Goal: Task Accomplishment & Management: Complete application form

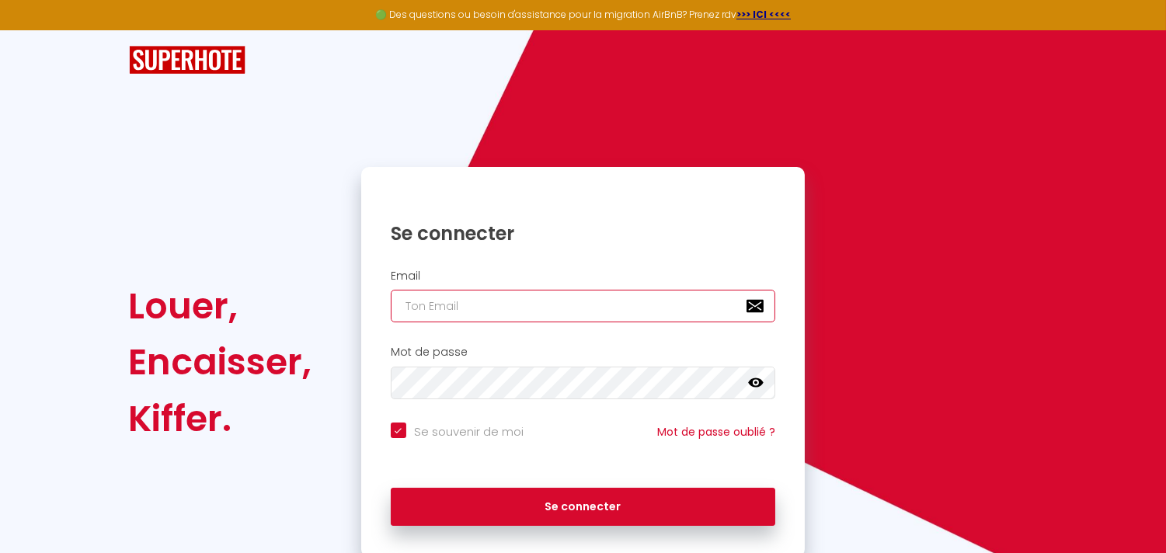
click at [548, 308] on input "email" at bounding box center [583, 306] width 385 height 33
type input "c"
checkbox input "true"
type input "ci"
checkbox input "true"
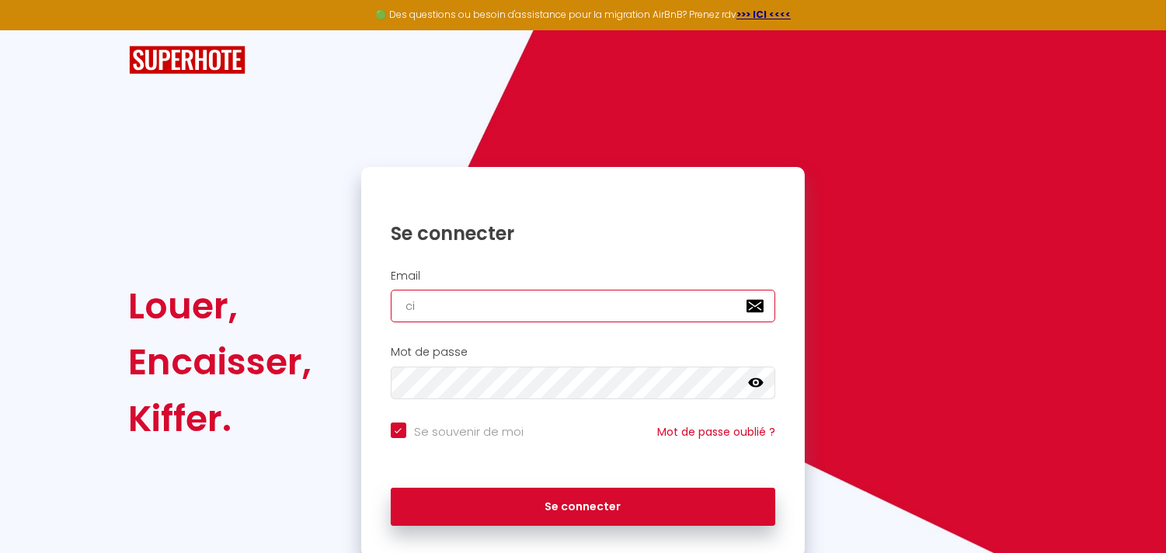
type input "c"
checkbox input "true"
type input "co"
checkbox input "true"
type input "cor"
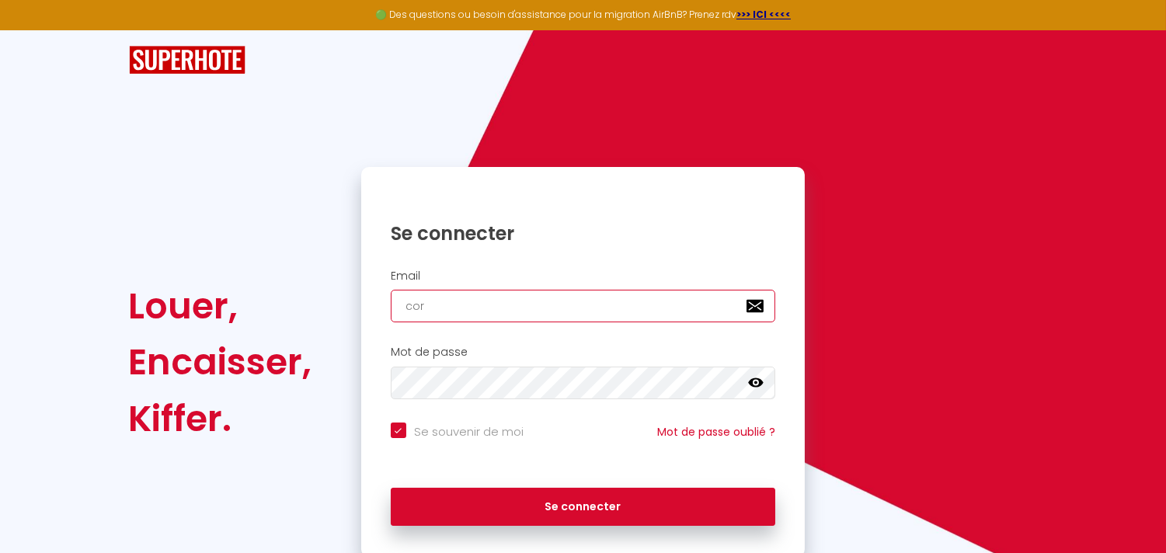
checkbox input "true"
type input "core"
checkbox input "true"
type input "coren"
checkbox input "true"
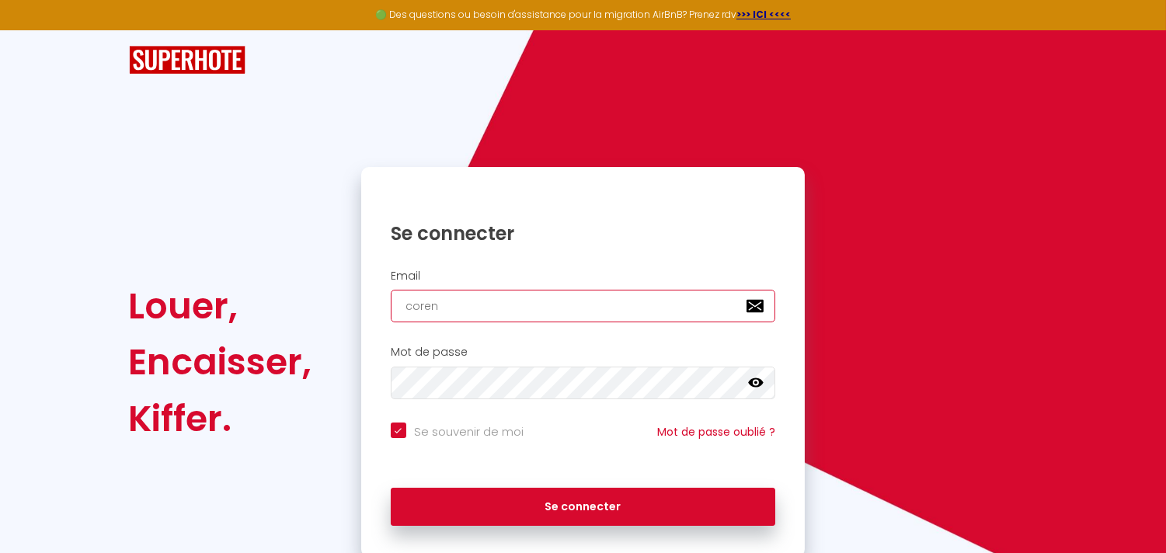
type input "[PERSON_NAME]"
checkbox input "true"
type input "corenat"
checkbox input "true"
type input "corenatt"
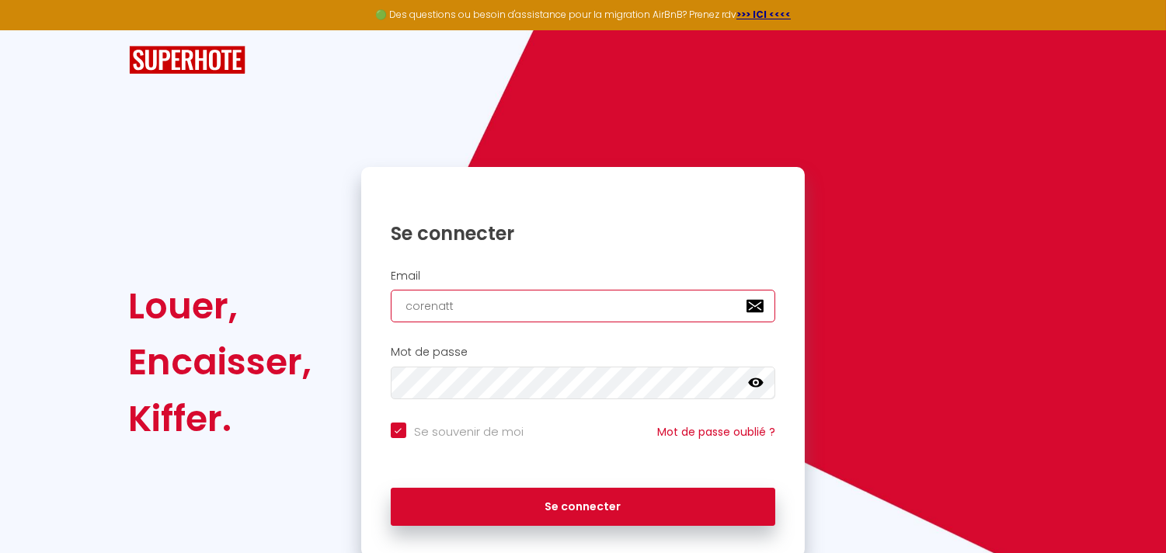
checkbox input "true"
type input "corenatta"
checkbox input "true"
type input "corenatt"
checkbox input "true"
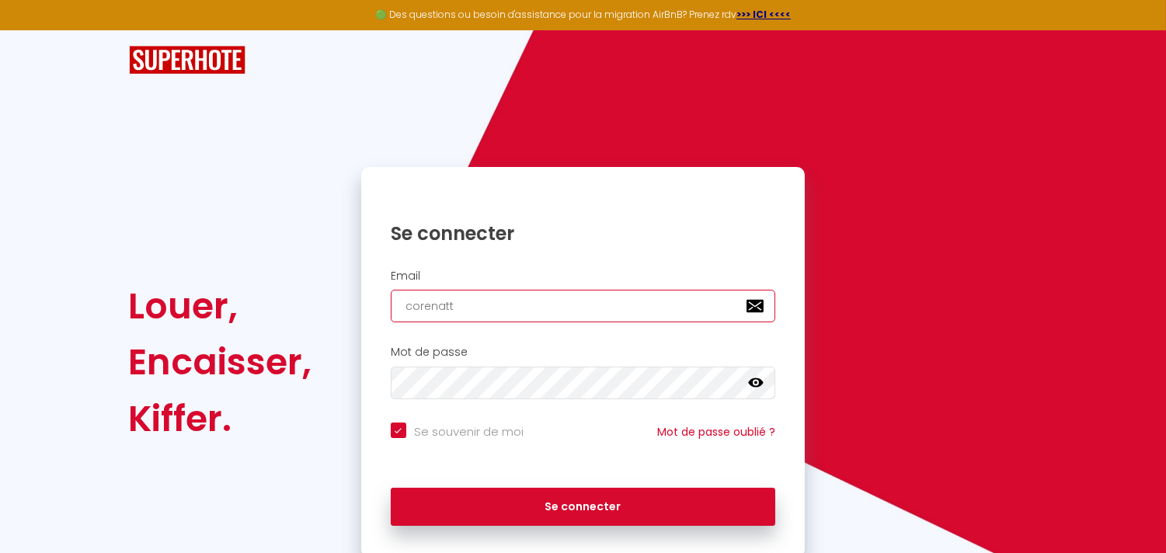
type input "corenat"
checkbox input "true"
type input "[PERSON_NAME]"
checkbox input "true"
type input "coren"
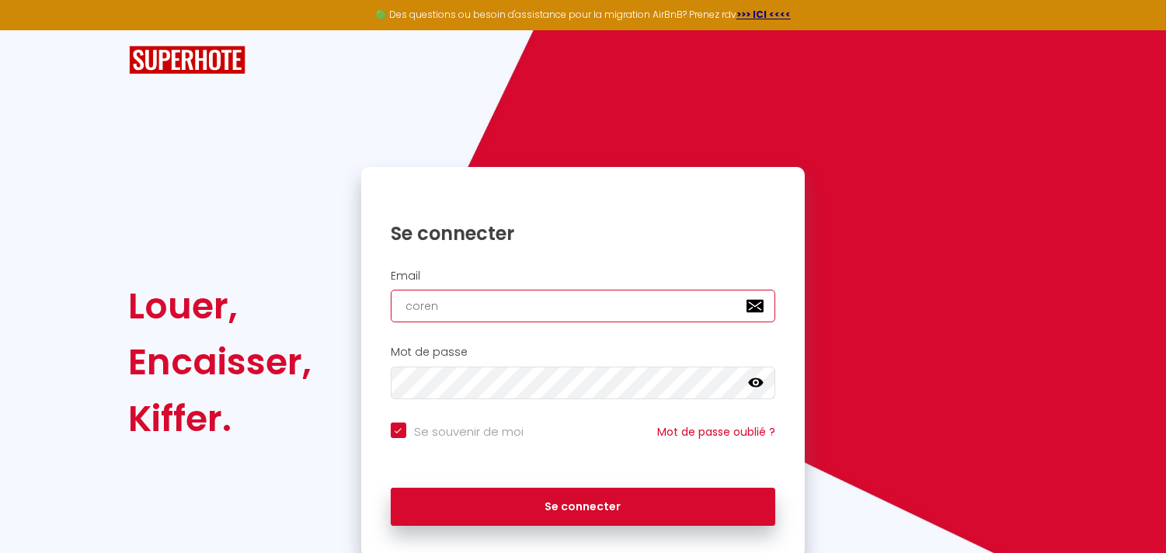
checkbox input "true"
type input "core"
checkbox input "true"
type input "cor"
checkbox input "true"
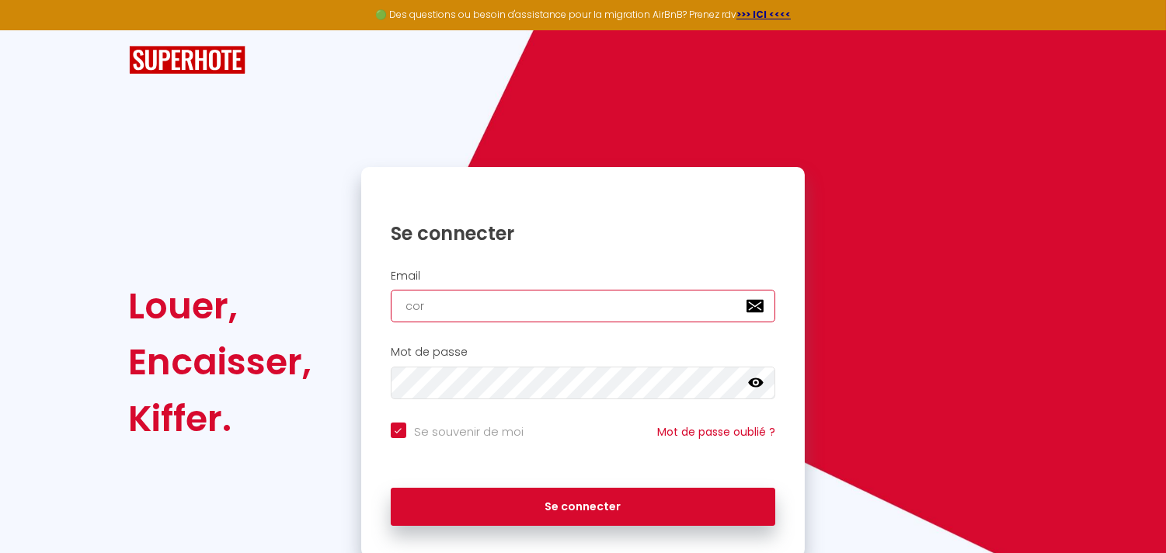
type input "co"
checkbox input "true"
type input "c"
checkbox input "true"
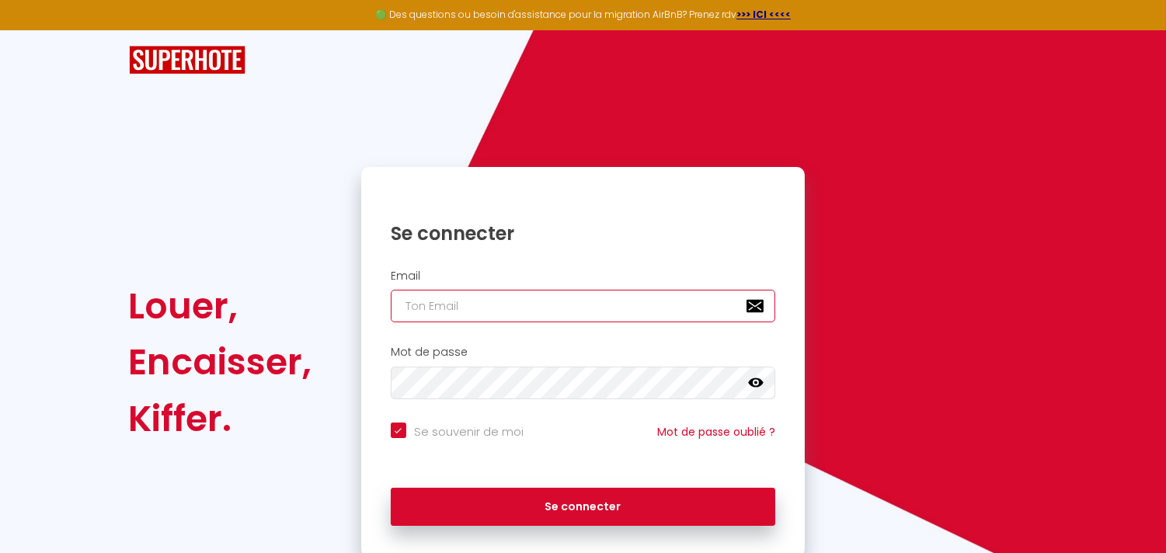
type input "c"
checkbox input "true"
type input "co"
checkbox input "true"
type input "con"
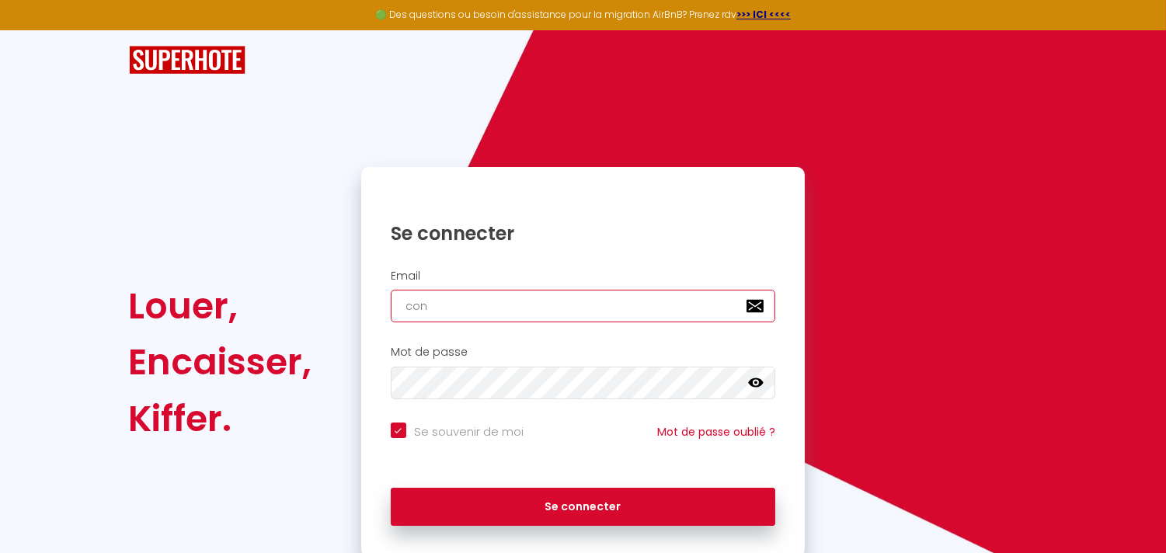
checkbox input "true"
type input "cont"
checkbox input "true"
type input "conta"
checkbox input "true"
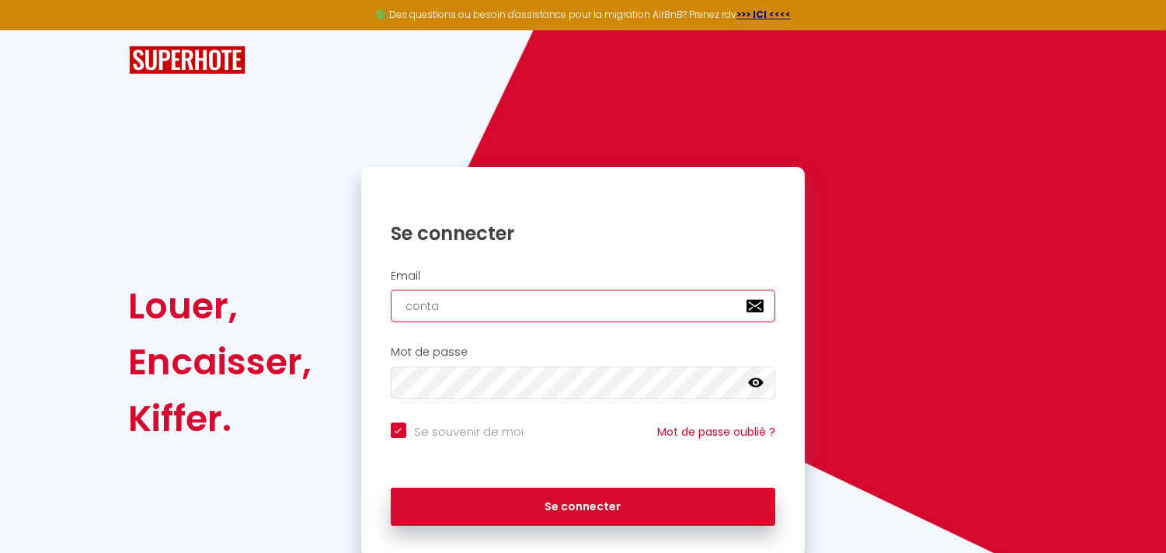
type input "contac"
checkbox input "true"
type input "contact"
checkbox input "true"
type input "contact@"
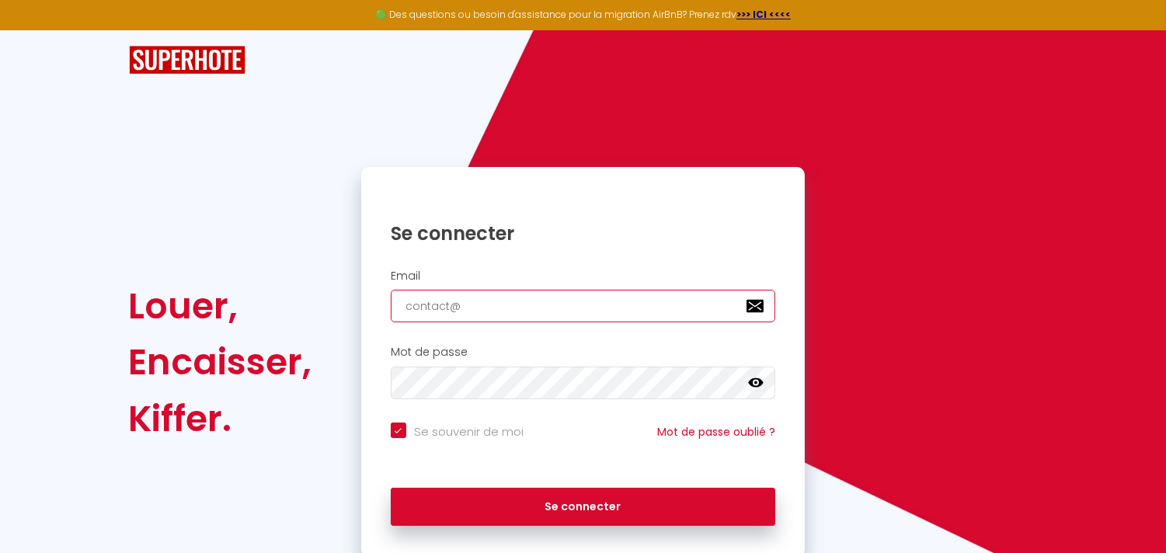
checkbox input "true"
type input "contact@r"
checkbox input "true"
type input "contact@re"
checkbox input "true"
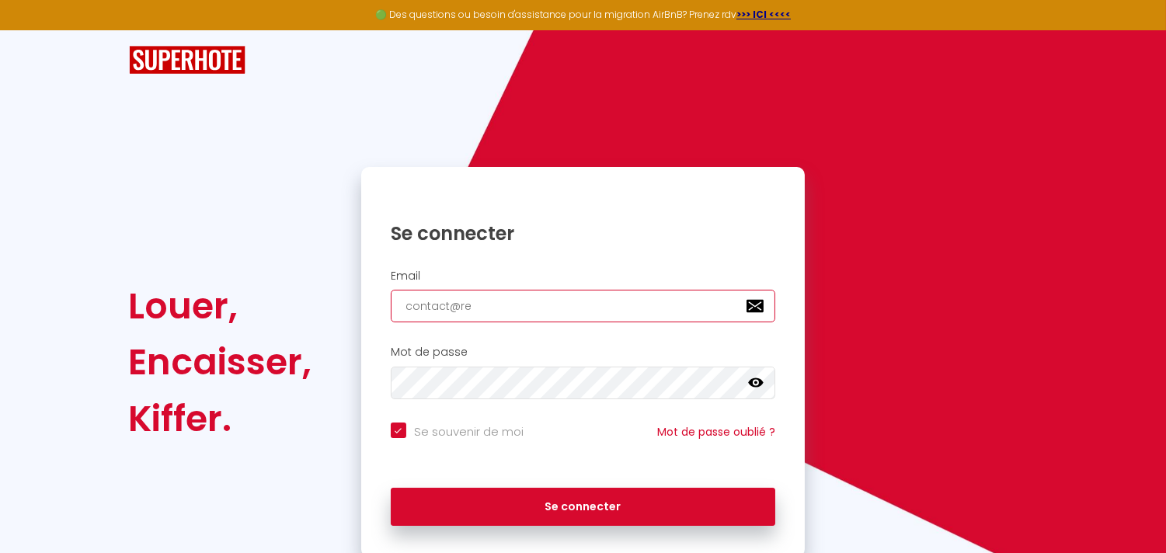
type input "contact@ren"
checkbox input "true"
type input "contact@rena"
checkbox input "true"
type input "contact@rena-"
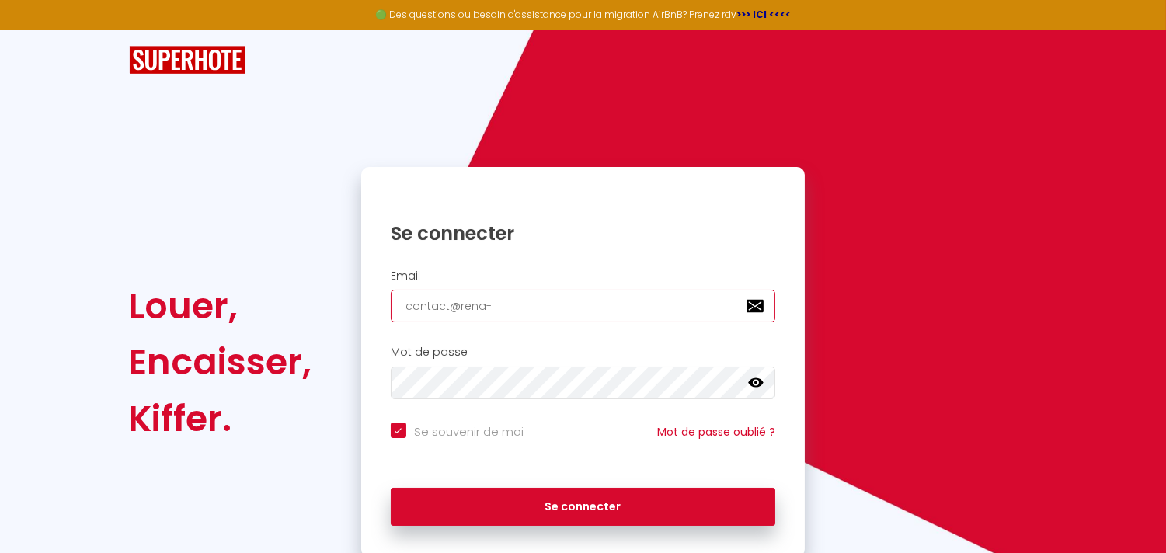
checkbox input "true"
type input "contact@rena-c"
checkbox input "true"
type input "contact@rena-co"
checkbox input "true"
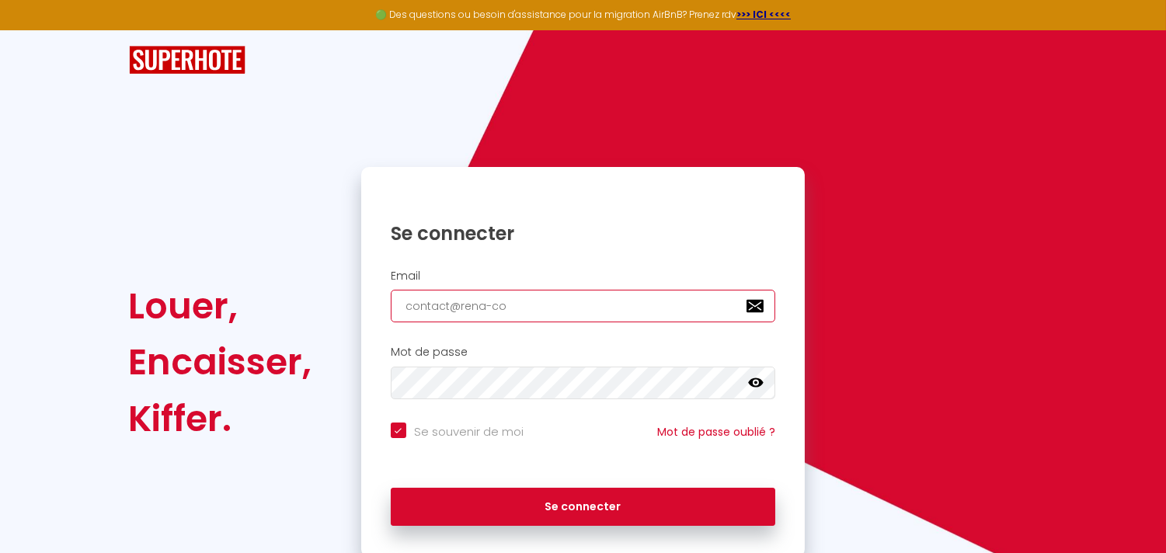
type input "contact@rena-con"
checkbox input "true"
type input "contact@rena-conc"
checkbox input "true"
type input "contact@rena-conci"
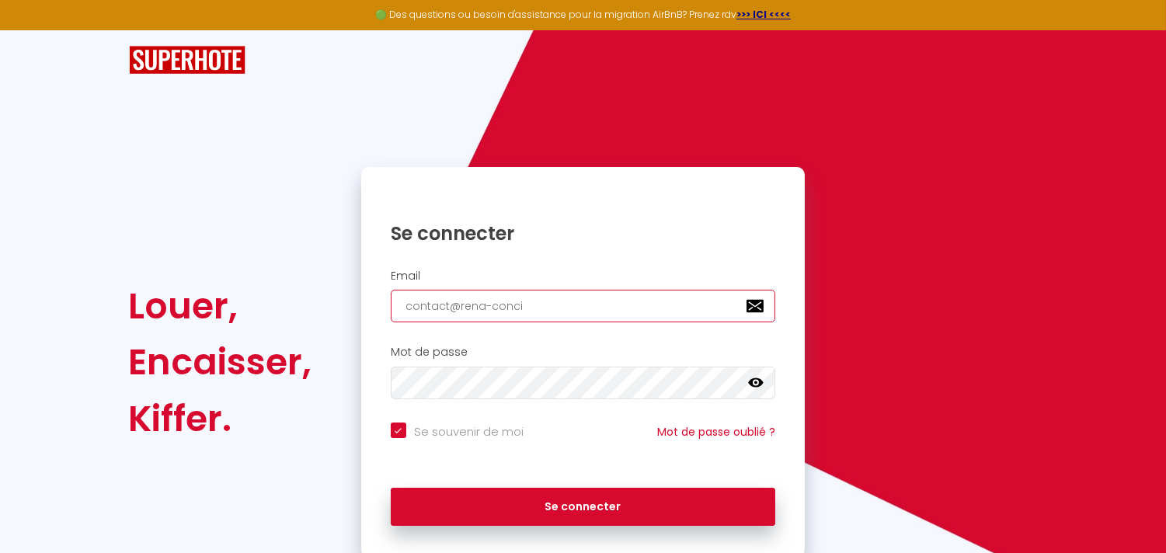
checkbox input "true"
type input "contact@rena-concie"
checkbox input "true"
type input "contact@rena-concier"
checkbox input "true"
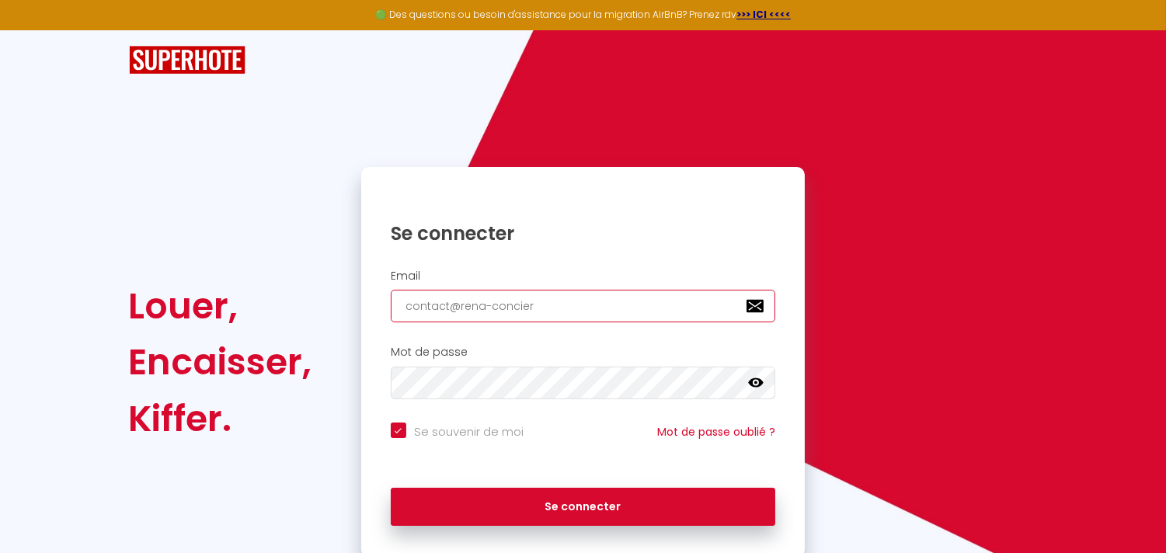
type input "contact@rena-concierg"
checkbox input "true"
type input "contact@rena-concierge"
checkbox input "true"
type input "contact@rena-conciergei"
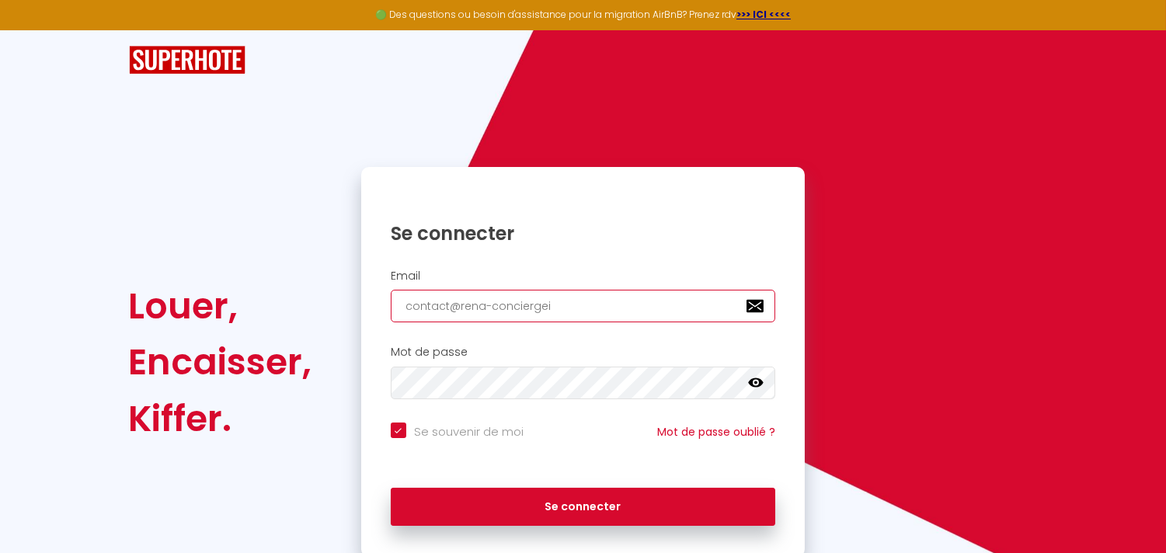
checkbox input "true"
type input "contact@rena-conciergeir"
checkbox input "true"
type input "contact@rena-conciergeire"
checkbox input "true"
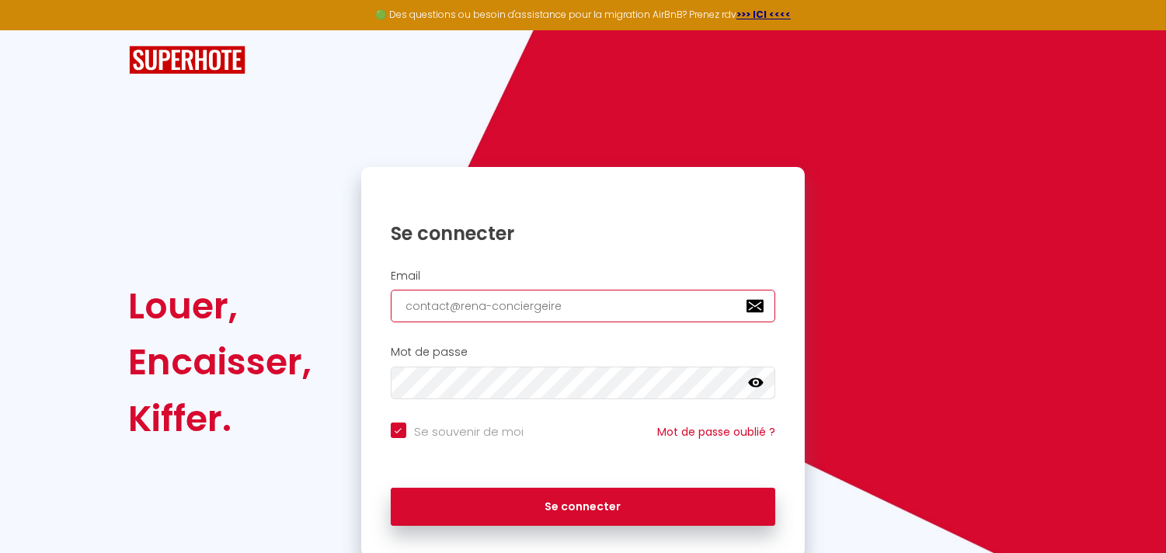
type input "contact@rena-conciergeir"
checkbox input "true"
type input "contact@rena-conciergei"
checkbox input "true"
type input "contact@rena-concierge"
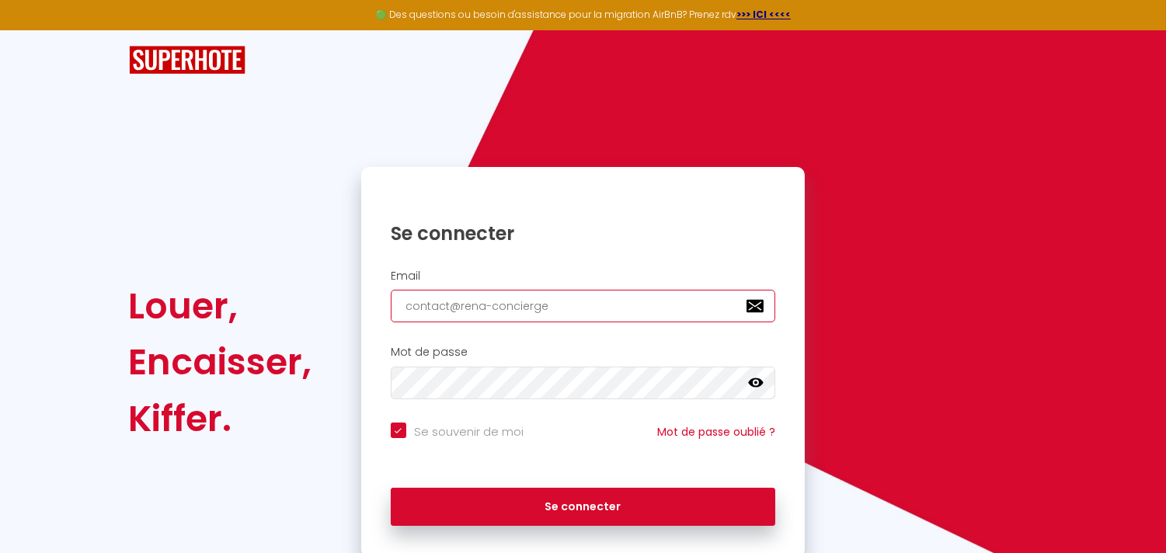
checkbox input "true"
type input "contact@rena-concierger"
checkbox input "true"
type input "contact@rena-conciergeri"
checkbox input "true"
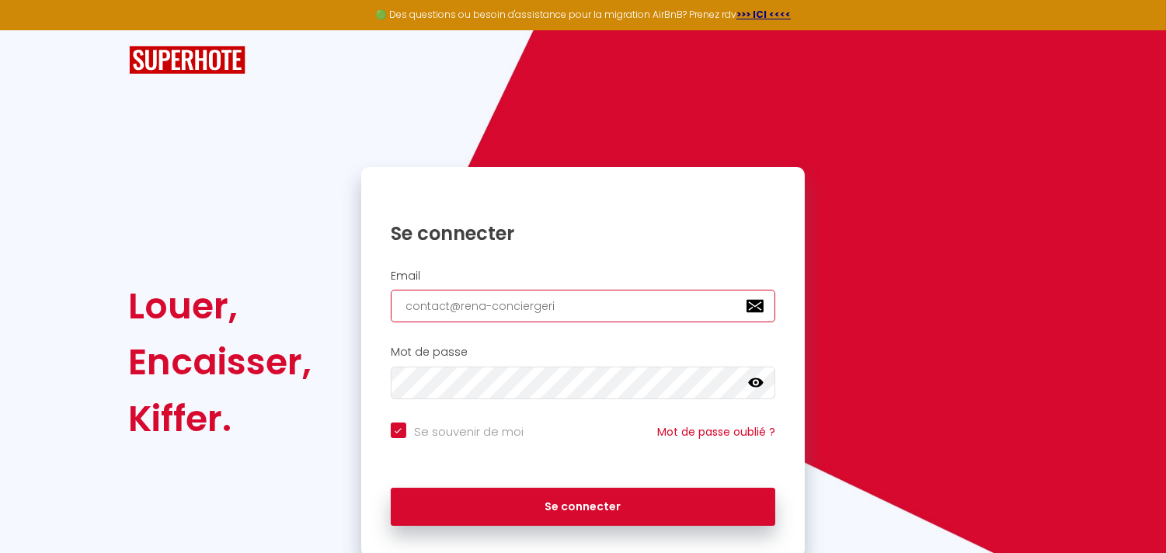
type input "contact@rena-conciergerie"
checkbox input "true"
type input "contact@rena-conciergerie."
checkbox input "true"
type input "contact@rena-conciergerie.c"
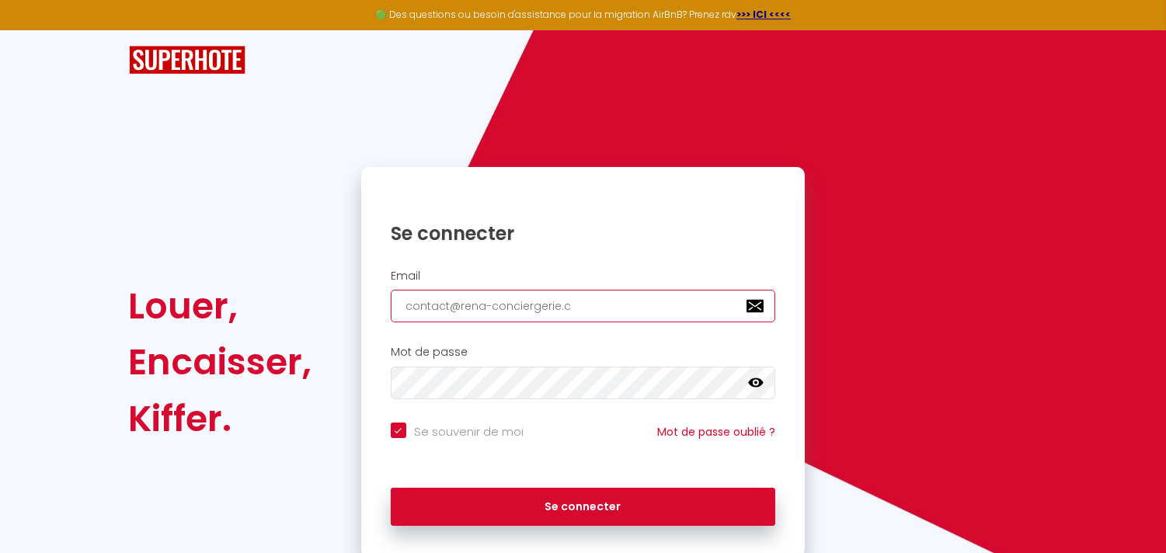
checkbox input "true"
type input "[EMAIL_ADDRESS][DOMAIN_NAME]"
checkbox input "true"
type input "[EMAIL_ADDRESS][DOMAIN_NAME]"
checkbox input "true"
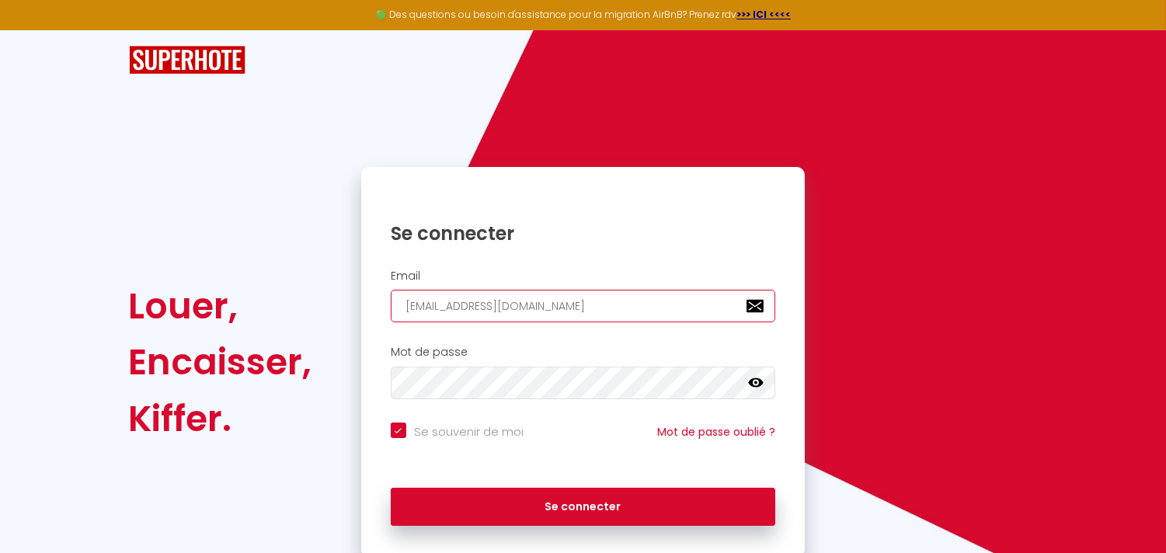
type input "[EMAIL_ADDRESS][DOMAIN_NAME]"
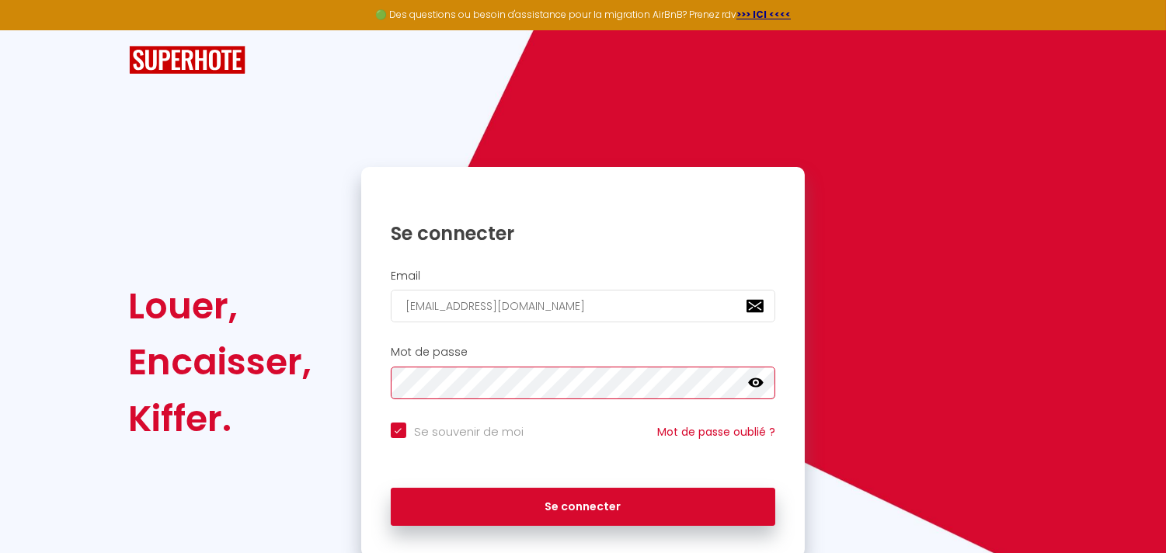
click at [391, 488] on button "Se connecter" at bounding box center [583, 507] width 385 height 39
checkbox input "true"
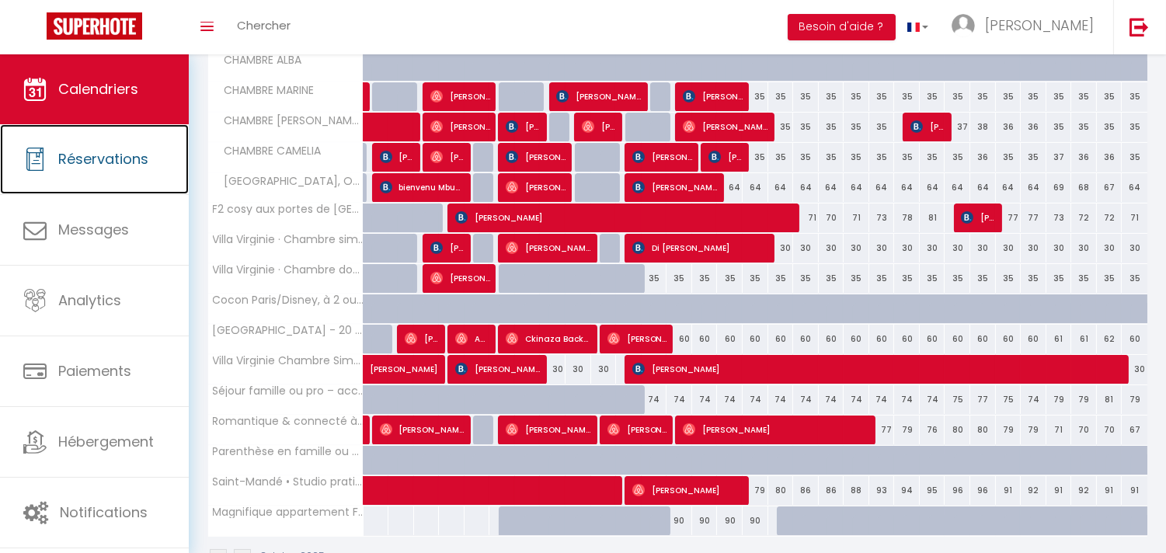
scroll to position [387, 0]
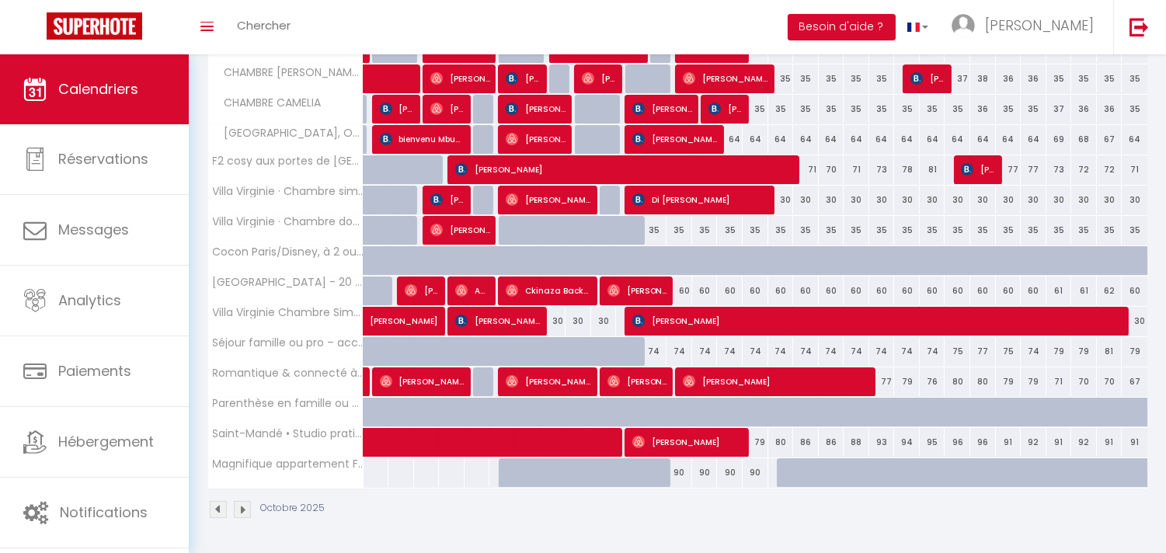
click at [804, 471] on div at bounding box center [815, 482] width 26 height 30
type input "90"
type input "Sam 18 Octobre 2025"
type input "Dim 19 Octobre 2025"
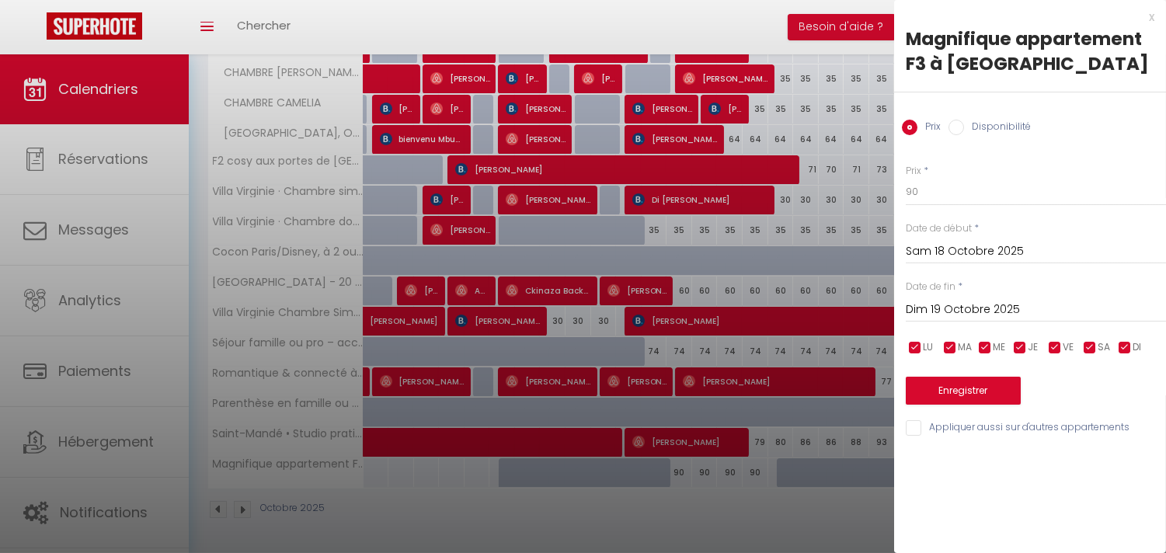
click at [766, 513] on div at bounding box center [583, 276] width 1166 height 553
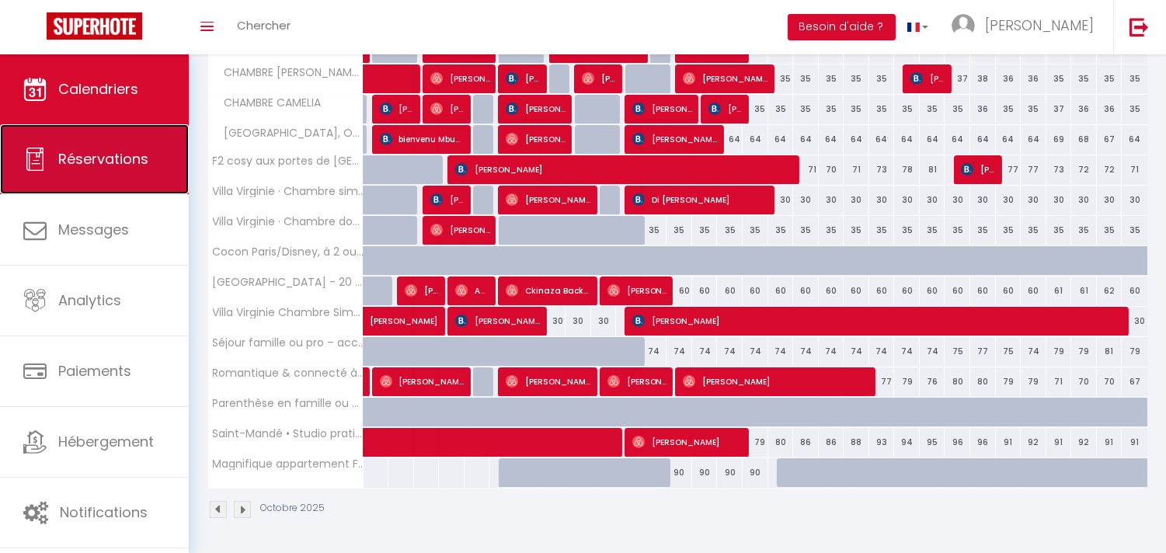
click at [103, 159] on span "Réservations" at bounding box center [103, 158] width 90 height 19
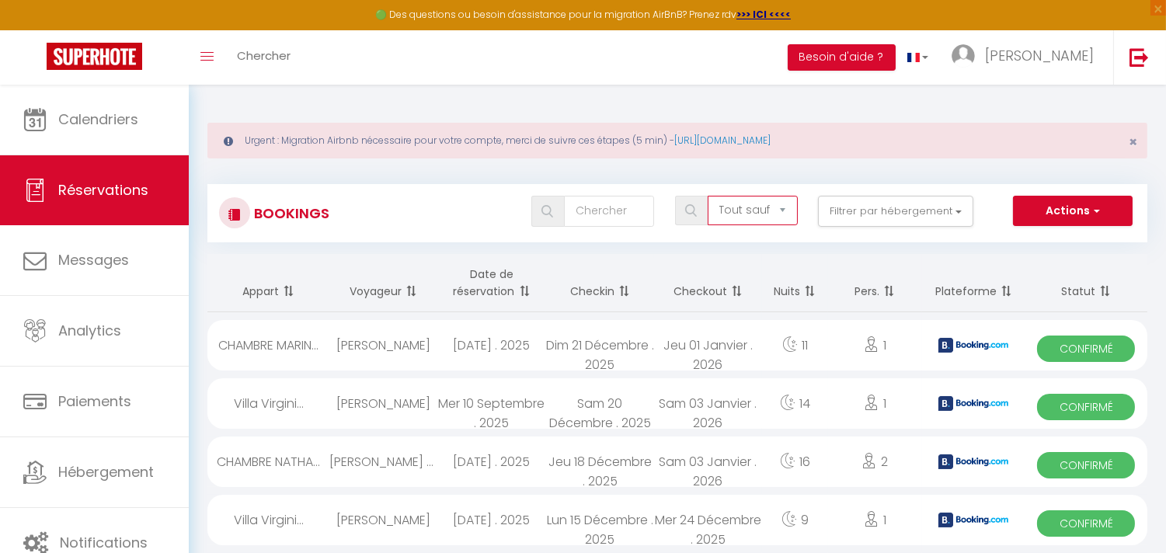
click at [794, 210] on select "Tous les statuts Annulé Confirmé Non Confirmé Tout sauf annulé No Show Request" at bounding box center [752, 211] width 90 height 30
select select "cancelled"
click at [709, 196] on select "Tous les statuts Annulé Confirmé Non Confirmé Tout sauf annulé No Show Request" at bounding box center [752, 211] width 90 height 30
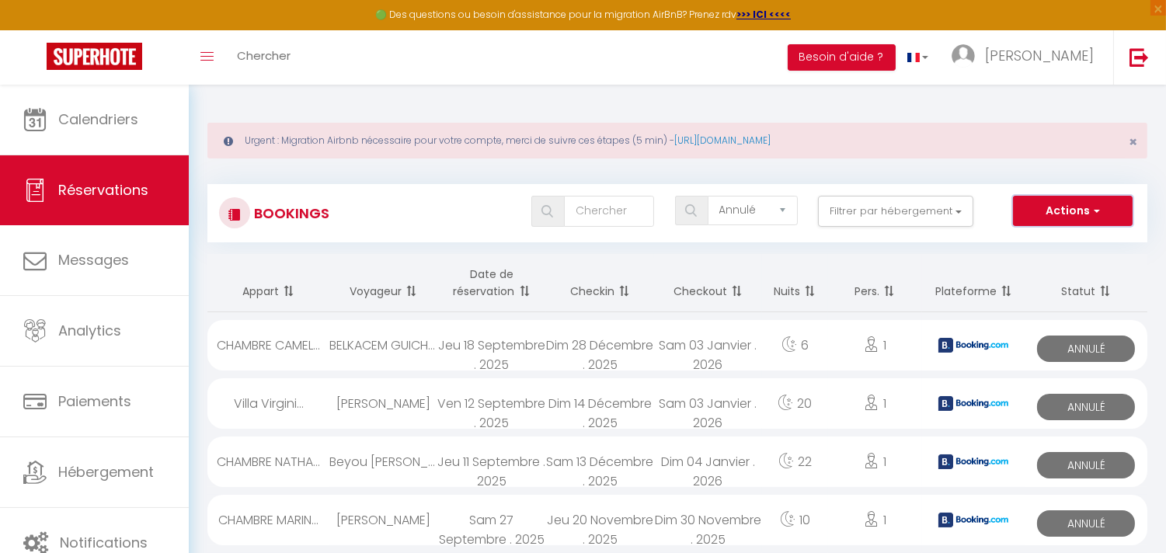
click at [1091, 207] on span "button" at bounding box center [1093, 211] width 9 height 16
click at [957, 215] on button "Filtrer par hébergement" at bounding box center [895, 211] width 155 height 31
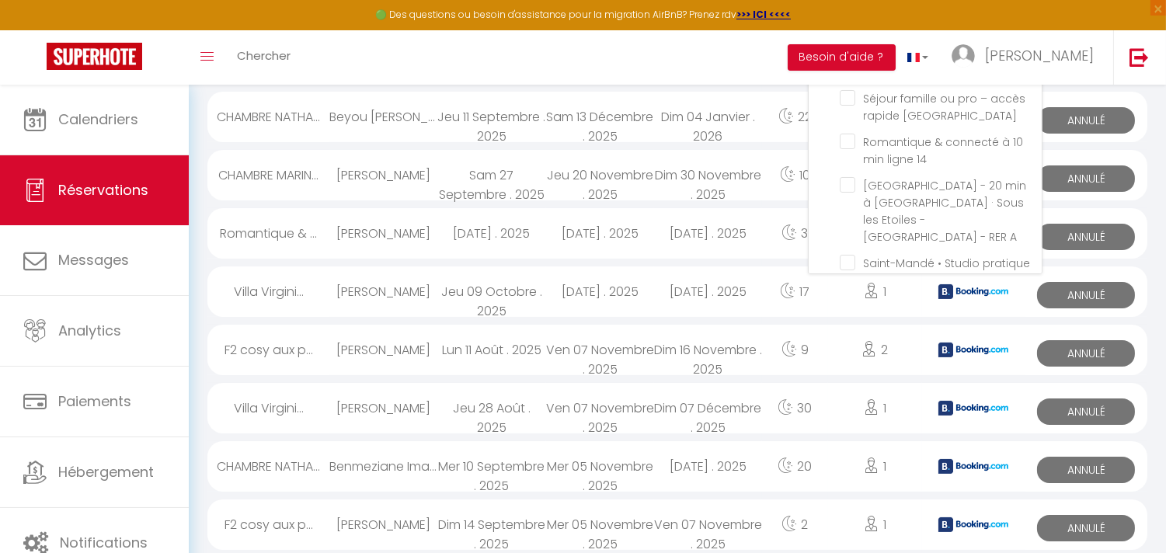
scroll to position [259, 0]
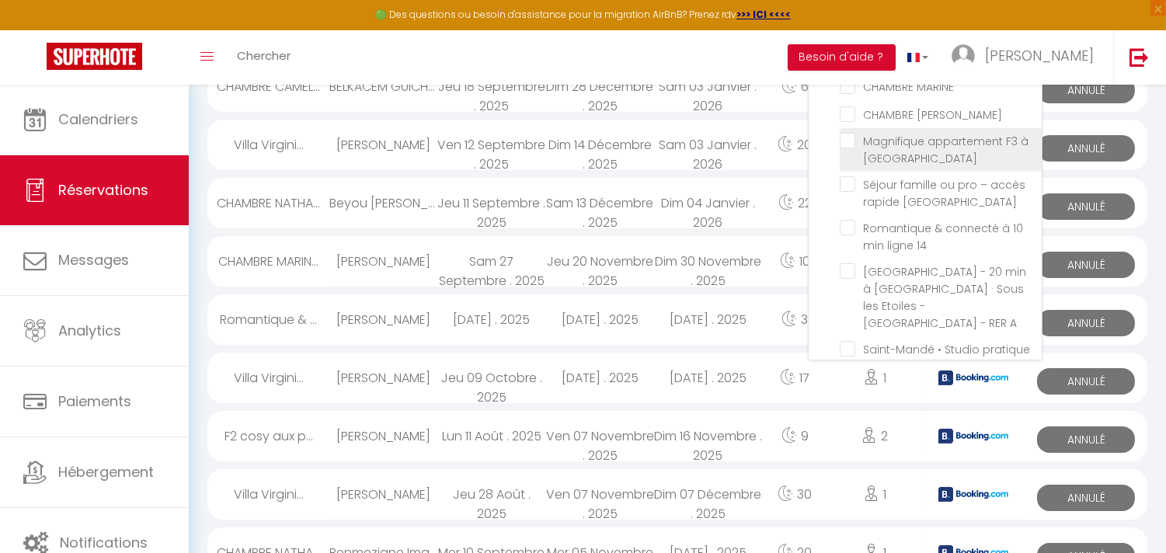
click at [850, 133] on input "Magnifique appartement F3 à [GEOGRAPHIC_DATA]" at bounding box center [940, 141] width 202 height 16
checkbox input "true"
checkbox input "false"
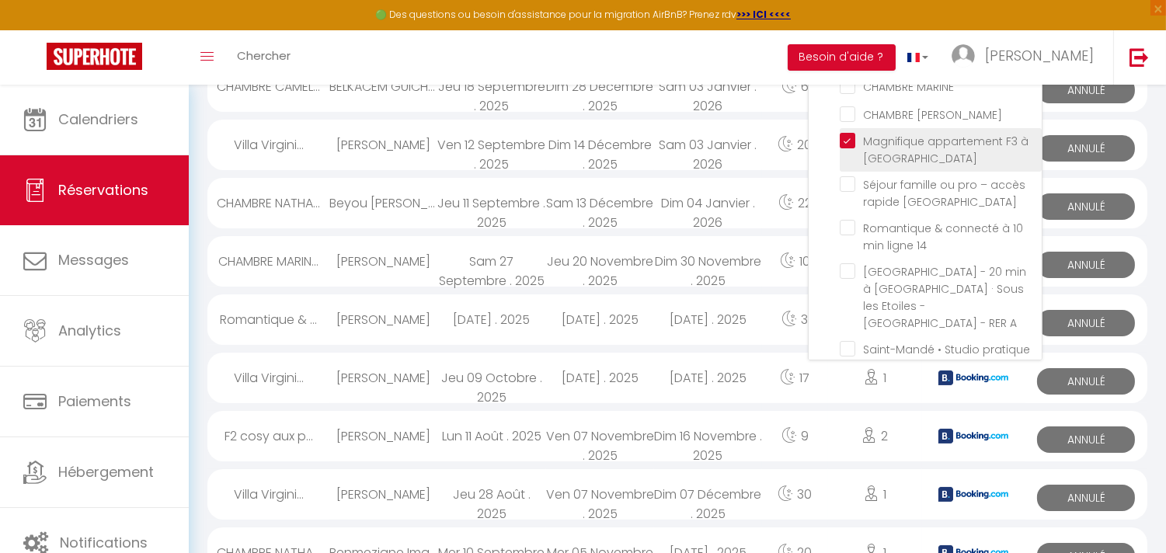
checkbox input "false"
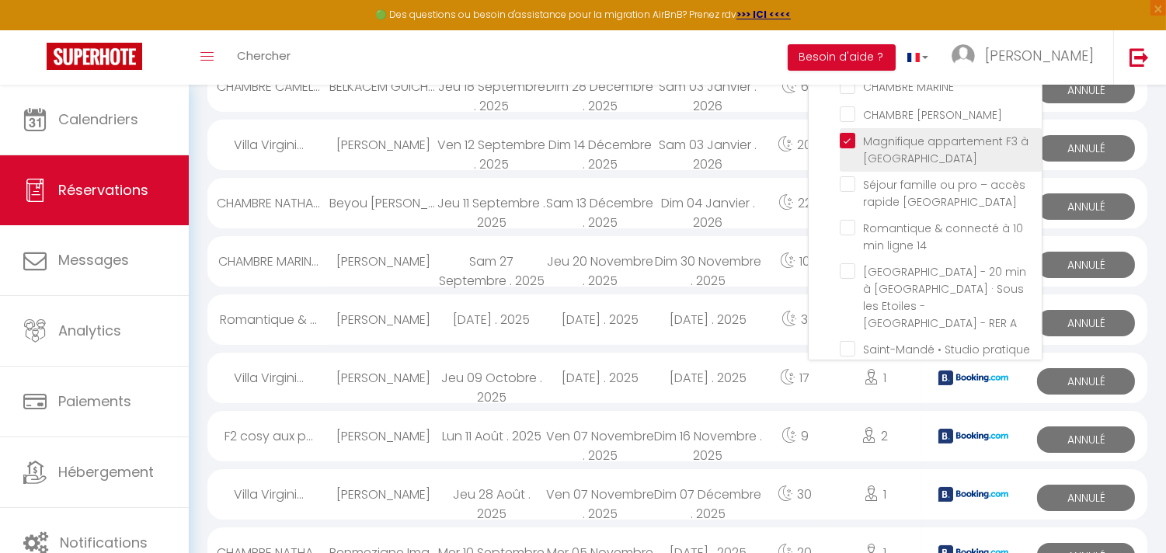
checkbox input "false"
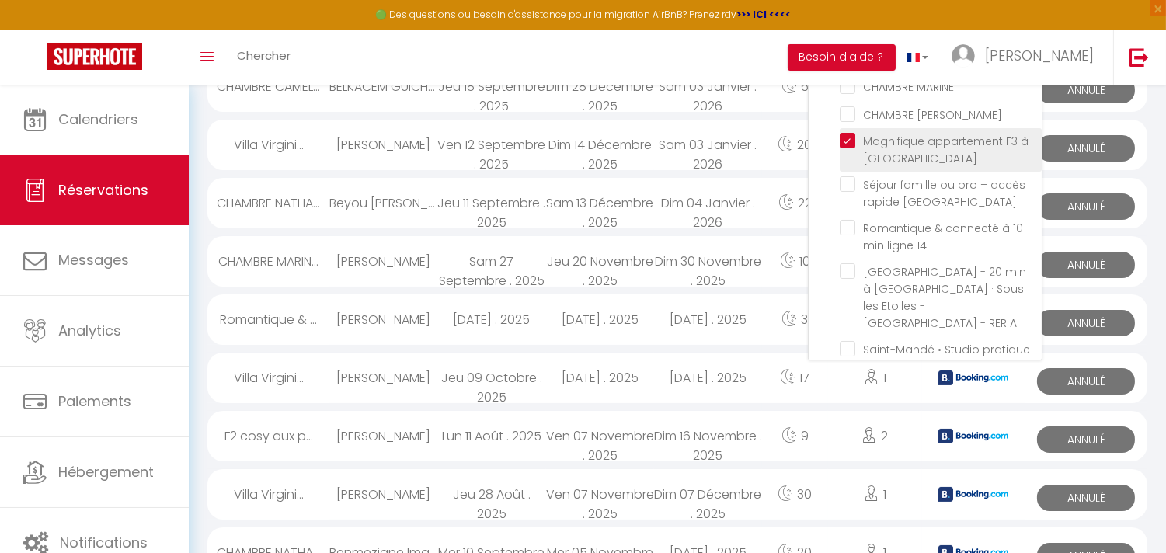
checkbox input "false"
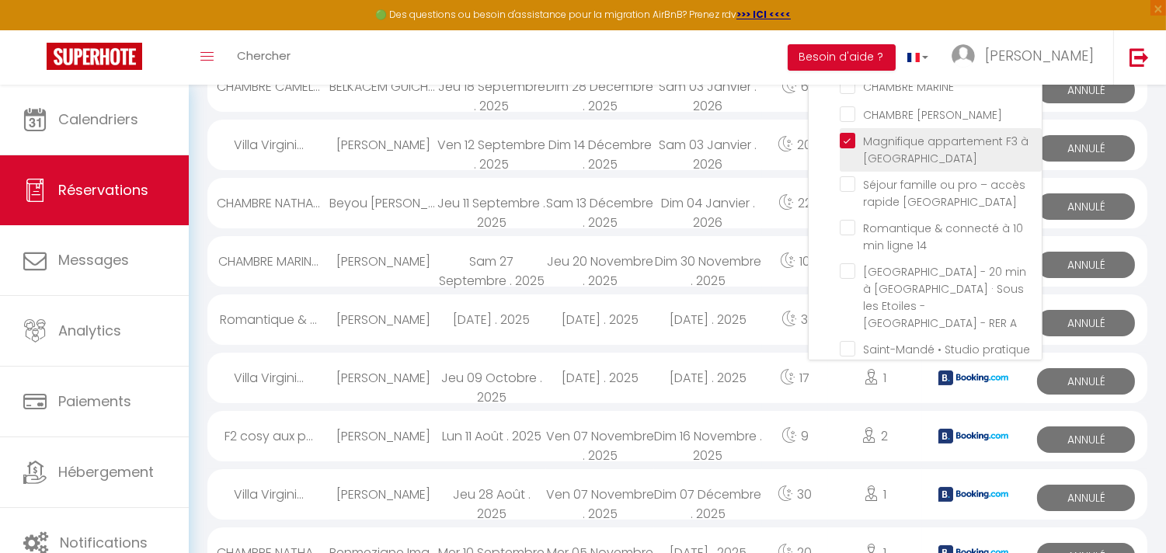
checkbox input "false"
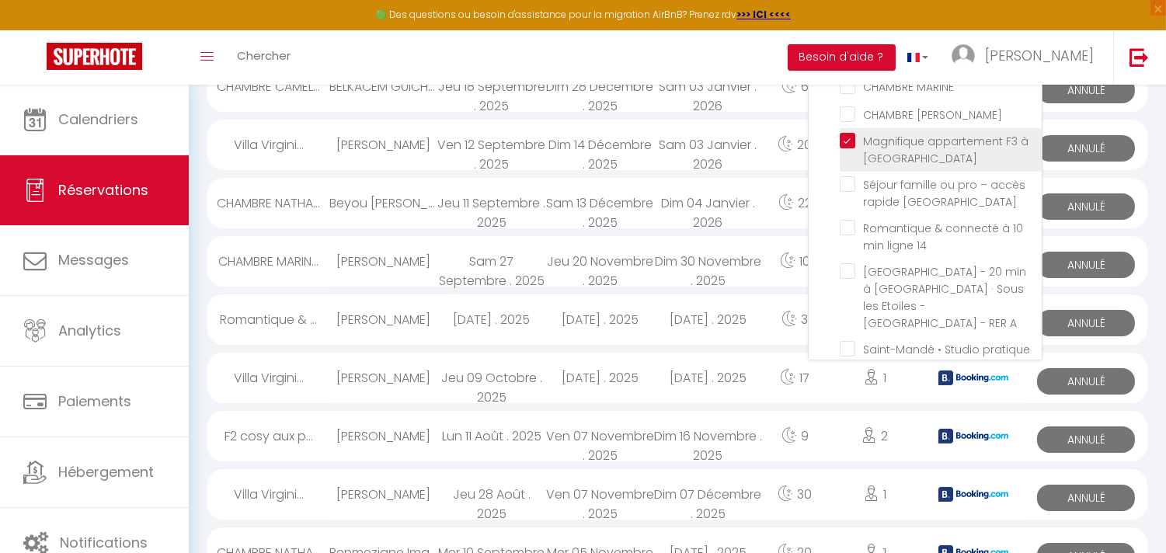
checkbox input "false"
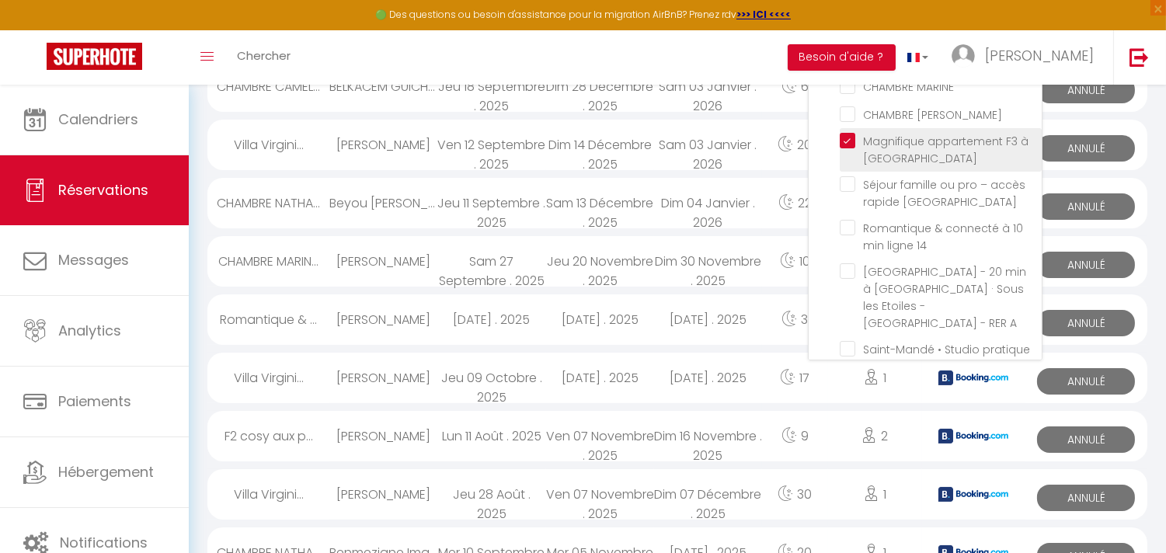
checkbox input "false"
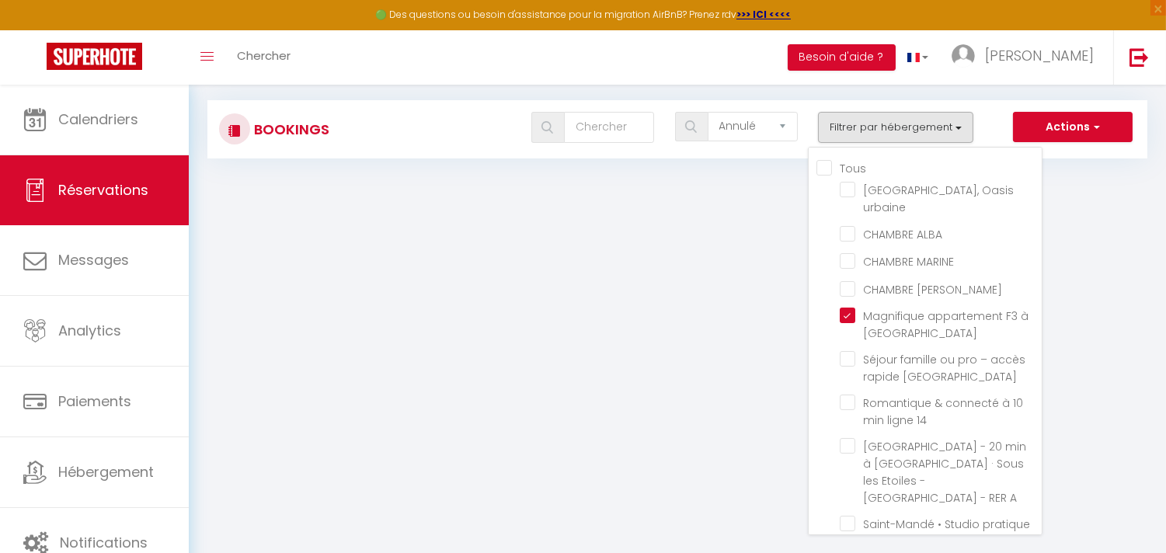
click at [1092, 226] on body "🟢 Des questions ou besoin d'assistance pour la migration AirBnB? Prenez rdv >>>…" at bounding box center [583, 277] width 1166 height 553
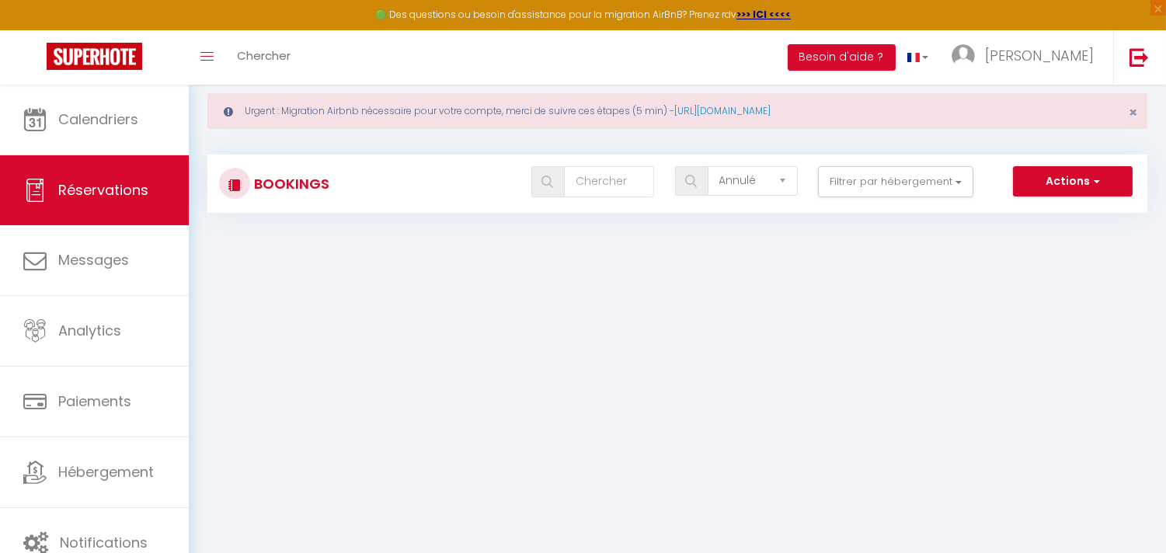
scroll to position [0, 0]
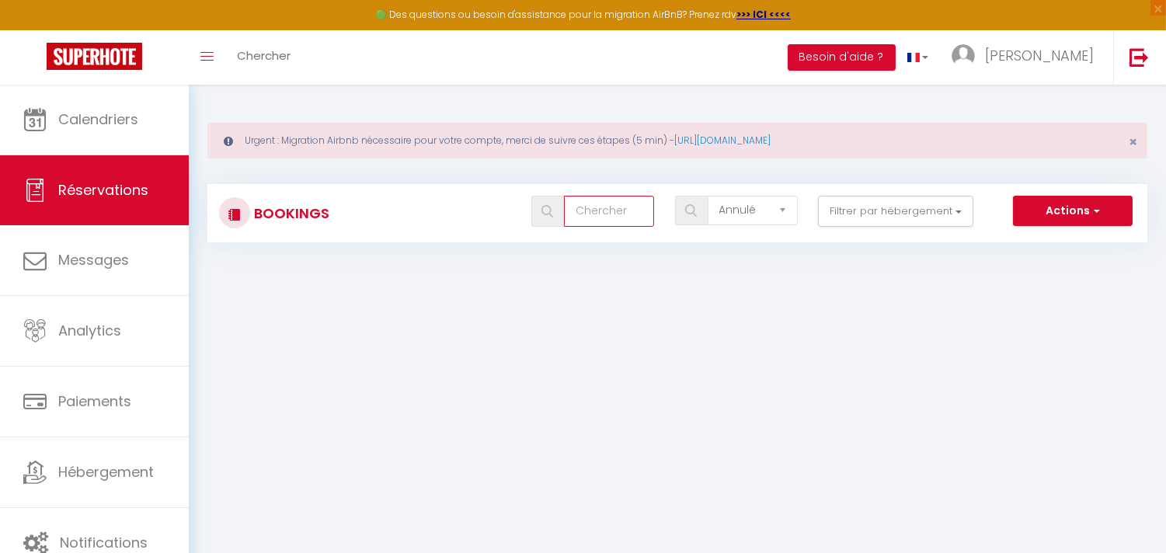
click at [607, 203] on input "text" at bounding box center [609, 211] width 90 height 31
type input "lv"
drag, startPoint x: 509, startPoint y: 182, endPoint x: 488, endPoint y: 175, distance: 22.6
click at [488, 175] on div "Bookings lv Tous les statuts Annulé Confirmé Non Confirmé Tout sauf annulé No S…" at bounding box center [677, 205] width 940 height 73
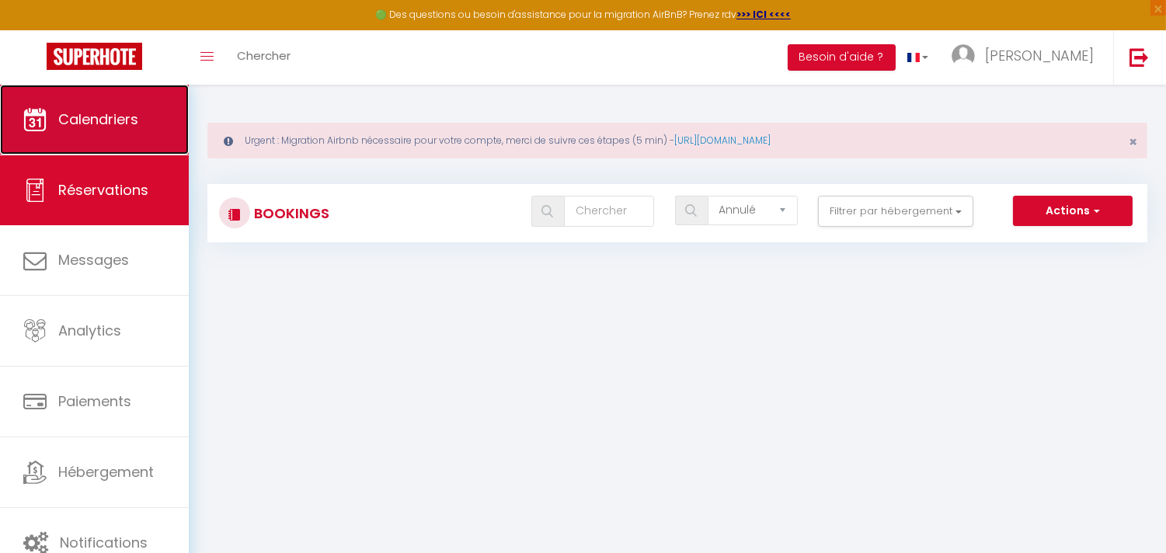
click at [98, 137] on link "Calendriers" at bounding box center [94, 120] width 189 height 70
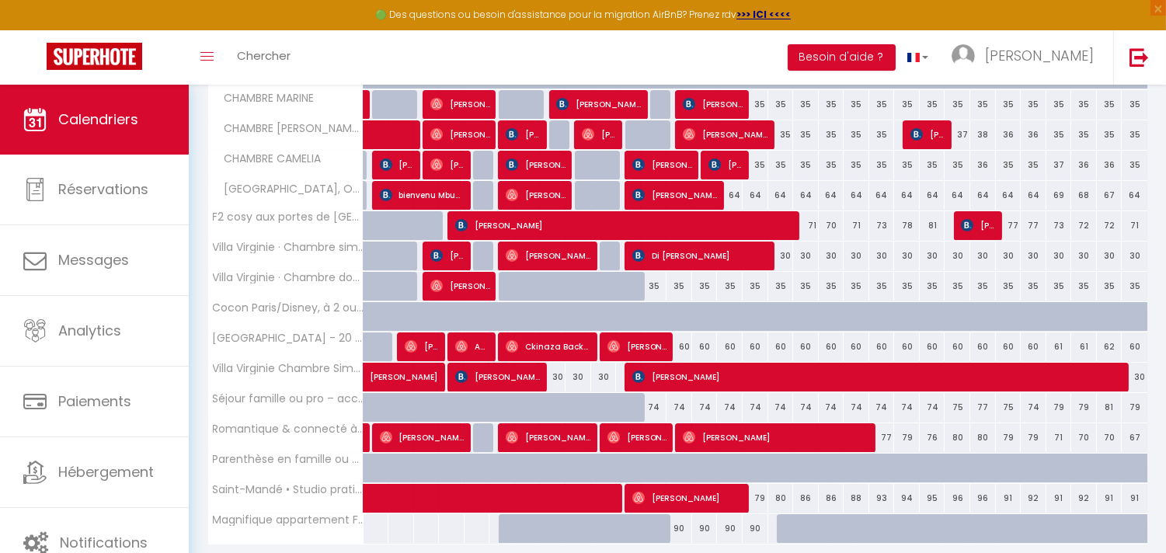
scroll to position [417, 0]
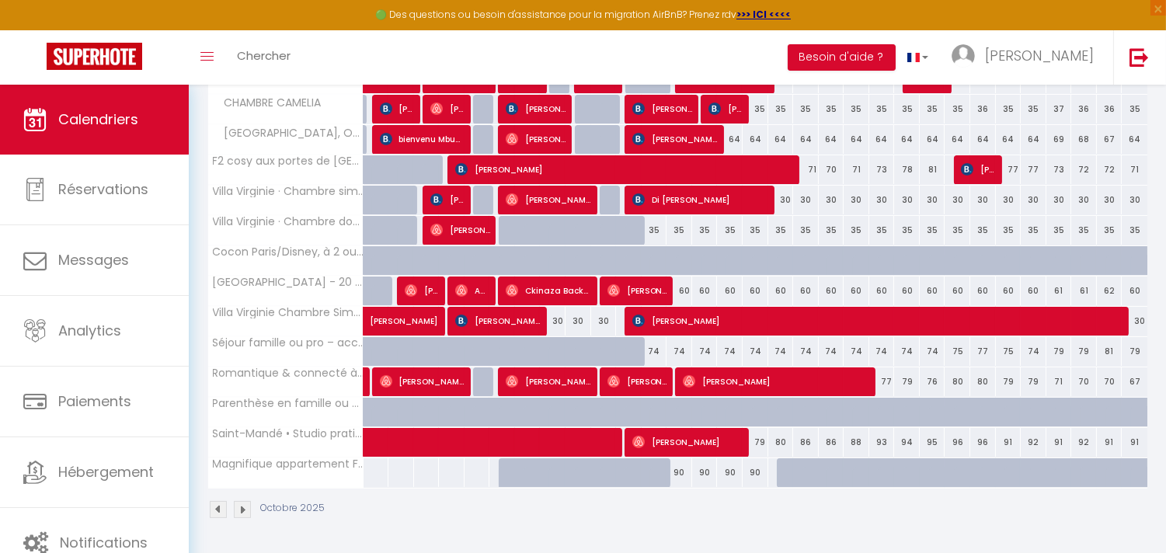
click at [800, 472] on div at bounding box center [806, 473] width 26 height 30
type input "90"
type input "Sam 18 Octobre 2025"
type input "Dim 19 Octobre 2025"
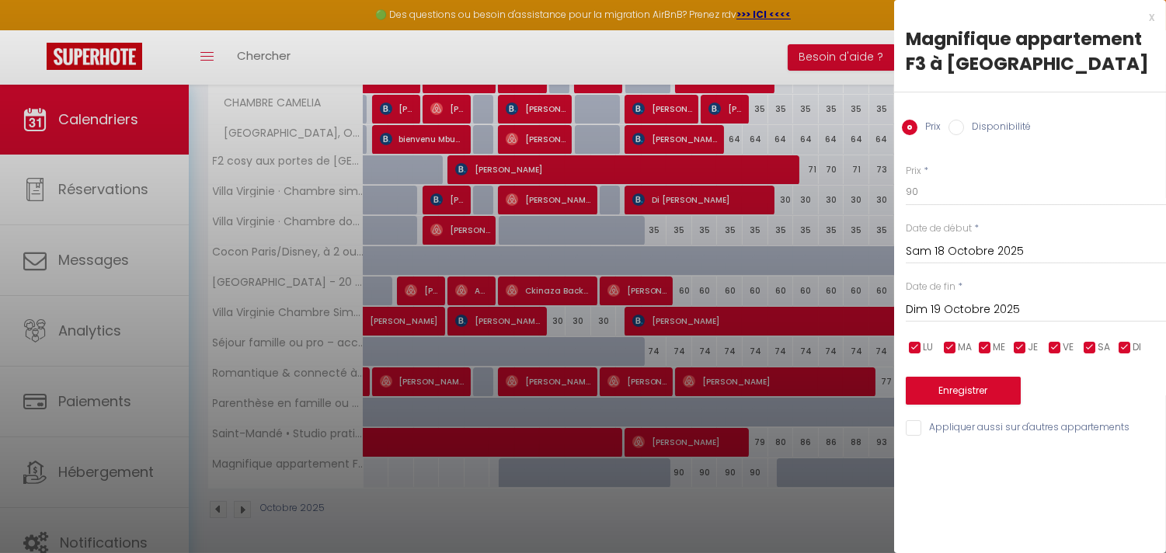
click at [790, 506] on div at bounding box center [583, 276] width 1166 height 553
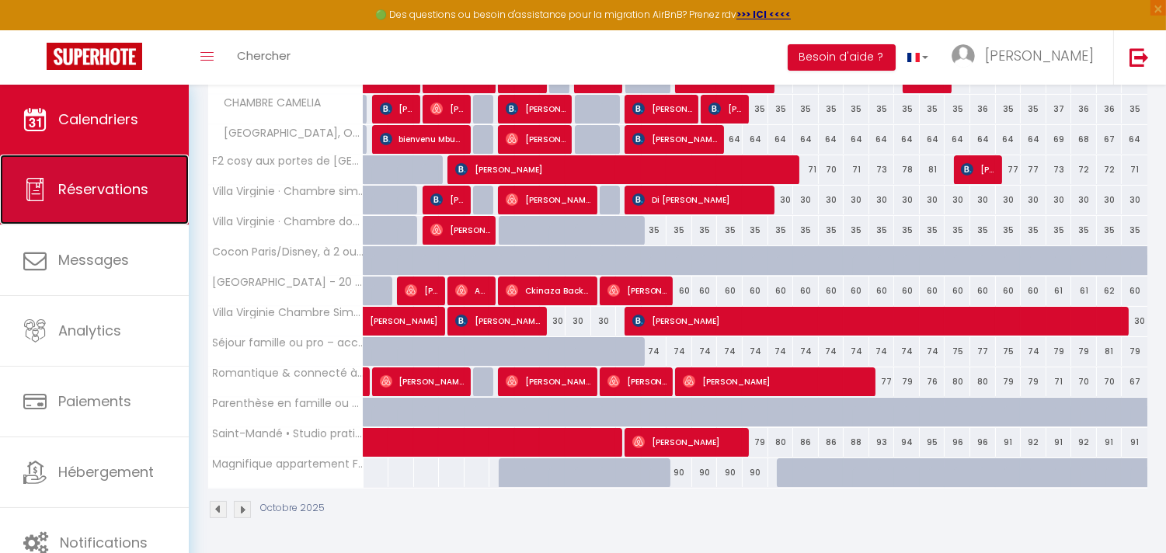
click at [87, 204] on link "Réservations" at bounding box center [94, 190] width 189 height 70
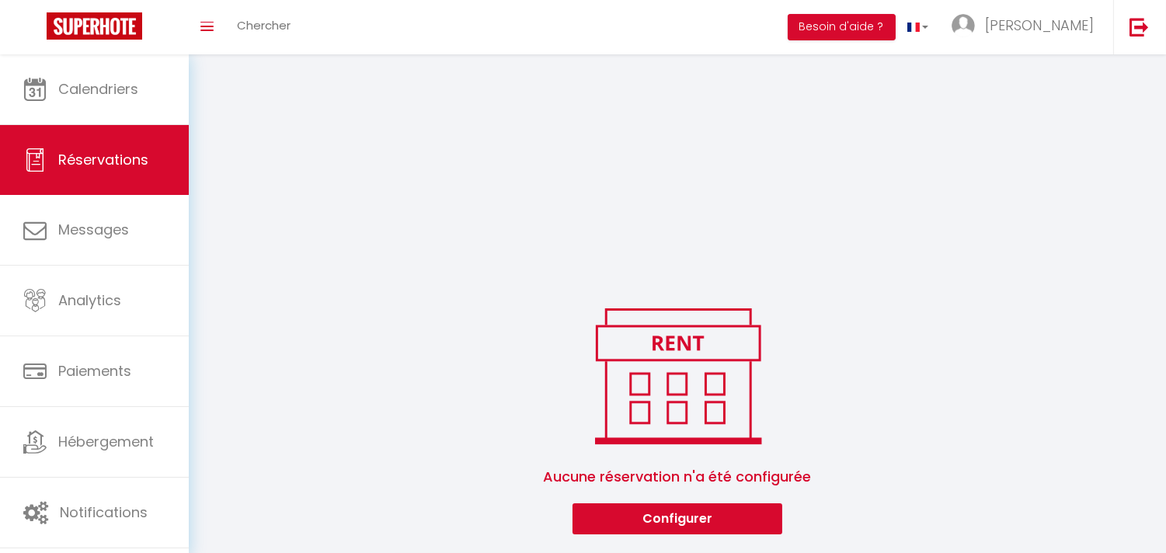
select select "cancelled"
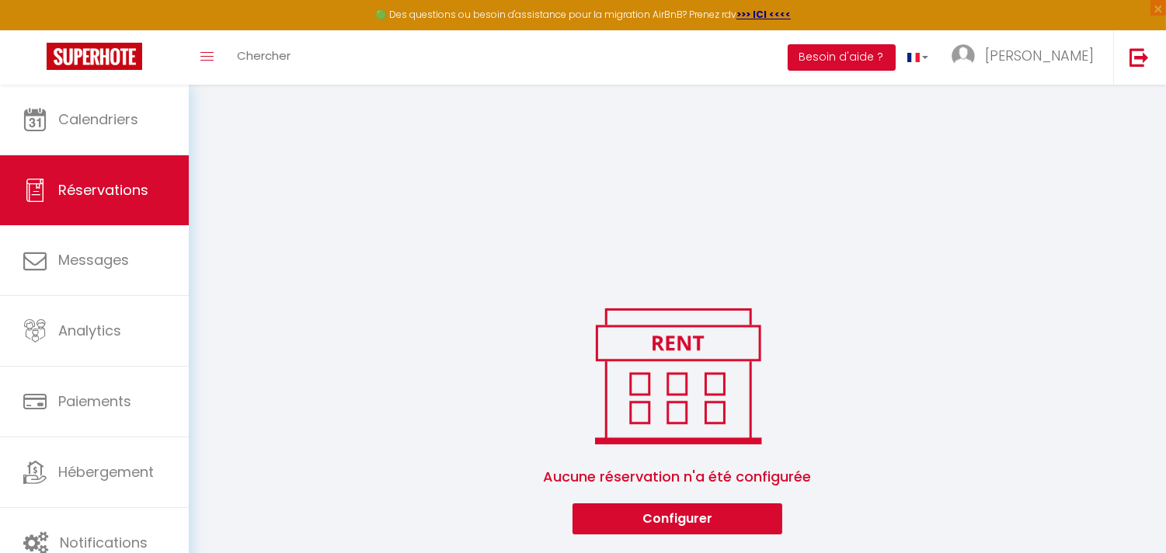
scroll to position [84, 0]
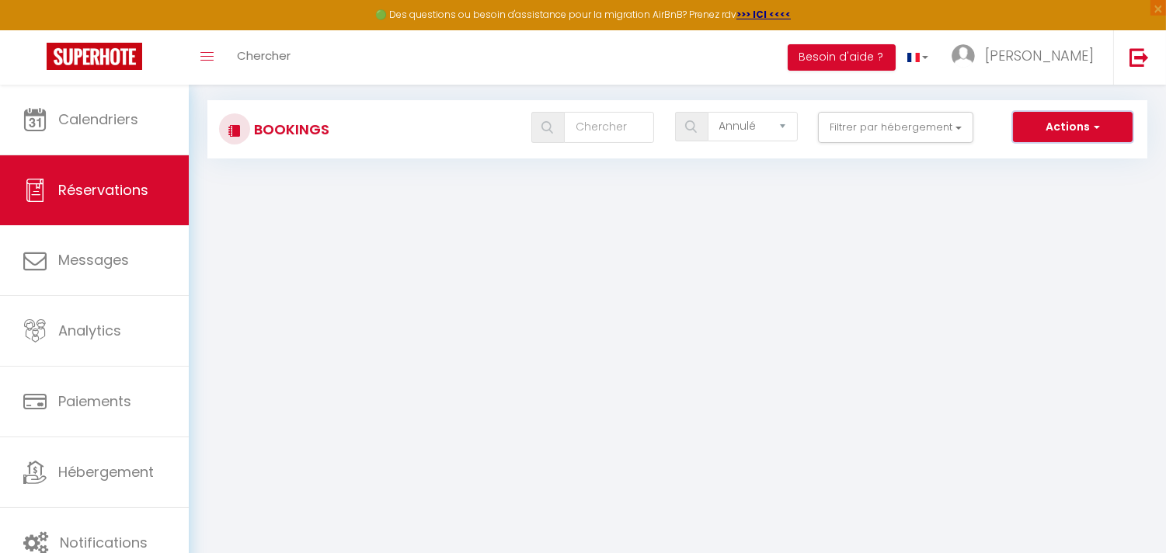
click at [1114, 130] on button "Actions" at bounding box center [1073, 127] width 120 height 31
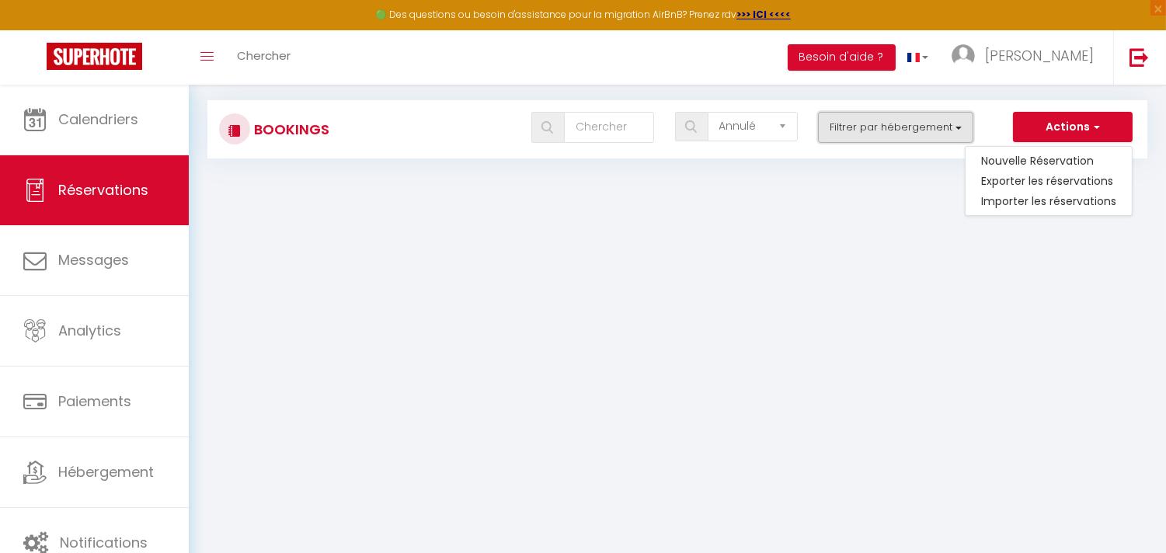
click at [953, 128] on button "Filtrer par hébergement" at bounding box center [895, 127] width 155 height 31
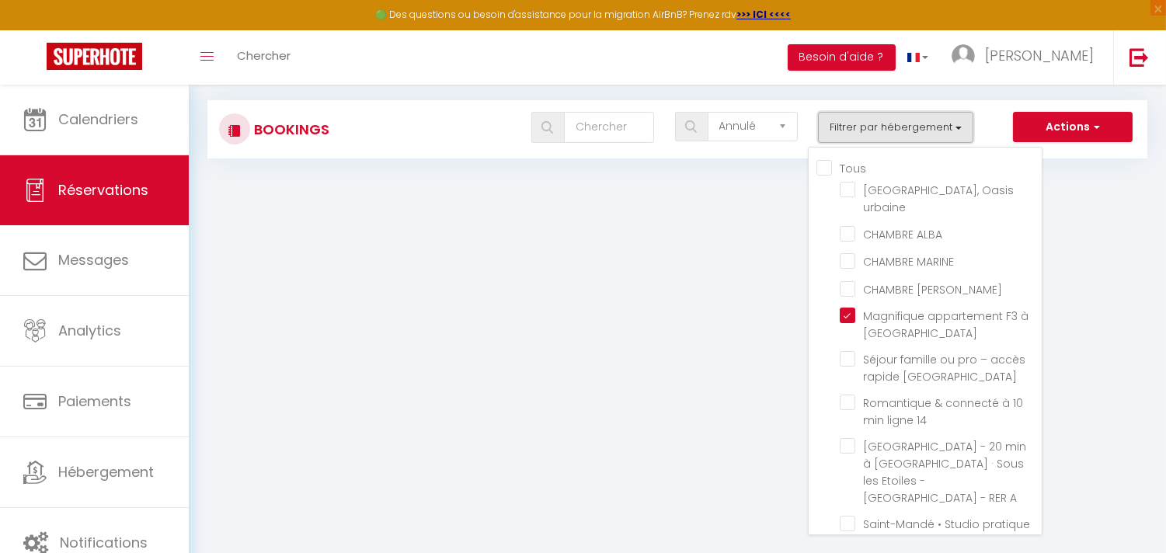
click at [954, 128] on button "Filtrer par hébergement" at bounding box center [895, 127] width 155 height 31
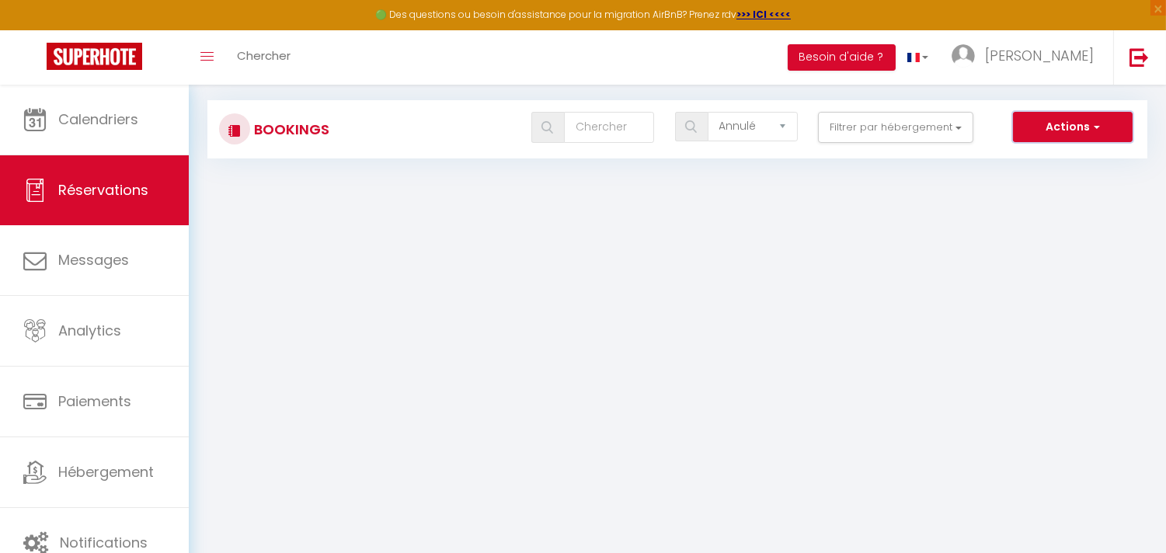
click at [1089, 137] on button "Actions" at bounding box center [1073, 127] width 120 height 31
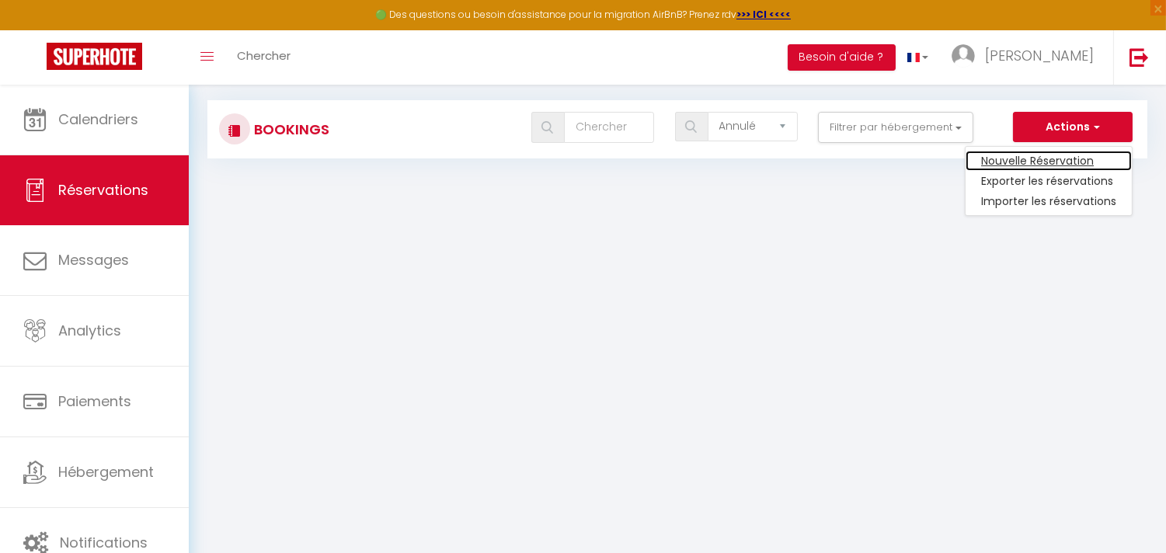
click at [1053, 157] on link "Nouvelle Réservation" at bounding box center [1048, 161] width 166 height 20
select select
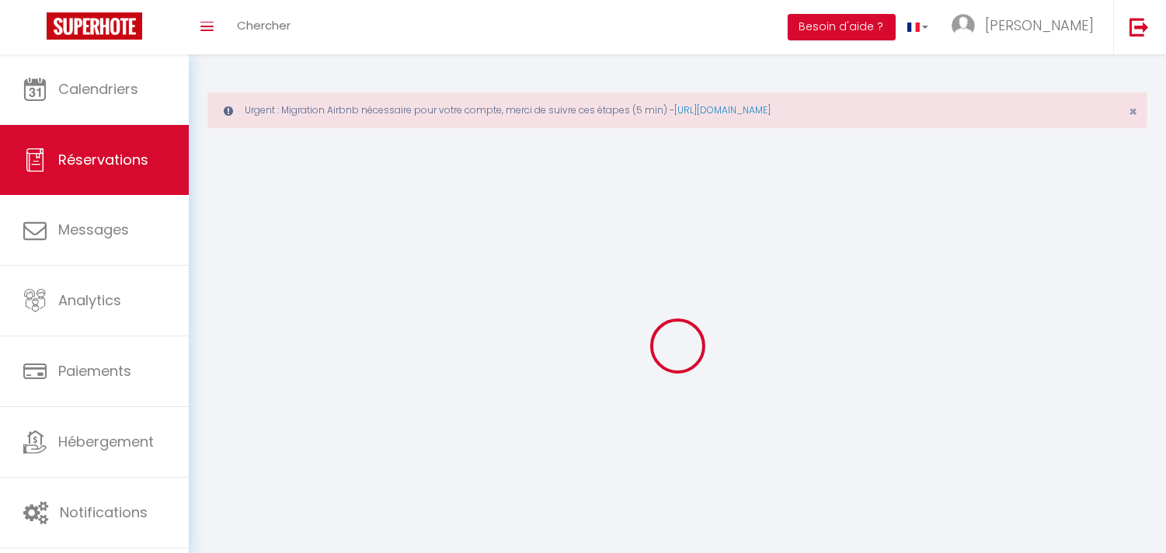
select select
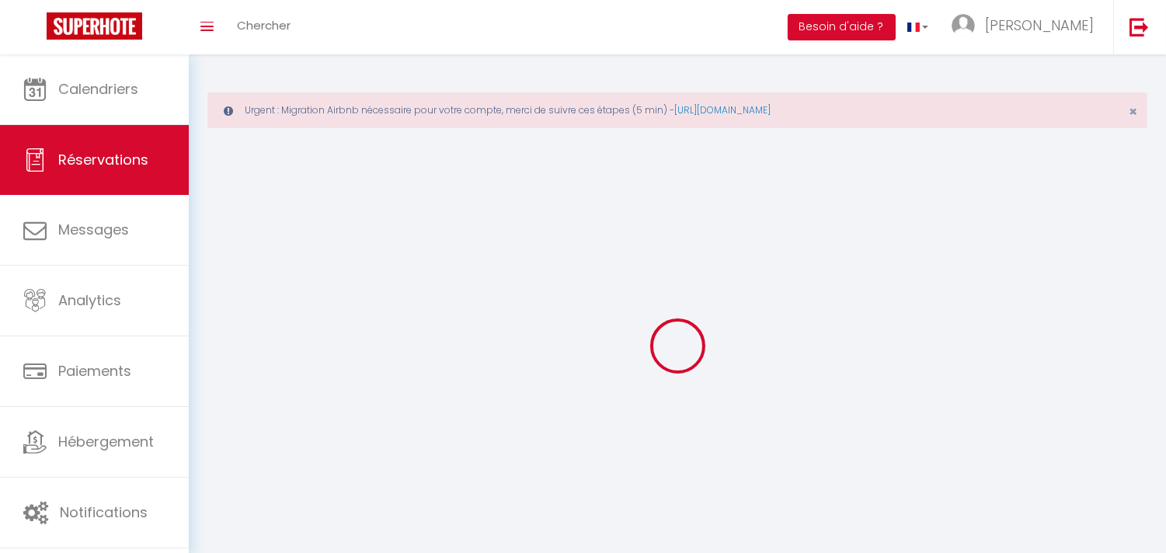
select select
checkbox input "false"
select select
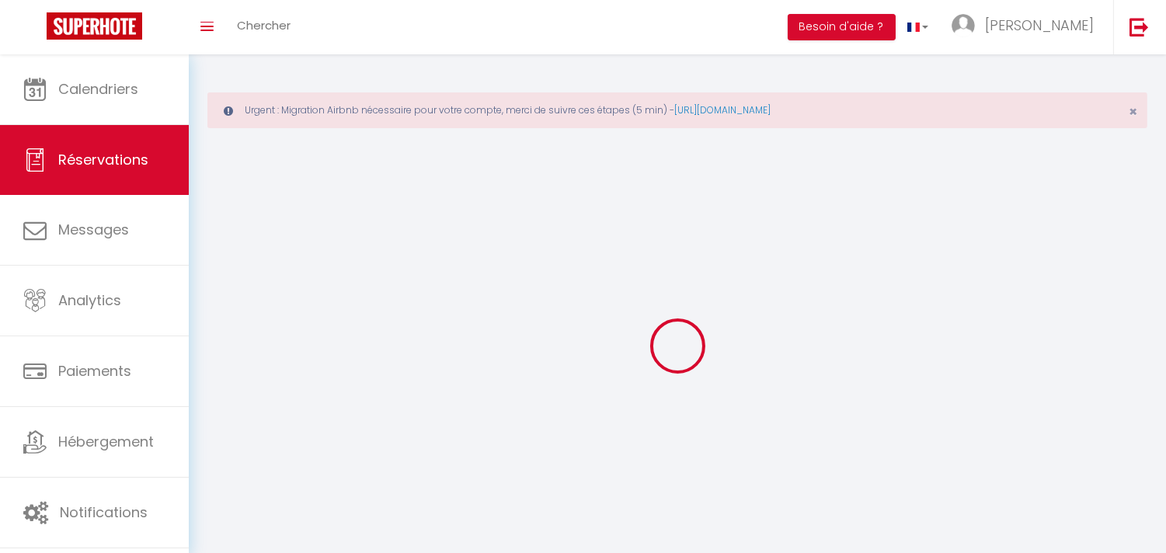
select select
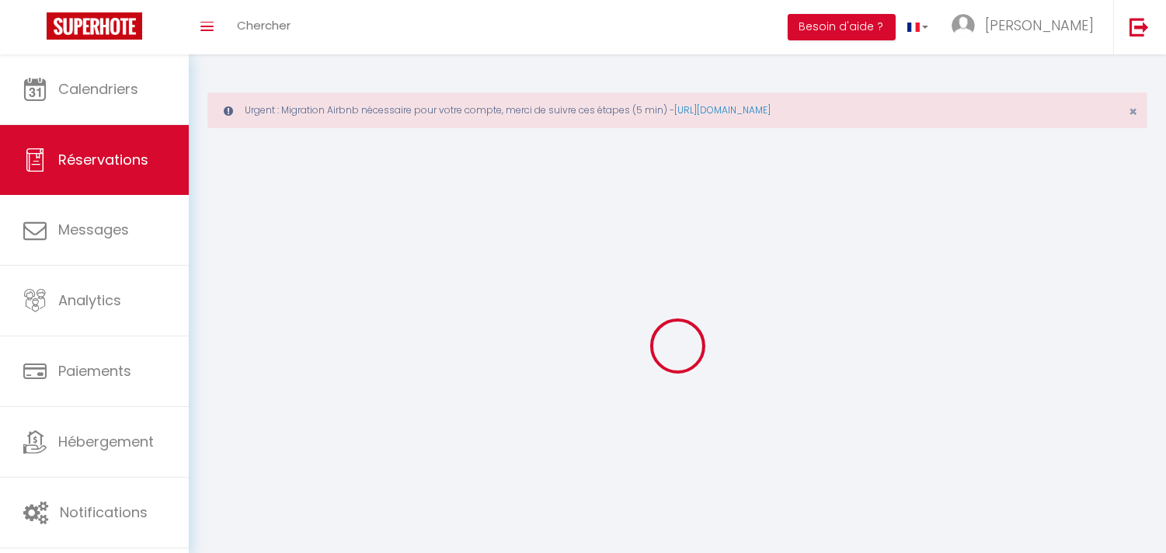
select select
checkbox input "false"
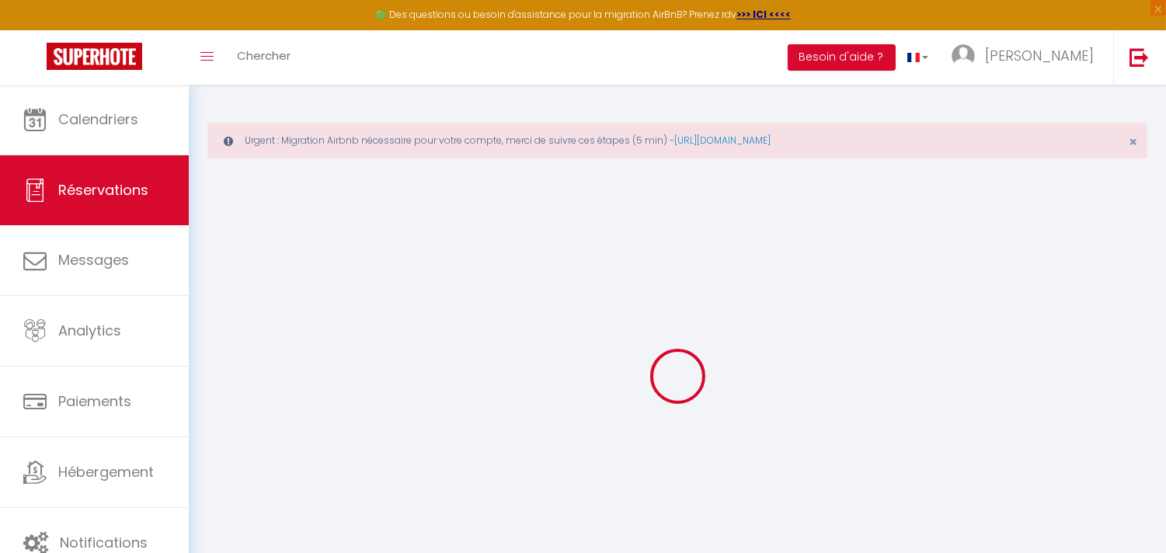
select select
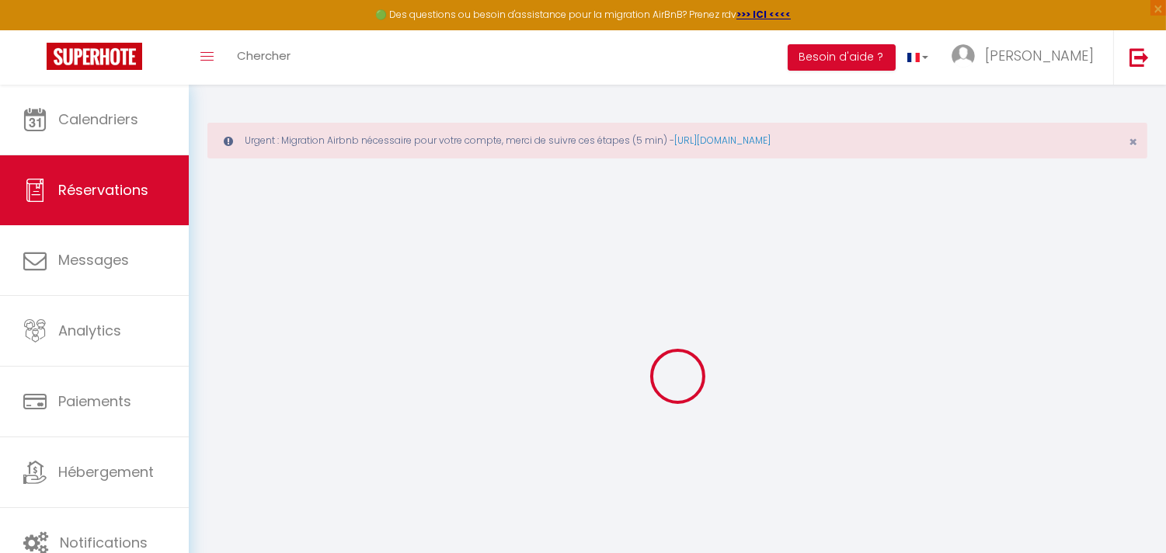
select select
checkbox input "false"
select select
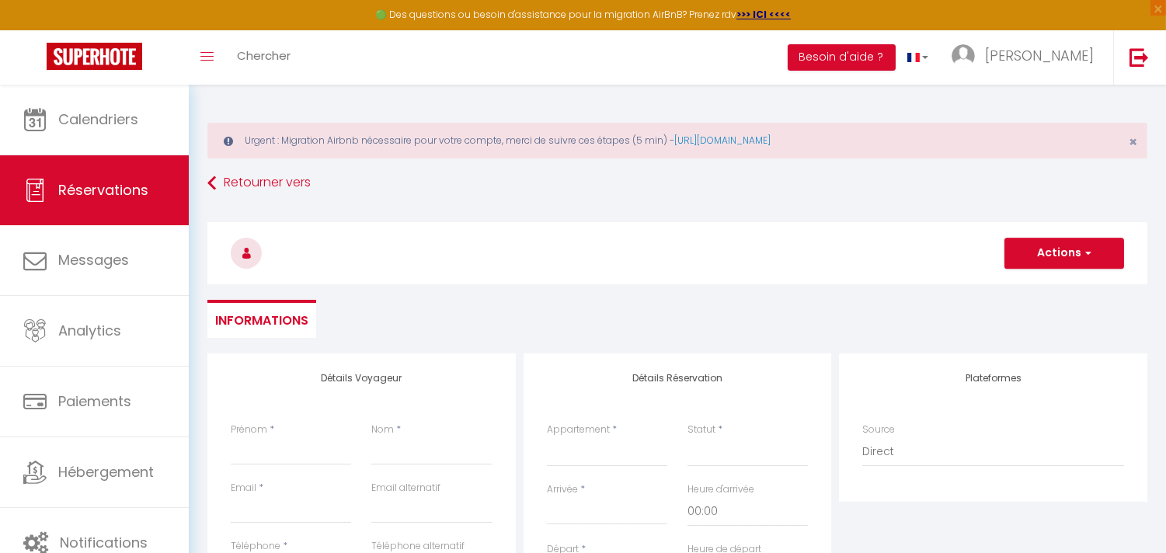
select select
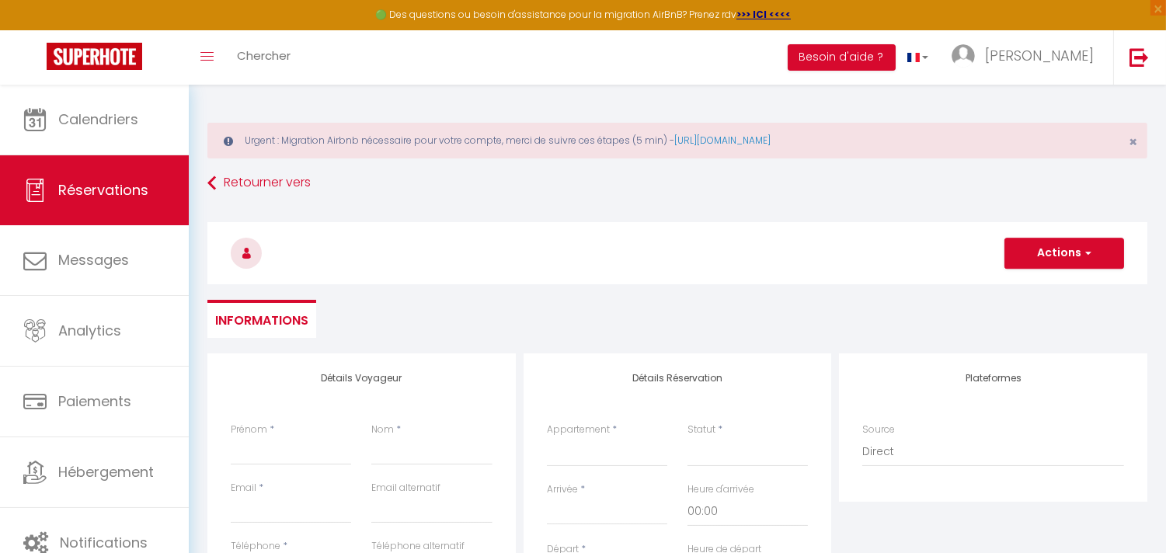
select select
checkbox input "false"
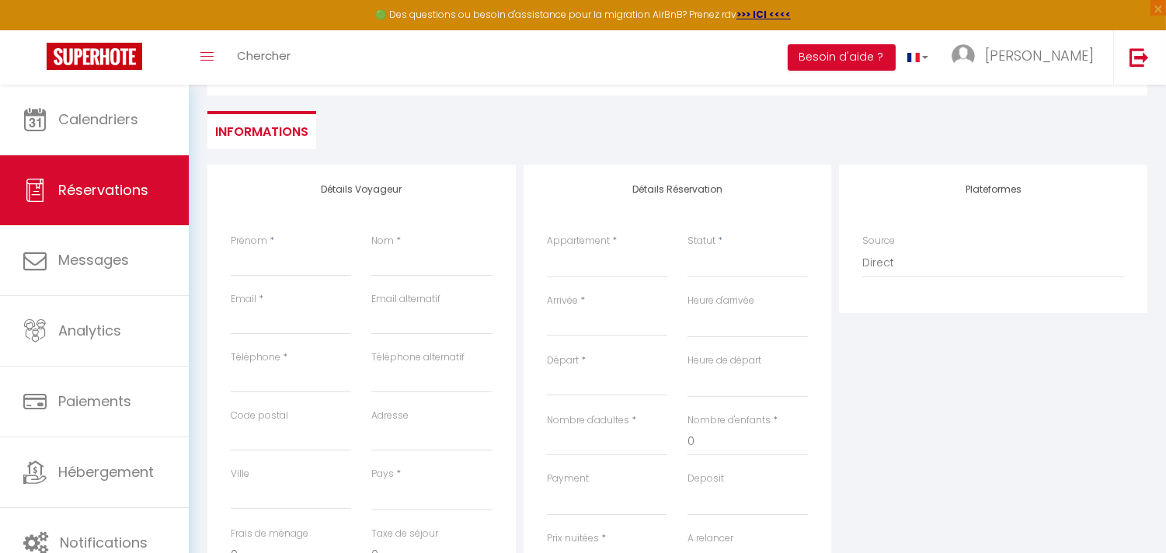
scroll to position [259, 0]
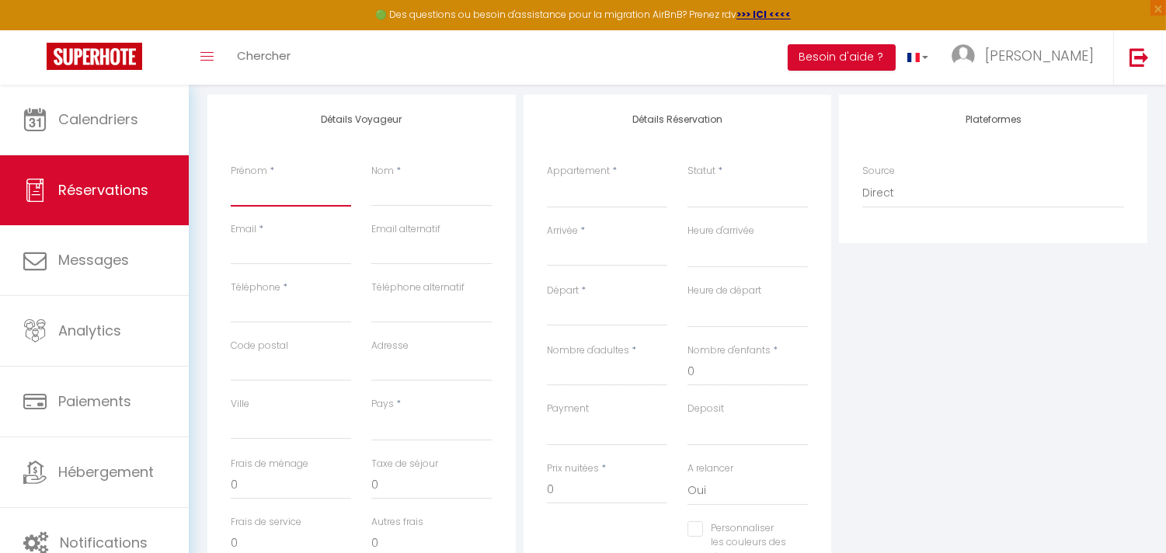
click at [270, 200] on input "Prénom" at bounding box center [291, 193] width 120 height 28
type input "M"
select select
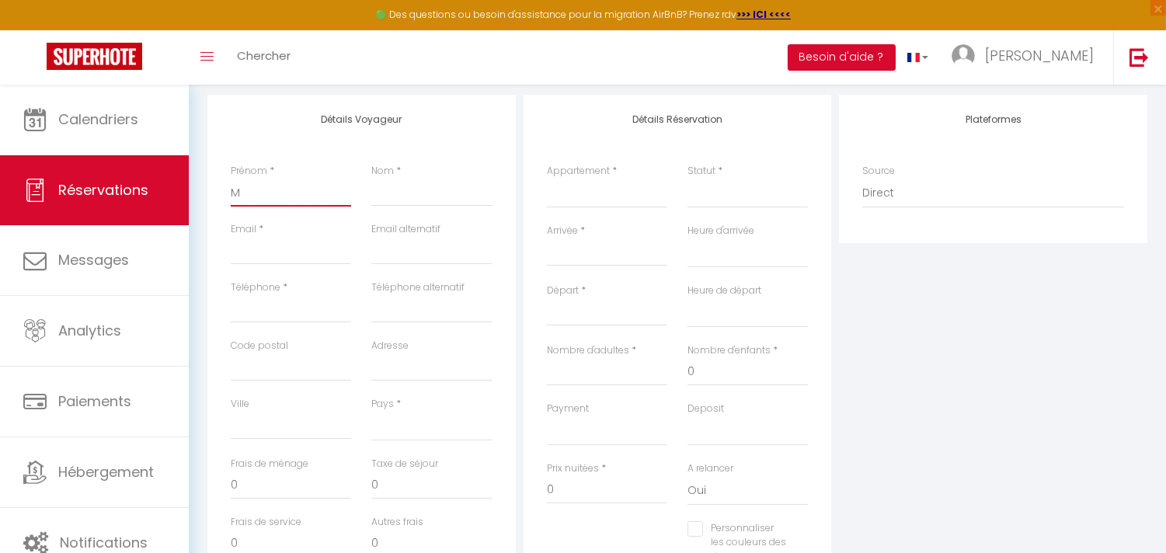
select select
checkbox input "false"
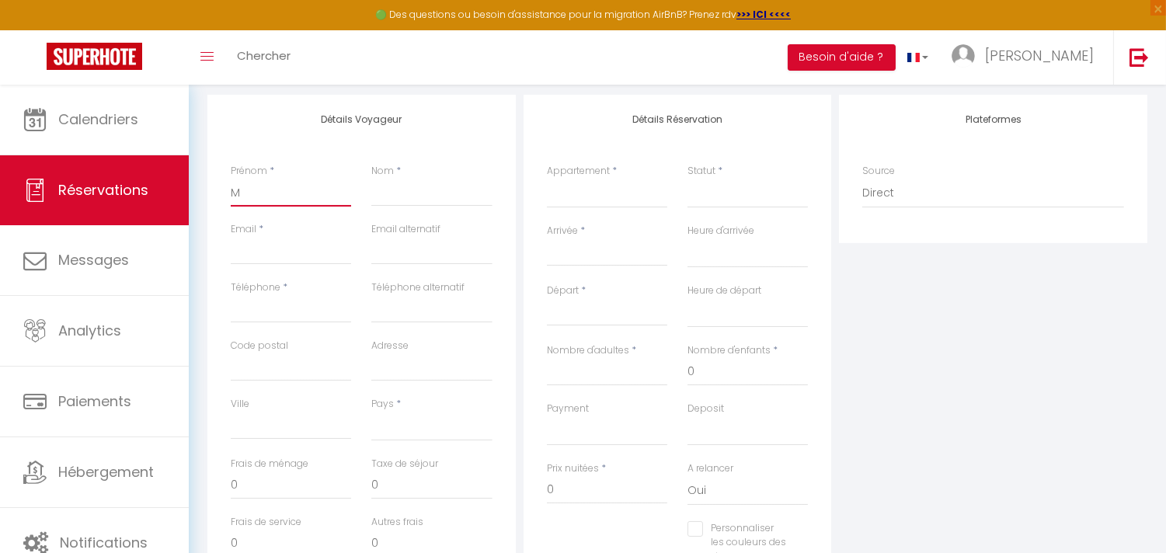
type input "ME"
select select
drag, startPoint x: 361, startPoint y: 192, endPoint x: 235, endPoint y: 190, distance: 125.8
click at [216, 190] on div "Détails Voyageur Prénom * MELIGHE ME MBOREKOMI Nom * Email * Email alternatif T…" at bounding box center [361, 372] width 308 height 555
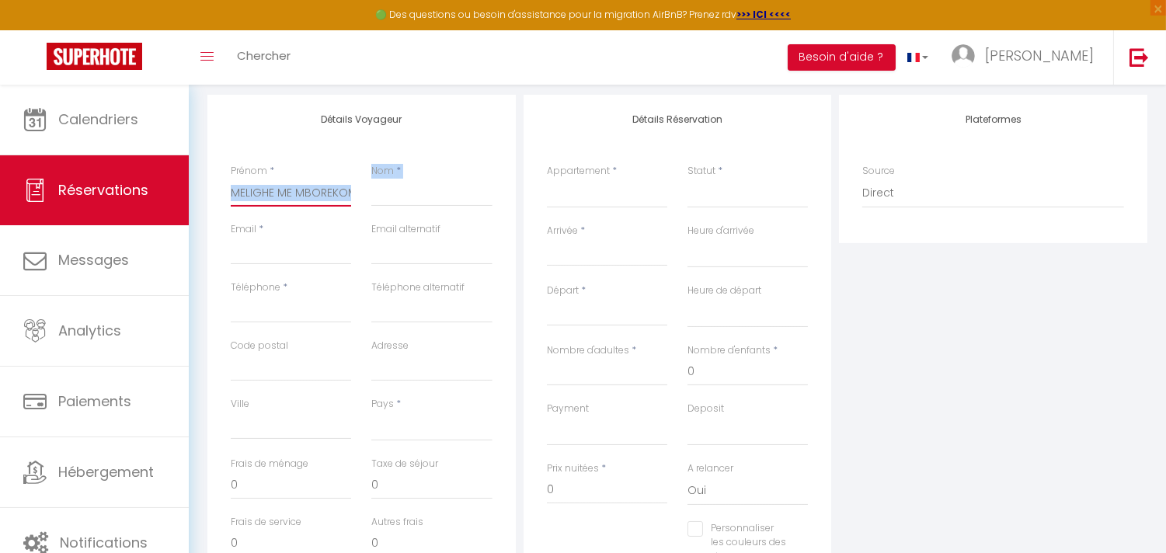
copy div "Nom *"
click at [398, 198] on input "Nom" at bounding box center [431, 193] width 120 height 28
paste input "MELIGHE ME MBOREKOMI Nom *"
click at [444, 196] on input "MELIGHE ME MBOREKOMI Nom *" at bounding box center [431, 193] width 120 height 28
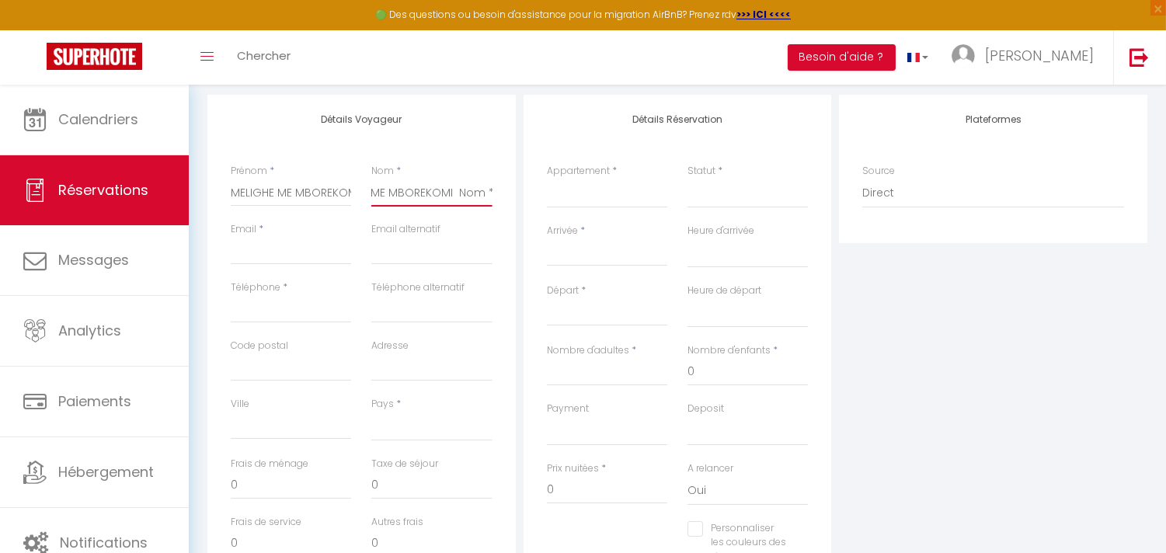
click at [460, 190] on input "MELIGHE ME MBOREKOMI Nom *" at bounding box center [431, 193] width 120 height 28
click at [472, 194] on input "MELIGHE ME MBOREKOMI" at bounding box center [431, 193] width 120 height 28
click at [320, 189] on input "MELIGHE ME MBOREKOMI" at bounding box center [291, 193] width 120 height 28
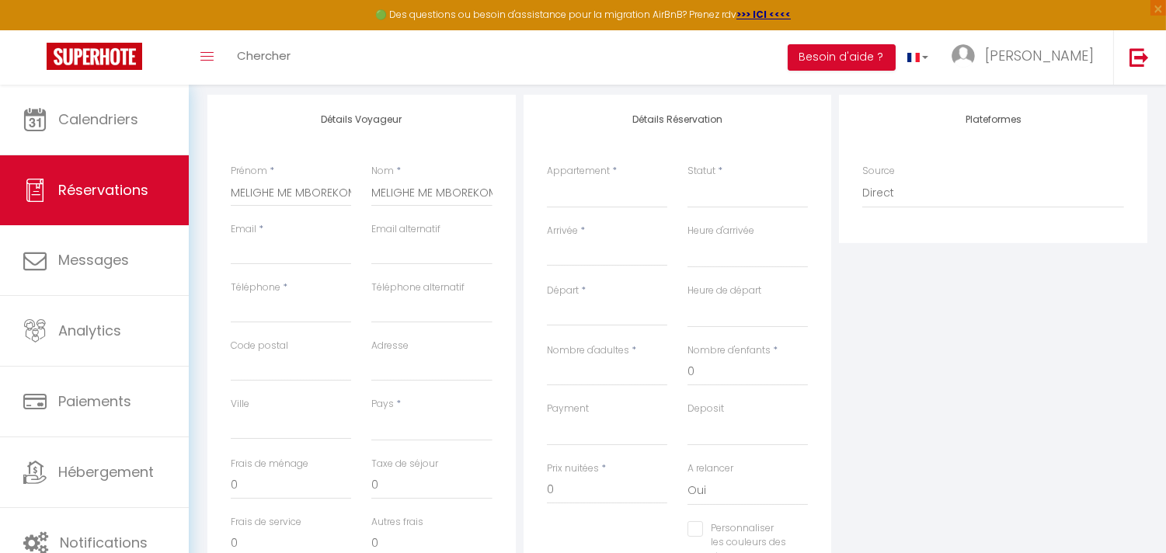
drag, startPoint x: 355, startPoint y: 188, endPoint x: 196, endPoint y: 181, distance: 159.3
click at [196, 181] on div "Urgent : Migration Airbnb nécessaire pour votre compte, merci de suivre ces éta…" at bounding box center [677, 292] width 977 height 933
click at [331, 203] on input "MELIGHE ME MBOREKOMI" at bounding box center [291, 193] width 120 height 28
click at [345, 200] on input "MELIGHE ME MBOREKOMI" at bounding box center [291, 193] width 120 height 28
drag, startPoint x: 349, startPoint y: 196, endPoint x: 159, endPoint y: 164, distance: 193.0
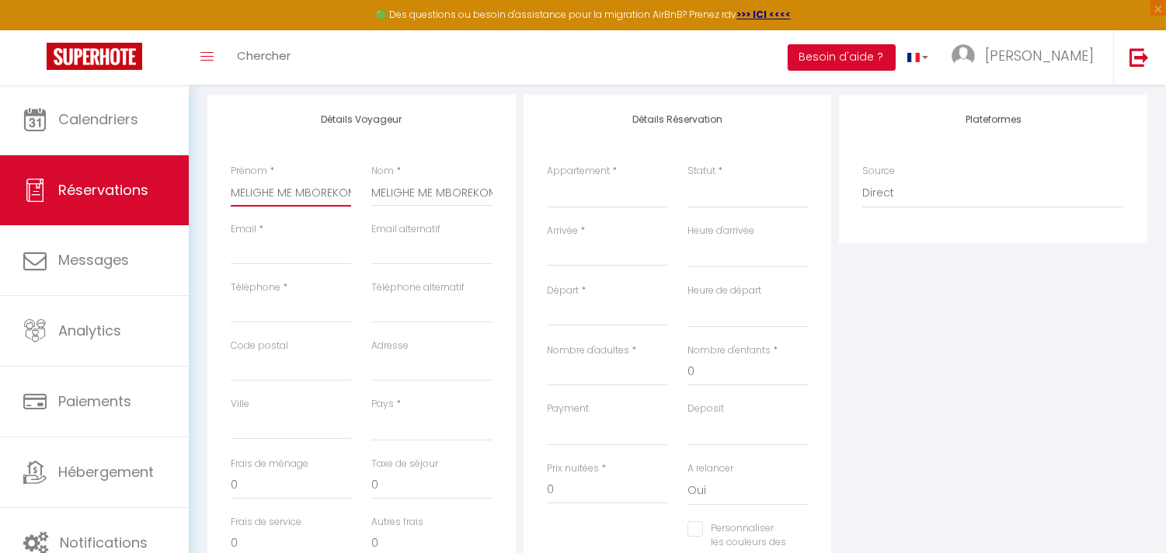
click at [159, 164] on div "🟢 Des questions ou besoin d'assistance pour la migration AirBnB? Prenez rdv >>>…" at bounding box center [583, 292] width 1166 height 933
click at [273, 258] on input "Email client" at bounding box center [291, 251] width 120 height 28
click at [299, 247] on input "[EMAIL_ADDRESS][DOMAIN_NAME]" at bounding box center [291, 251] width 120 height 28
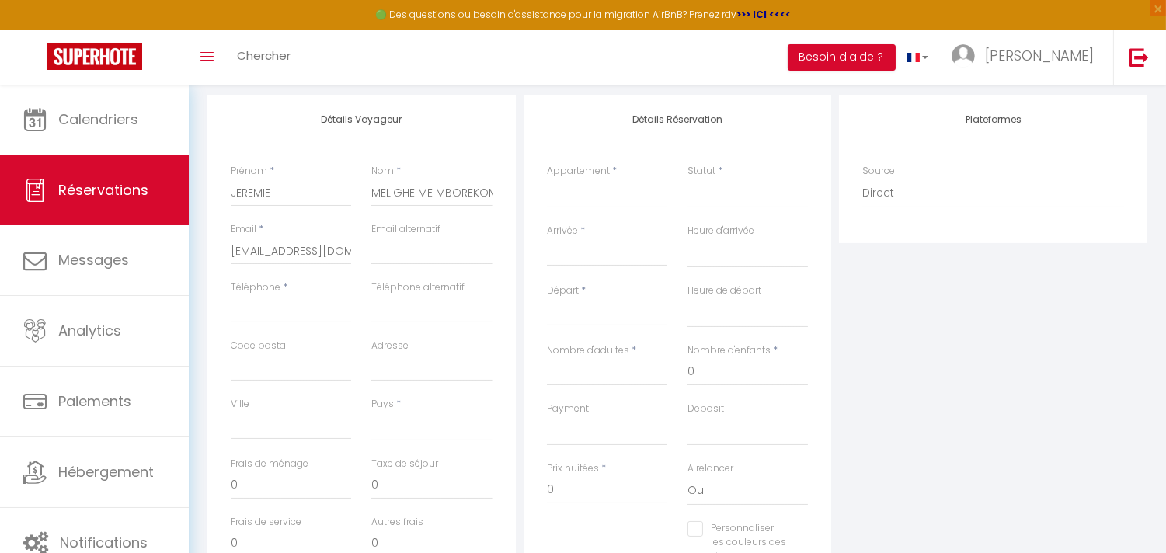
click at [358, 246] on div "Email * [EMAIL_ADDRESS][DOMAIN_NAME]" at bounding box center [291, 251] width 141 height 58
drag, startPoint x: 230, startPoint y: 249, endPoint x: 435, endPoint y: 258, distance: 205.2
click at [435, 258] on div "Email * [EMAIL_ADDRESS][DOMAIN_NAME] Email alternatif" at bounding box center [362, 251] width 282 height 58
click at [382, 250] on input "email" at bounding box center [431, 251] width 120 height 28
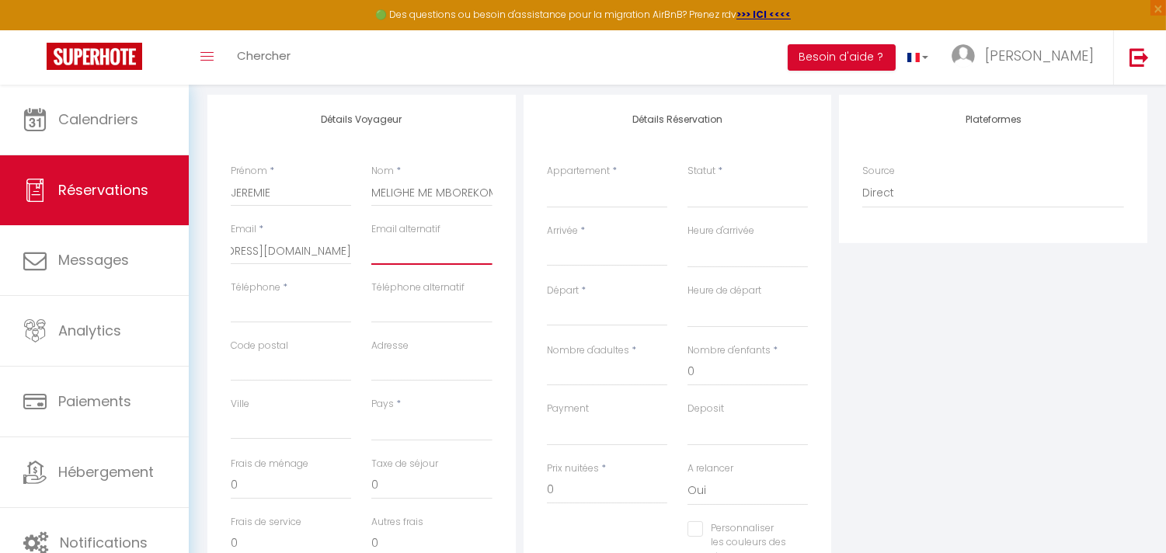
scroll to position [0, 0]
paste input "[EMAIL_ADDRESS][DOMAIN_NAME]"
click at [297, 307] on input "Téléphone" at bounding box center [291, 309] width 120 height 28
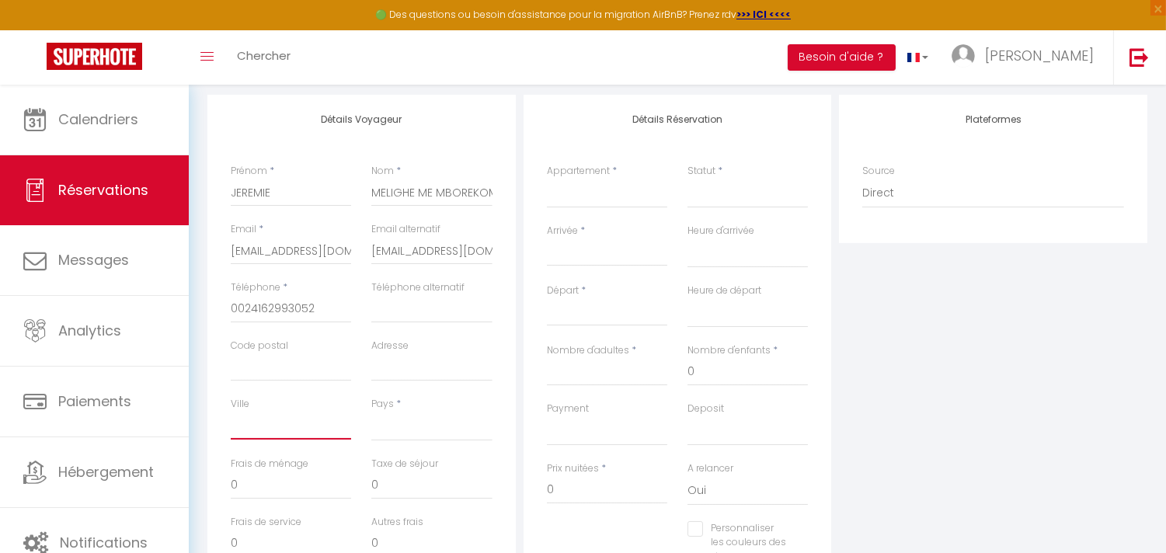
click at [320, 433] on input "Ville" at bounding box center [291, 426] width 120 height 28
click at [419, 423] on select "[GEOGRAPHIC_DATA] [GEOGRAPHIC_DATA] [GEOGRAPHIC_DATA] [GEOGRAPHIC_DATA] [GEOGRA…" at bounding box center [431, 427] width 120 height 30
click at [371, 412] on select "[GEOGRAPHIC_DATA] [GEOGRAPHIC_DATA] [GEOGRAPHIC_DATA] [GEOGRAPHIC_DATA] [GEOGRA…" at bounding box center [431, 427] width 120 height 30
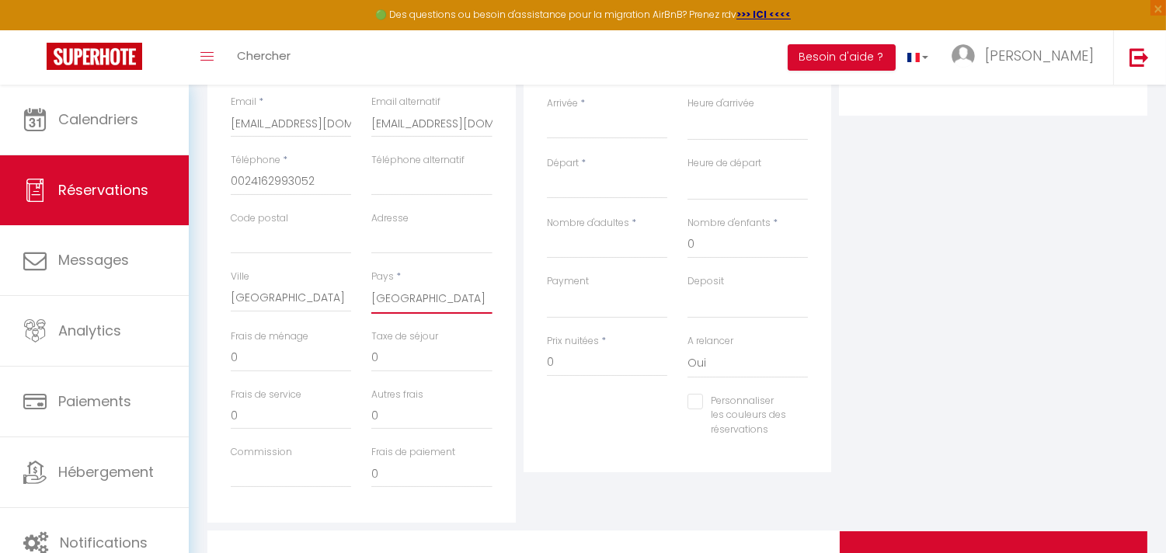
scroll to position [431, 0]
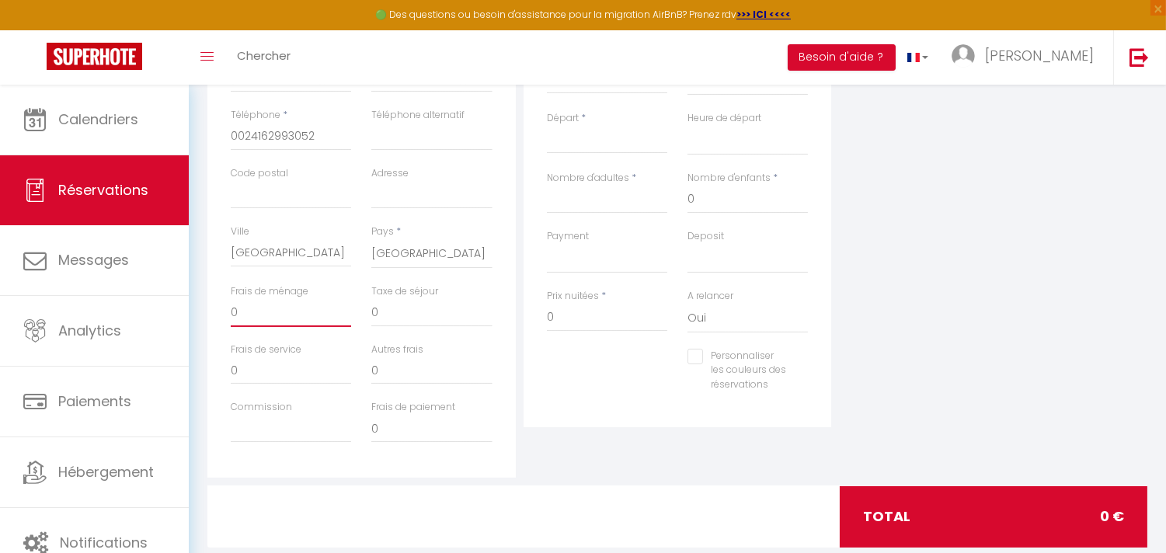
click at [289, 320] on input "0" at bounding box center [291, 313] width 120 height 28
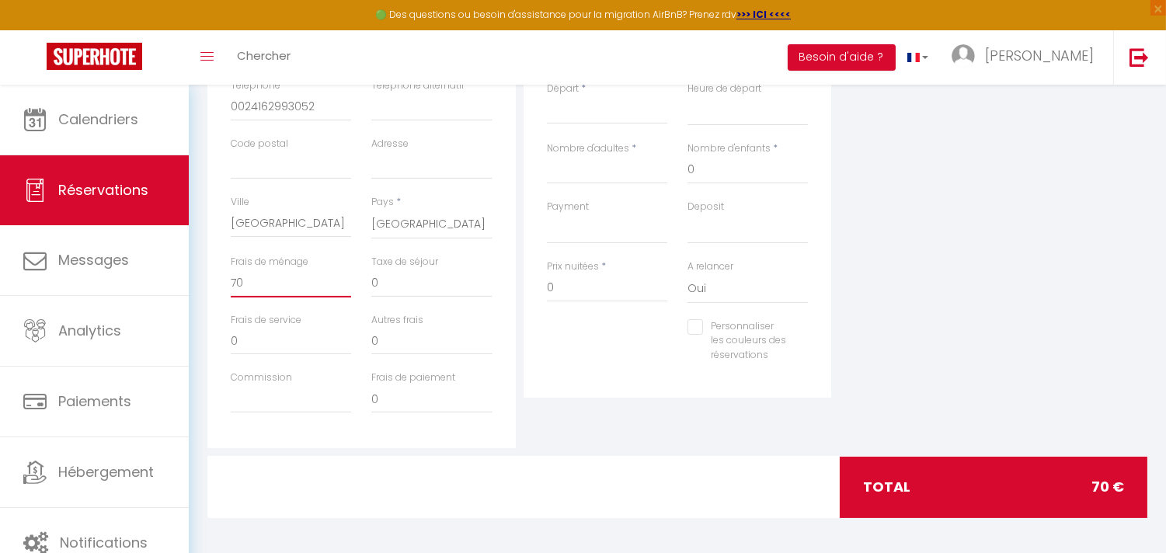
scroll to position [463, 0]
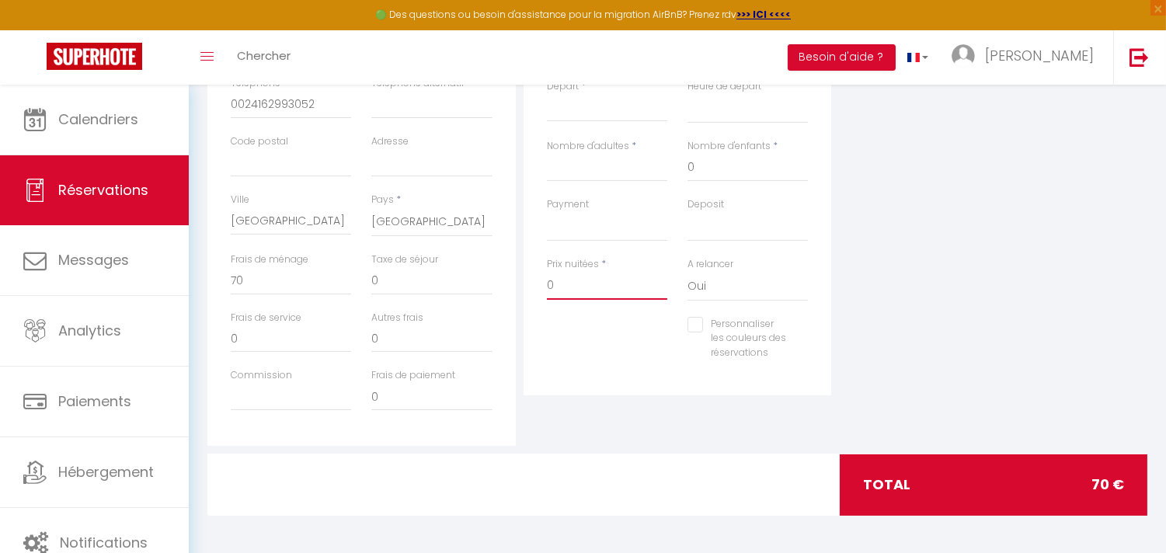
click at [559, 289] on input "0" at bounding box center [607, 286] width 120 height 28
click at [573, 349] on div "Personnaliser les couleurs des réservations #D7092E" at bounding box center [678, 347] width 282 height 60
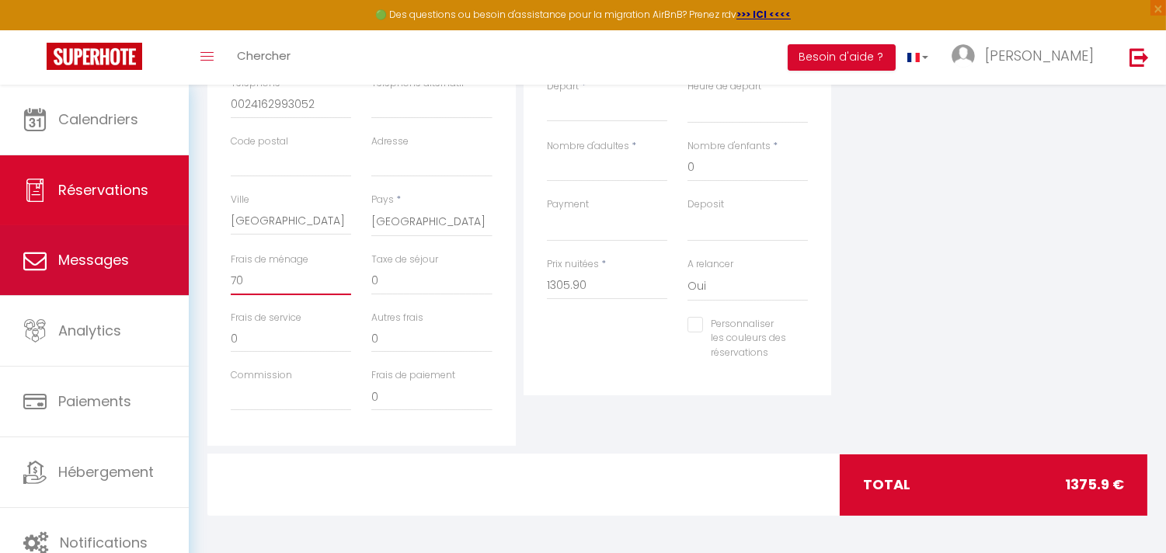
drag, startPoint x: 245, startPoint y: 278, endPoint x: 169, endPoint y: 269, distance: 76.6
click at [169, 269] on div "🟢 Des questions ou besoin d'assistance pour la migration AirBnB? Prenez rdv >>>…" at bounding box center [583, 88] width 1166 height 933
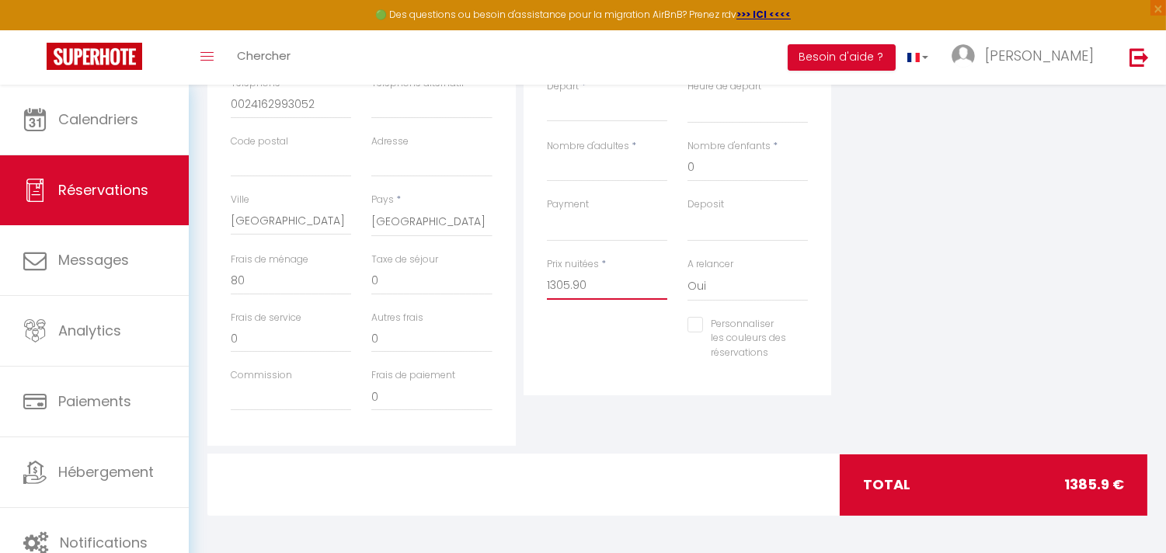
drag, startPoint x: 611, startPoint y: 289, endPoint x: 523, endPoint y: 265, distance: 91.7
click at [523, 265] on div "Détails Réservation Appartement * [GEOGRAPHIC_DATA], Oasis urbaine CHAMBRE ALBA…" at bounding box center [677, 143] width 308 height 505
click at [565, 311] on div "Prix nuitées * 1306.09" at bounding box center [607, 287] width 141 height 60
click at [856, 290] on div "Plateformes Source Direct [DOMAIN_NAME] [DOMAIN_NAME] Chalet montagne Expedia G…" at bounding box center [993, 168] width 316 height 555
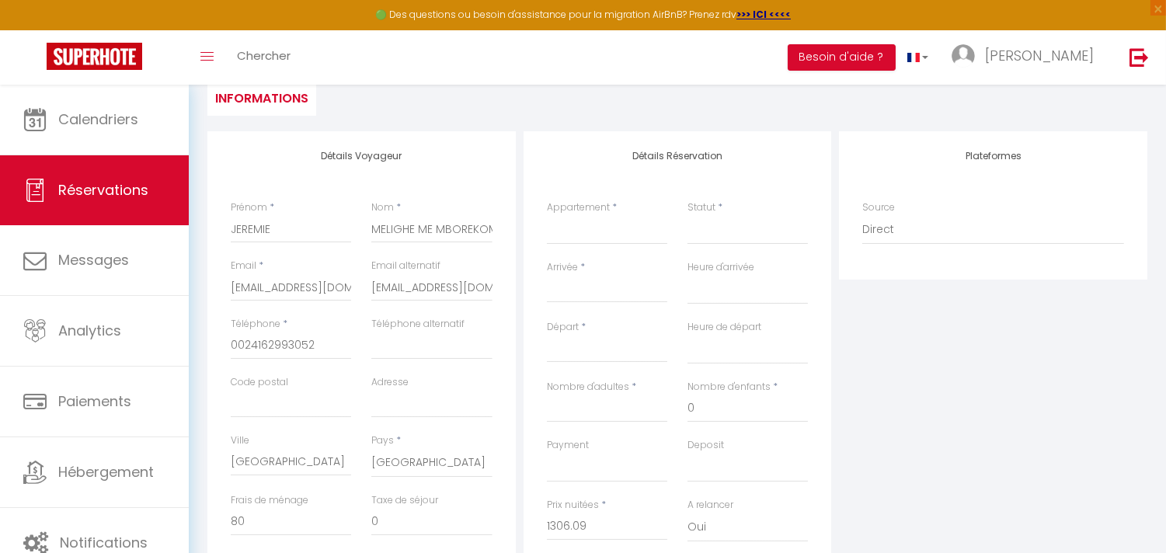
scroll to position [118, 0]
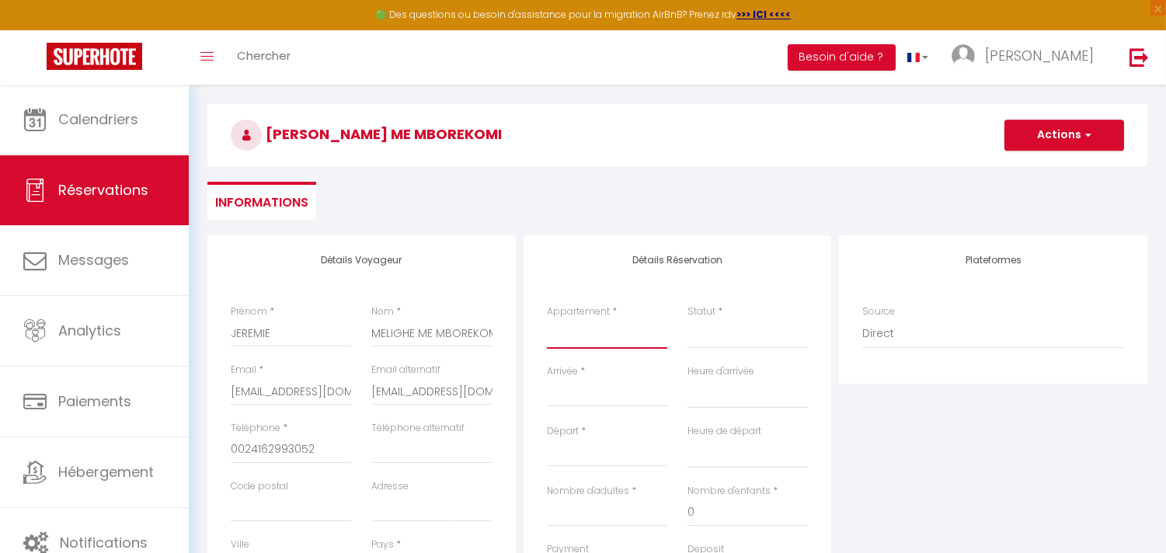
click at [585, 345] on select "Gaia House, Oasis urbaine CHAMBRE ALBA CHAMBRE MARINE CHAMBRE [PERSON_NAME] app…" at bounding box center [607, 334] width 120 height 30
click at [547, 319] on select "Gaia House, Oasis urbaine CHAMBRE ALBA CHAMBRE MARINE CHAMBRE [PERSON_NAME] app…" at bounding box center [607, 334] width 120 height 30
click at [732, 250] on div "Détails Réservation Appartement * [GEOGRAPHIC_DATA], Oasis urbaine CHAMBRE ALBA…" at bounding box center [677, 487] width 308 height 505
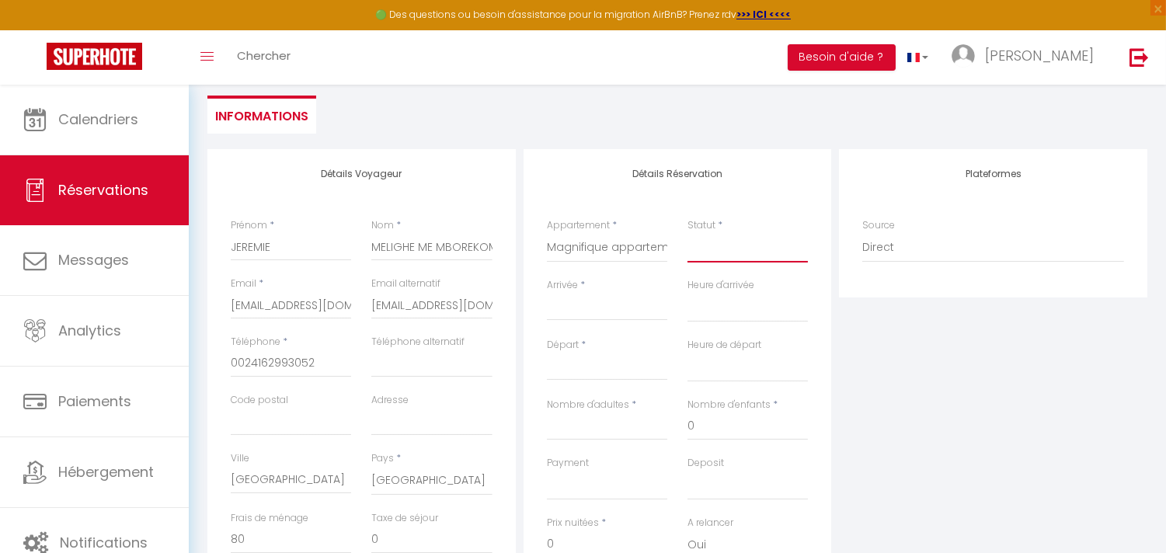
click at [731, 252] on select "Confirmé Non Confirmé [PERSON_NAME] par le voyageur No Show Request" at bounding box center [747, 248] width 120 height 30
click at [687, 233] on select "Confirmé Non Confirmé [PERSON_NAME] par le voyageur No Show Request" at bounding box center [747, 248] width 120 height 30
click at [571, 299] on input "Arrivée" at bounding box center [607, 308] width 120 height 20
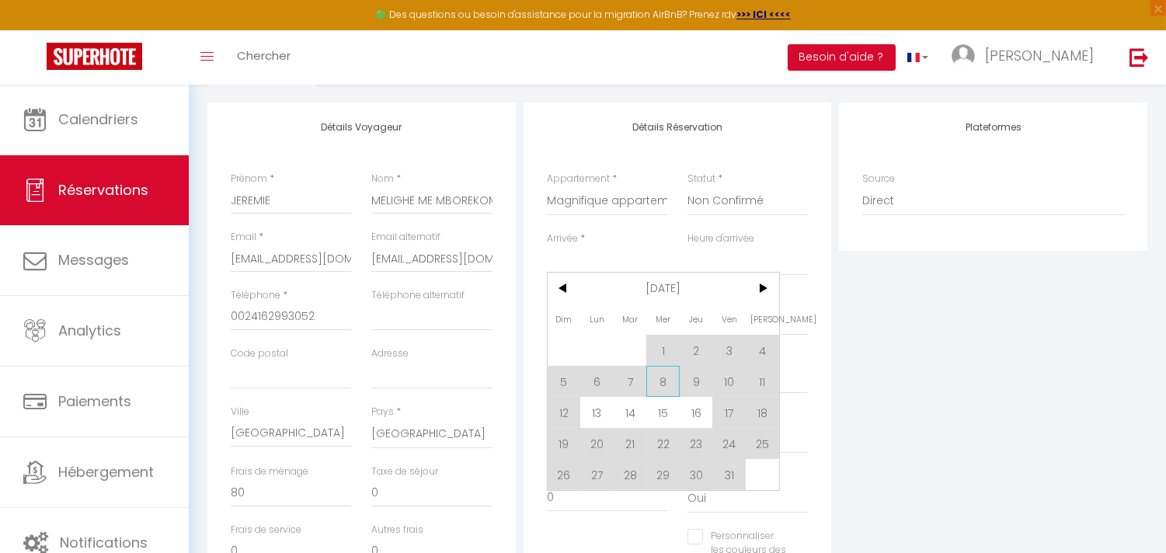
scroll to position [290, 0]
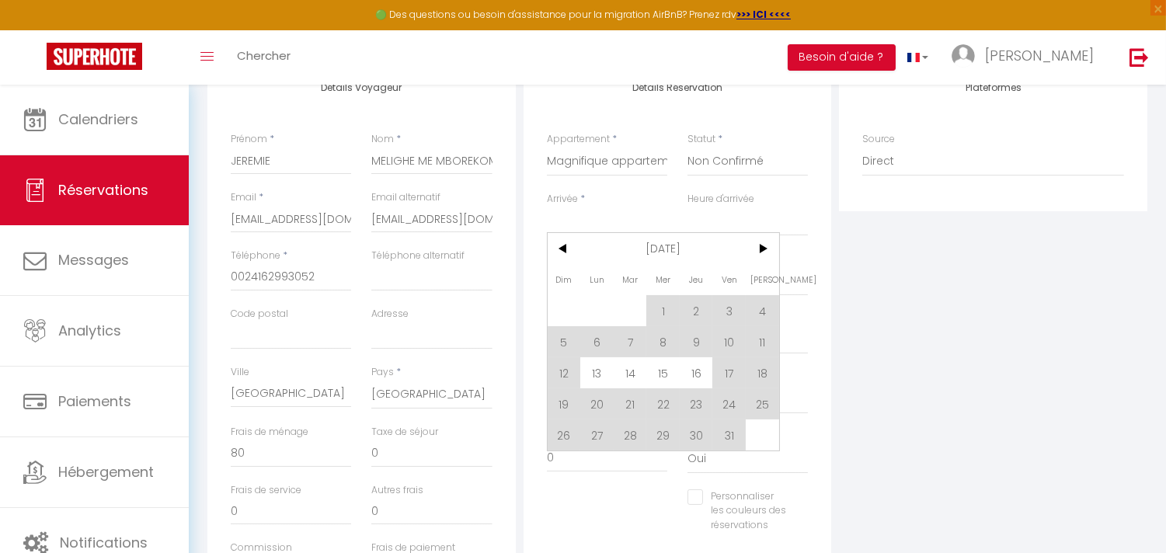
click at [728, 374] on span "17" at bounding box center [728, 372] width 33 height 31
click at [728, 373] on div "Deposit OK KO" at bounding box center [747, 392] width 120 height 44
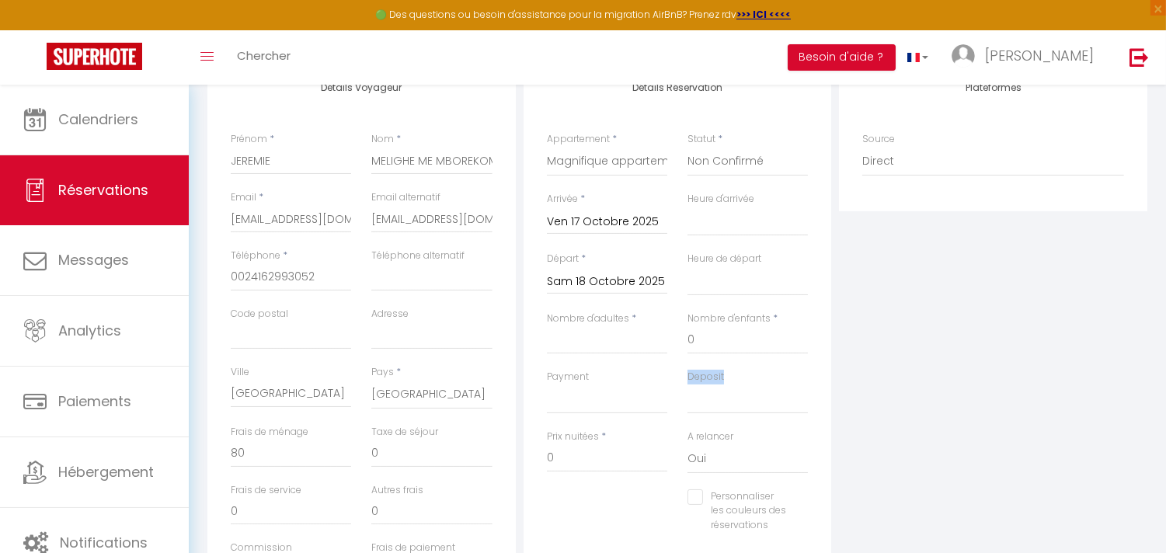
click at [728, 373] on div "Deposit OK KO" at bounding box center [747, 392] width 120 height 44
click at [638, 282] on input "Sam 18 Octobre 2025" at bounding box center [607, 282] width 120 height 20
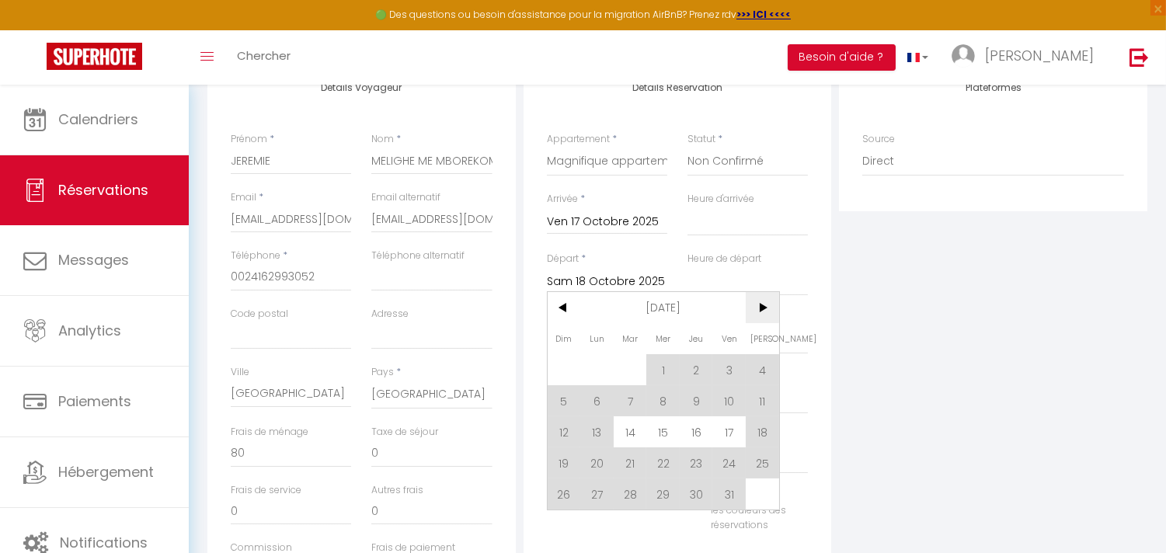
click at [756, 305] on span ">" at bounding box center [761, 307] width 33 height 31
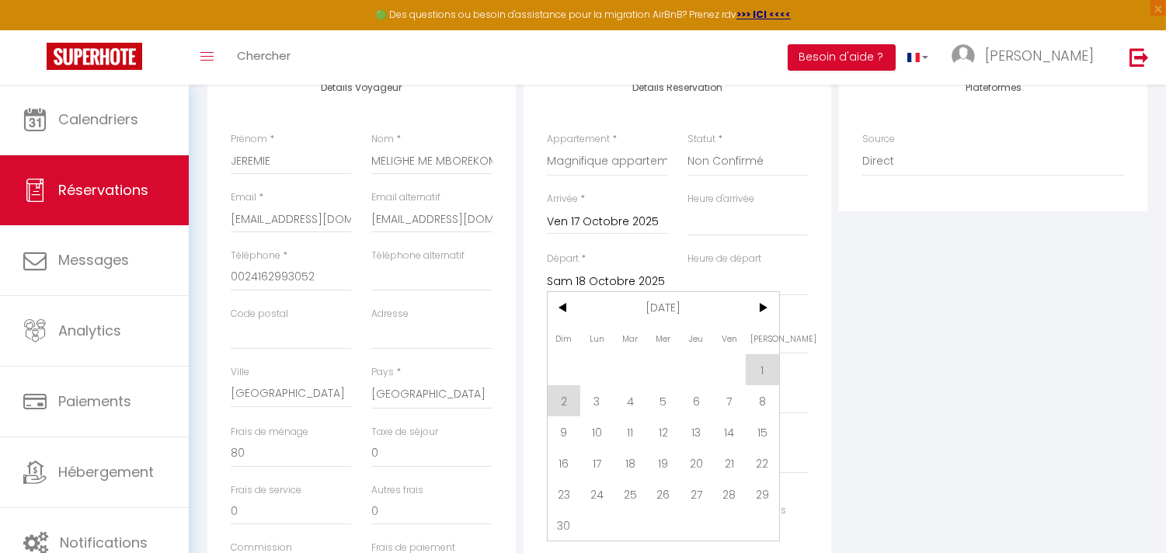
click at [559, 399] on span "2" at bounding box center [563, 400] width 33 height 31
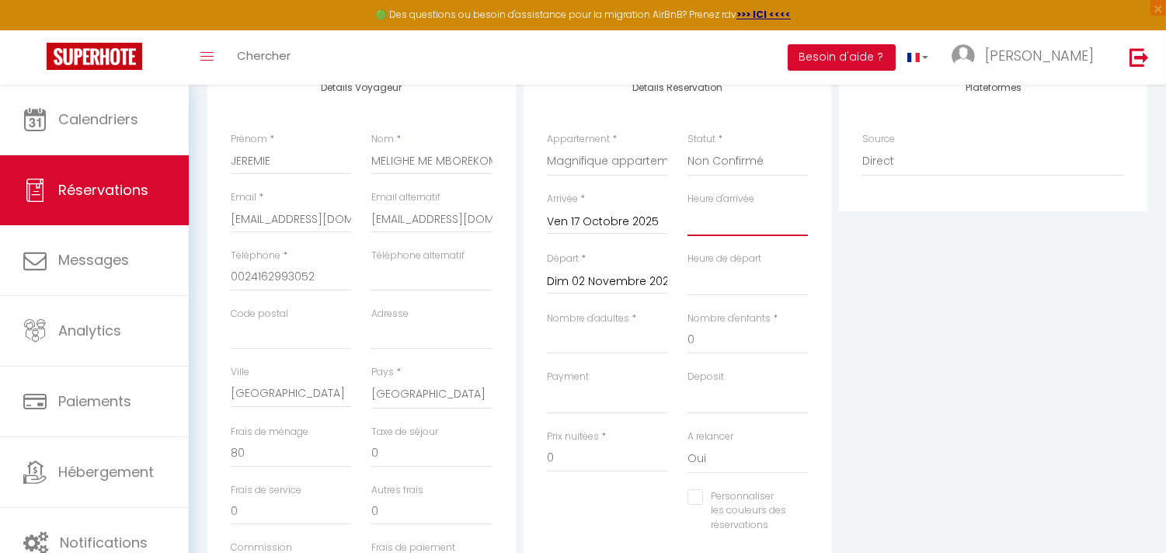
click at [720, 227] on select "00:00 00:30 01:00 01:30 02:00 02:30 03:00 03:30 04:00 04:30 05:00 05:30 06:00 0…" at bounding box center [747, 222] width 120 height 30
click at [687, 207] on select "00:00 00:30 01:00 01:30 02:00 02:30 03:00 03:30 04:00 04:30 05:00 05:30 06:00 0…" at bounding box center [747, 222] width 120 height 30
click at [711, 294] on select "00:00 00:30 01:00 01:30 02:00 02:30 03:00 03:30 04:00 04:30 05:00 05:30 06:00 0…" at bounding box center [747, 281] width 120 height 30
click at [617, 252] on div "Départ * [DATE] < [DATE] > Dim Lun Mar Mer Jeu Ven Sam 1 2 3 4 5 6 7 8 9 10 11 …" at bounding box center [607, 273] width 120 height 43
click at [744, 214] on select "00:00 00:30 01:00 01:30 02:00 02:30 03:00 03:30 04:00 04:30 05:00 05:30 06:00 0…" at bounding box center [747, 222] width 120 height 30
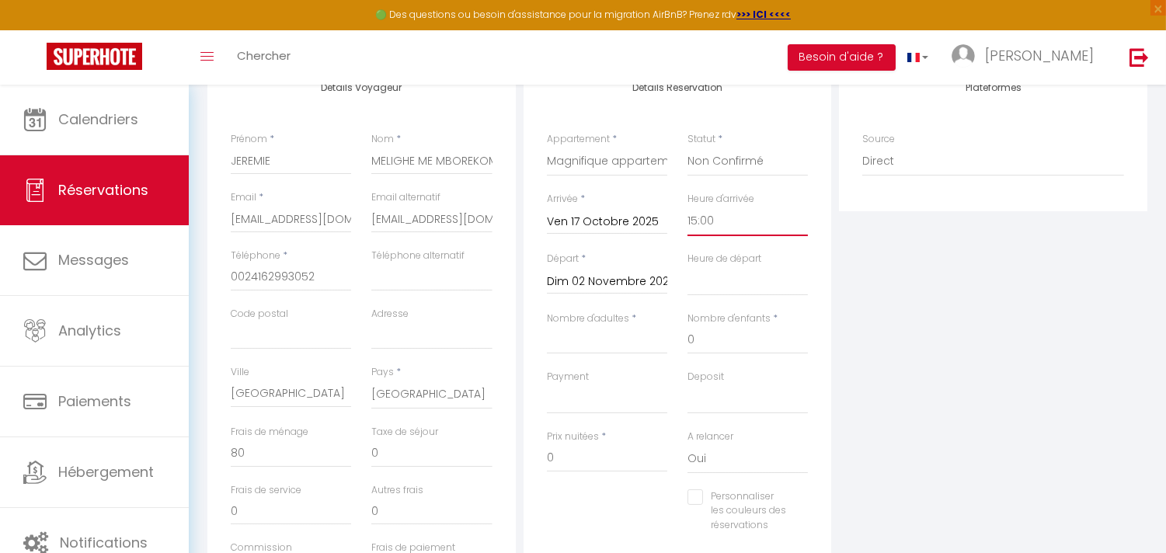
click at [687, 207] on select "00:00 00:30 01:00 01:30 02:00 02:30 03:00 03:30 04:00 04:30 05:00 05:30 06:00 0…" at bounding box center [747, 222] width 120 height 30
click at [725, 292] on select "00:00 00:30 01:00 01:30 02:00 02:30 03:00 03:30 04:00 04:30 05:00 05:30 06:00 0…" at bounding box center [747, 281] width 120 height 30
click at [687, 266] on select "00:00 00:30 01:00 01:30 02:00 02:30 03:00 03:30 04:00 04:30 05:00 05:30 06:00 0…" at bounding box center [747, 281] width 120 height 30
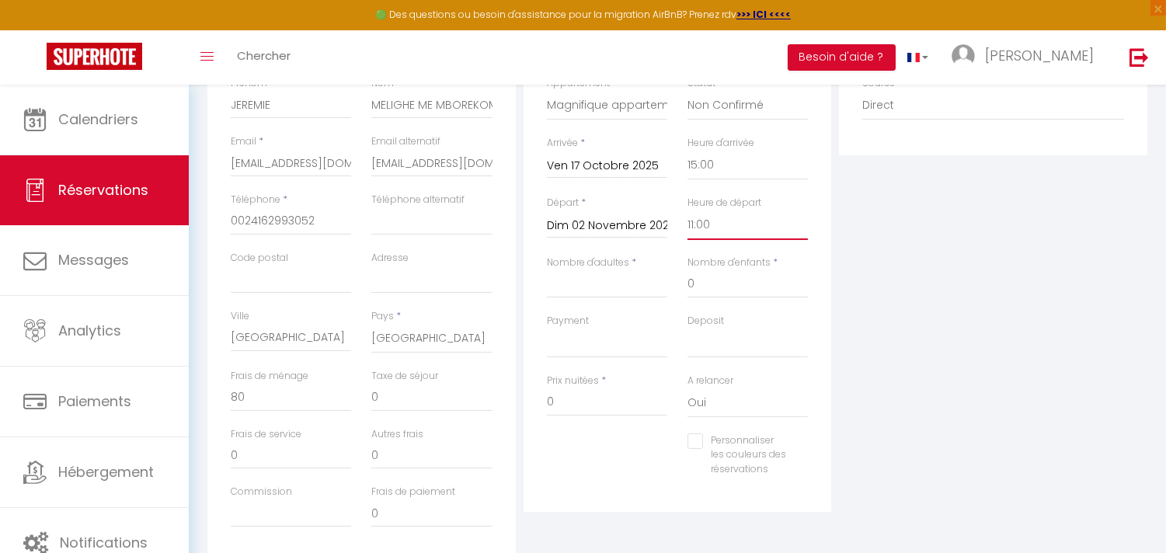
scroll to position [377, 0]
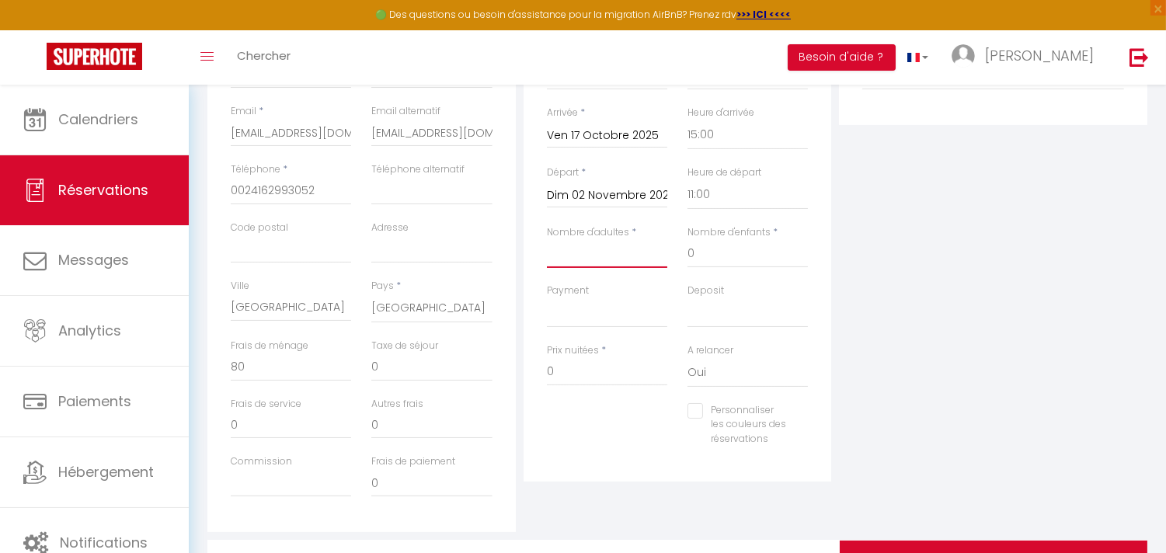
click at [601, 252] on input "Nombre d'adultes" at bounding box center [607, 254] width 120 height 28
click at [709, 254] on input "0" at bounding box center [747, 254] width 120 height 28
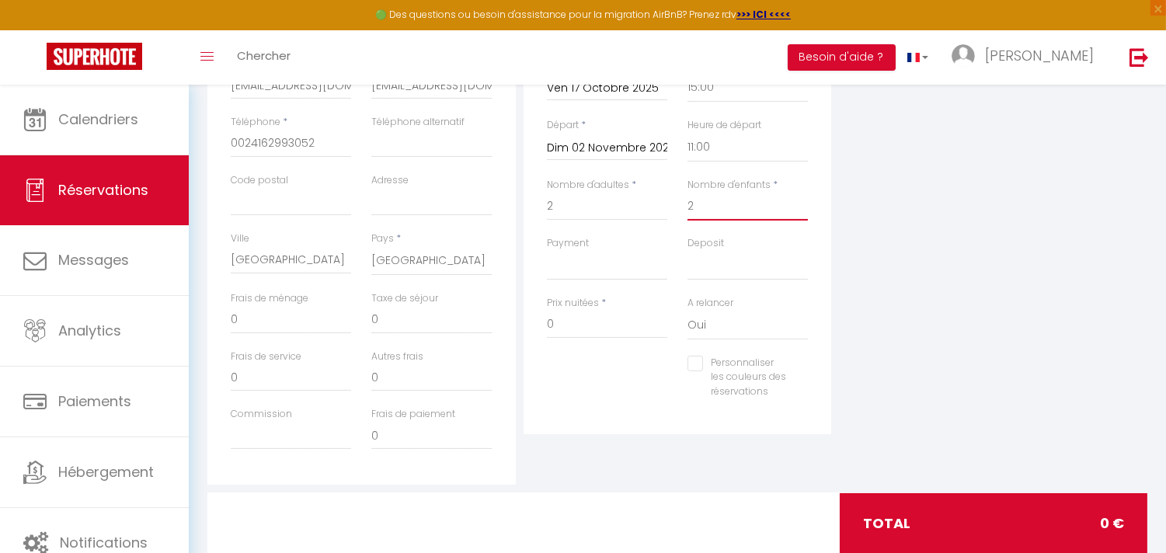
scroll to position [463, 0]
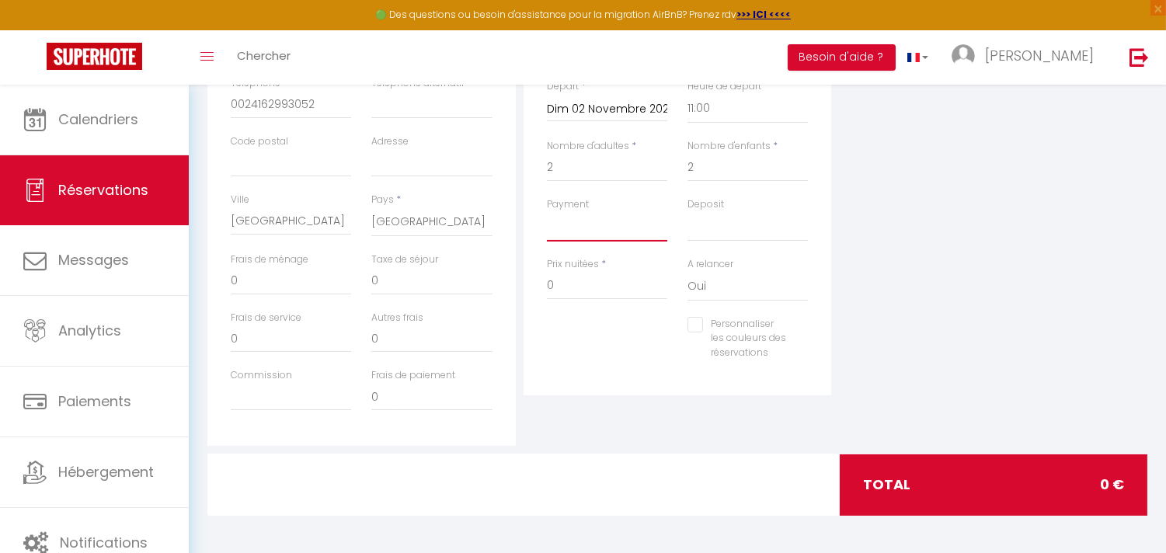
click at [613, 236] on select "OK KO" at bounding box center [607, 227] width 120 height 30
click at [547, 212] on select "OK KO" at bounding box center [607, 227] width 120 height 30
click at [697, 228] on select "OK KO" at bounding box center [747, 227] width 120 height 30
click at [687, 212] on select "OK KO" at bounding box center [747, 227] width 120 height 30
click at [297, 281] on input "0" at bounding box center [291, 281] width 120 height 28
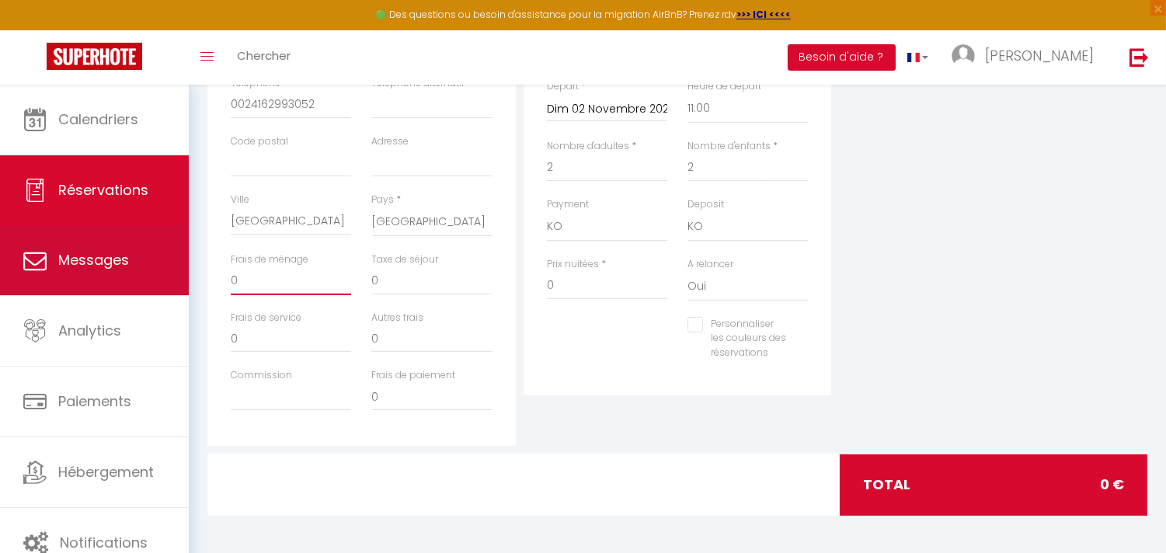
drag, startPoint x: 171, startPoint y: 281, endPoint x: 153, endPoint y: 282, distance: 17.9
click at [158, 281] on div "🟢 Des questions ou besoin d'assistance pour la migration AirBnB? Prenez rdv >>>…" at bounding box center [583, 88] width 1166 height 933
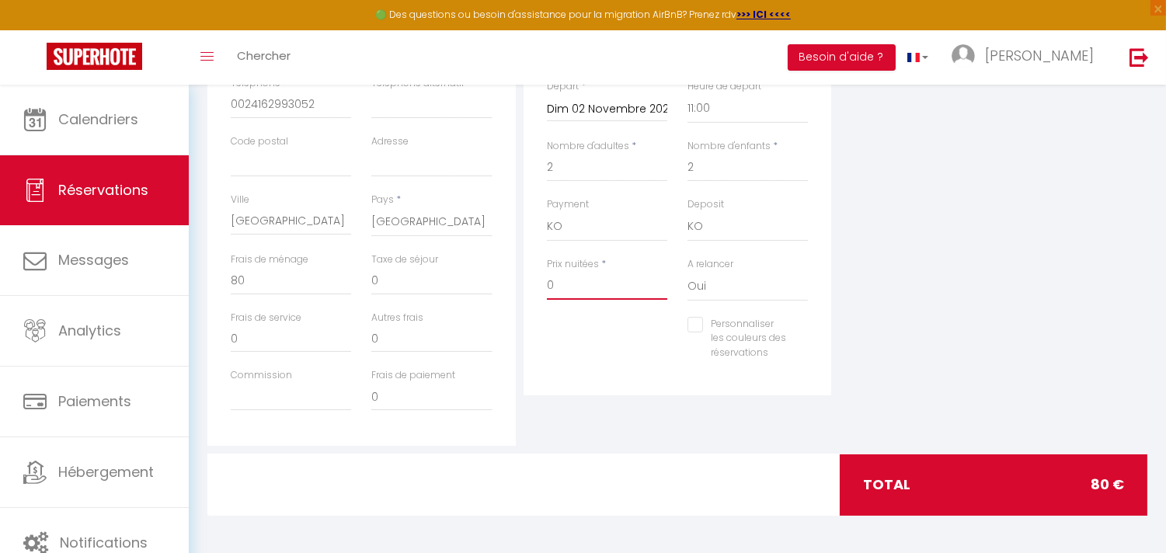
drag, startPoint x: 558, startPoint y: 283, endPoint x: 514, endPoint y: 283, distance: 43.5
click at [514, 283] on div "Détails Voyageur Prénom * [PERSON_NAME] Nom * MELIGHE ME MBOREKOMI Email * [EMA…" at bounding box center [676, 168] width 947 height 555
click at [694, 361] on div "Personnaliser les couleurs des réservations #D7092E" at bounding box center [747, 347] width 141 height 60
click at [247, 269] on input "0" at bounding box center [291, 281] width 120 height 28
drag, startPoint x: 244, startPoint y: 269, endPoint x: 196, endPoint y: 269, distance: 47.4
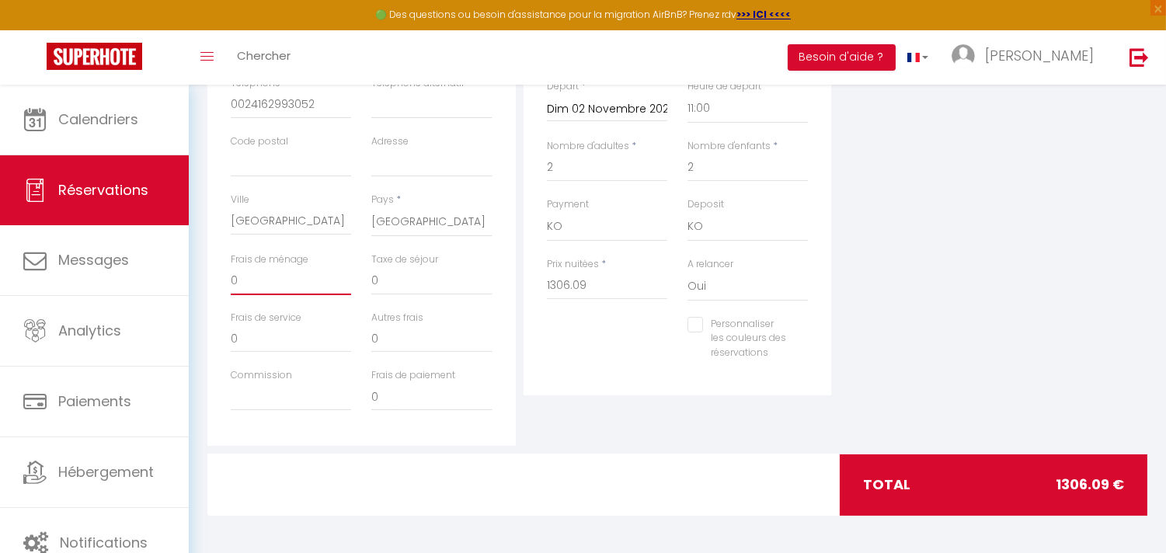
click at [197, 269] on div "Détails Voyageur Prénom * [PERSON_NAME] Nom * MELIGHE ME MBOREKOMI Email * [EMA…" at bounding box center [677, 213] width 960 height 645
click at [839, 464] on div "total 1386.09 €" at bounding box center [997, 484] width 320 height 61
click at [647, 332] on div "Personnaliser les couleurs des réservations #D7092E" at bounding box center [678, 347] width 282 height 60
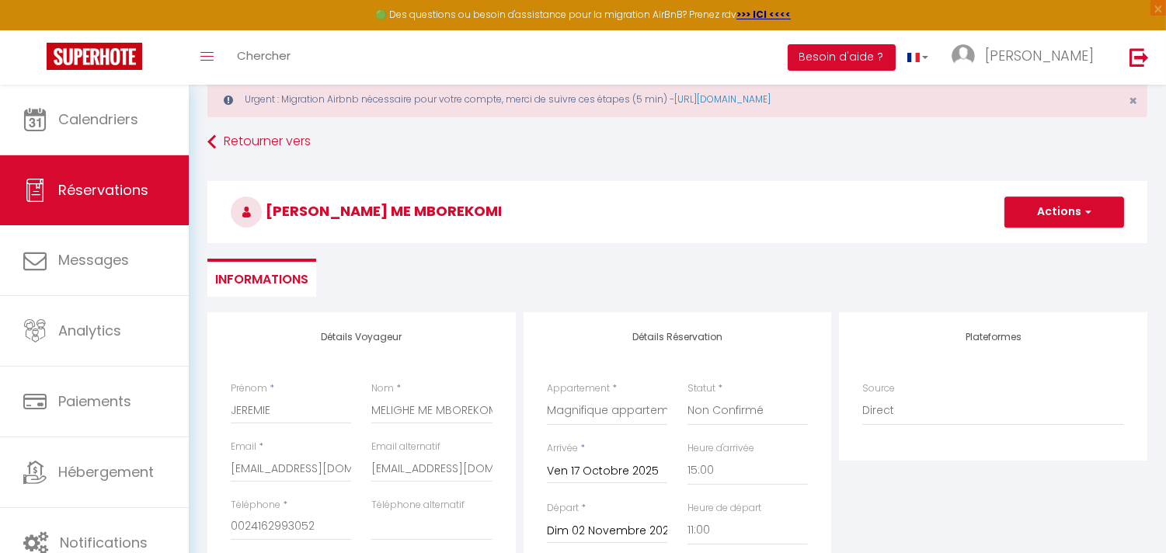
scroll to position [0, 0]
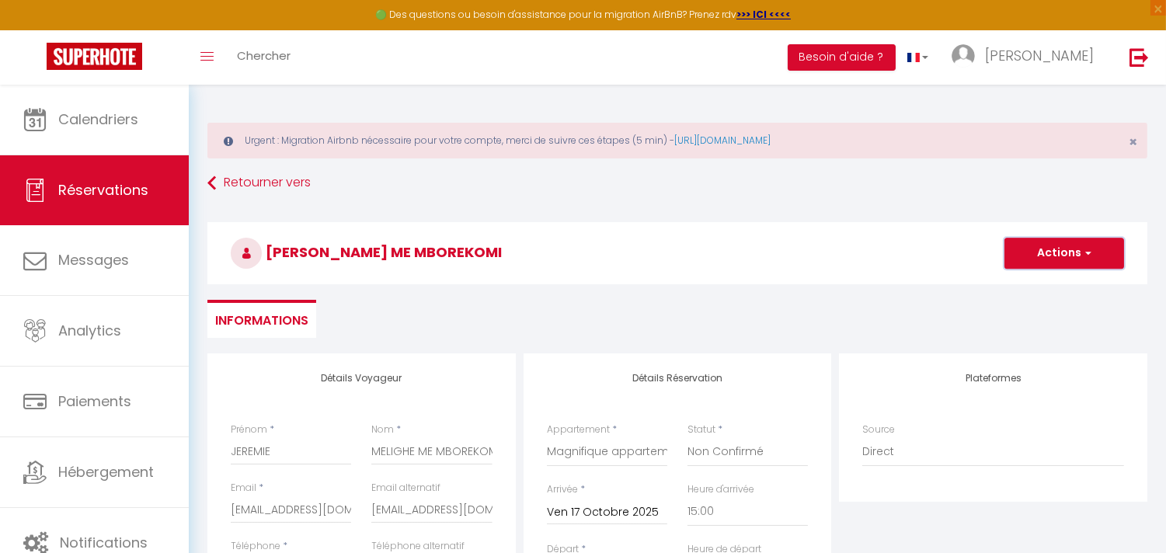
click at [1081, 252] on button "Actions" at bounding box center [1064, 253] width 120 height 31
click at [1037, 286] on link "Enregistrer" at bounding box center [1048, 287] width 123 height 20
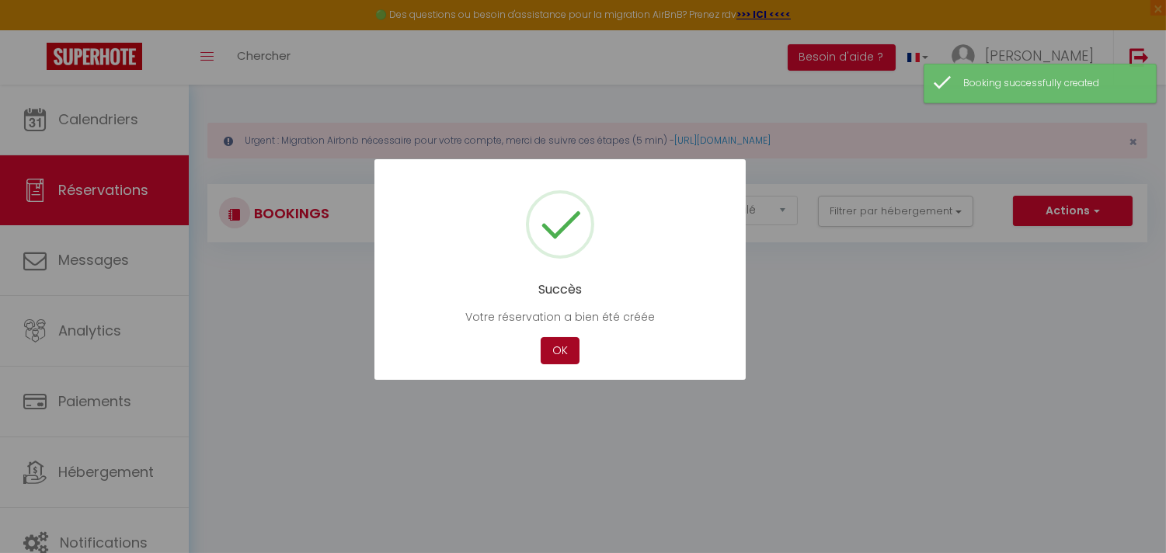
click at [551, 348] on button "OK" at bounding box center [559, 350] width 39 height 27
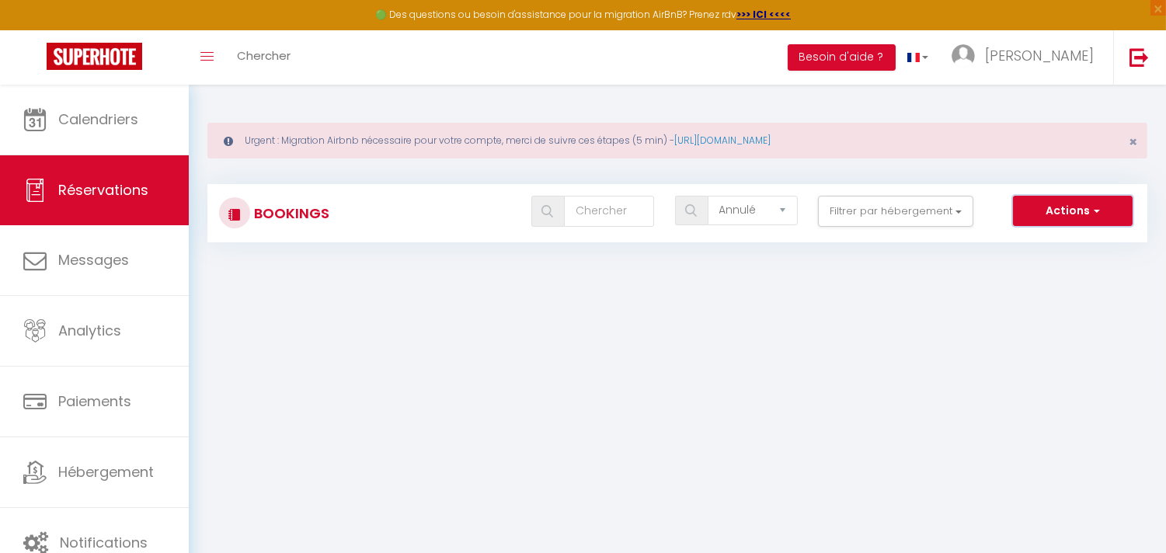
click at [1096, 214] on span "button" at bounding box center [1093, 211] width 9 height 16
click at [780, 282] on body "🟢 Des questions ou besoin d'assistance pour la migration AirBnB? Prenez rdv >>>…" at bounding box center [583, 361] width 1166 height 553
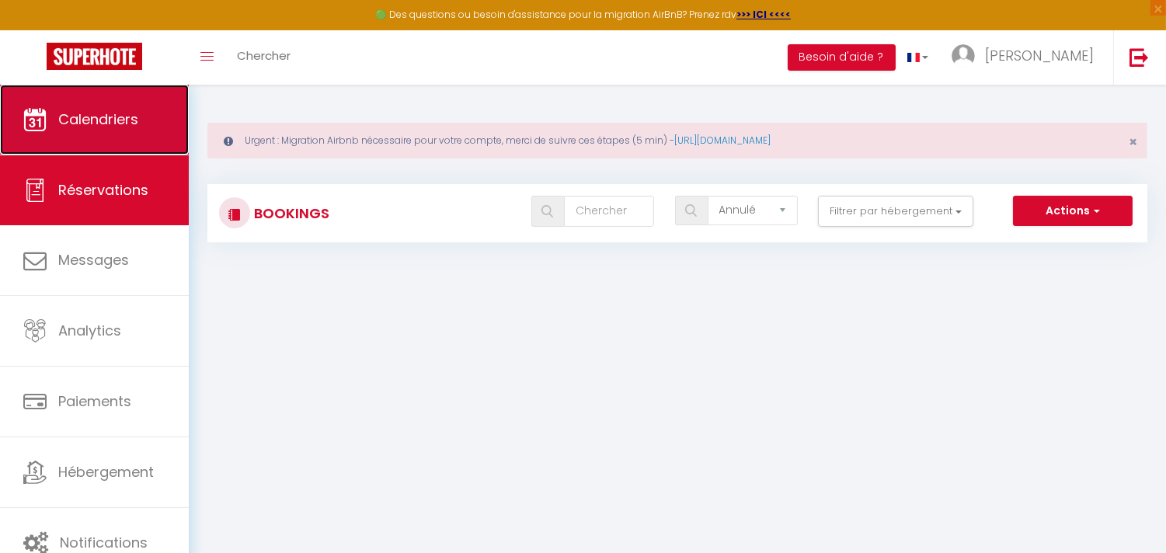
click at [132, 123] on span "Calendriers" at bounding box center [98, 118] width 80 height 19
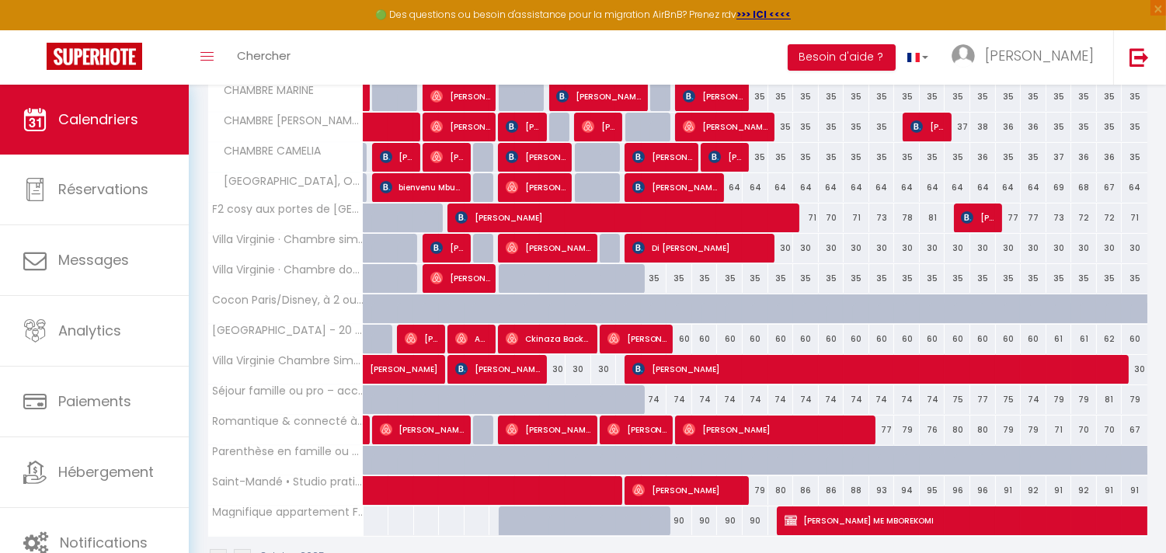
scroll to position [417, 0]
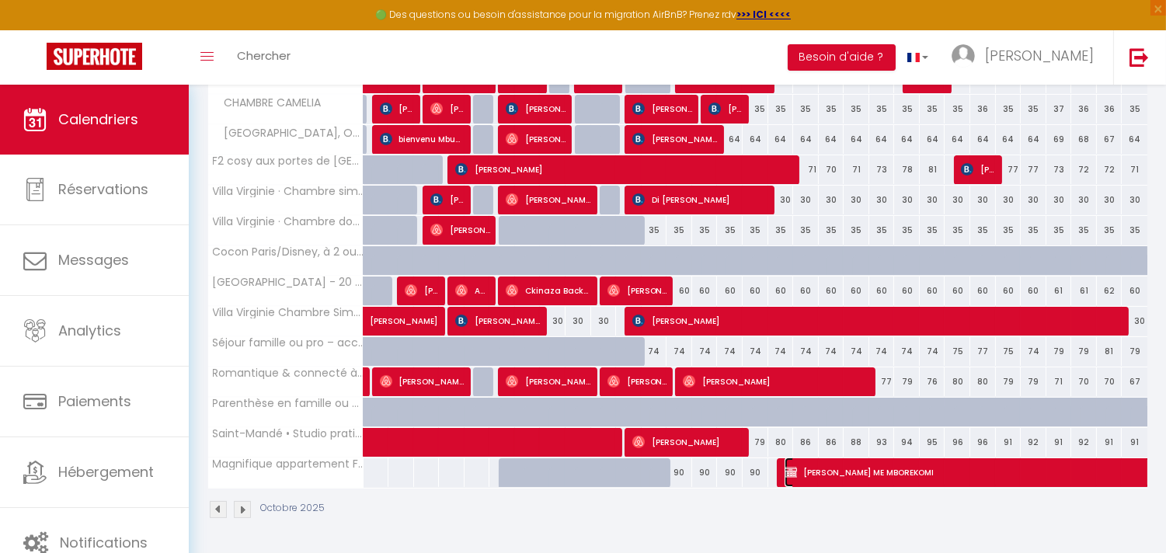
click at [829, 469] on span "[PERSON_NAME] ME MBOREKOMI" at bounding box center [1070, 472] width 572 height 30
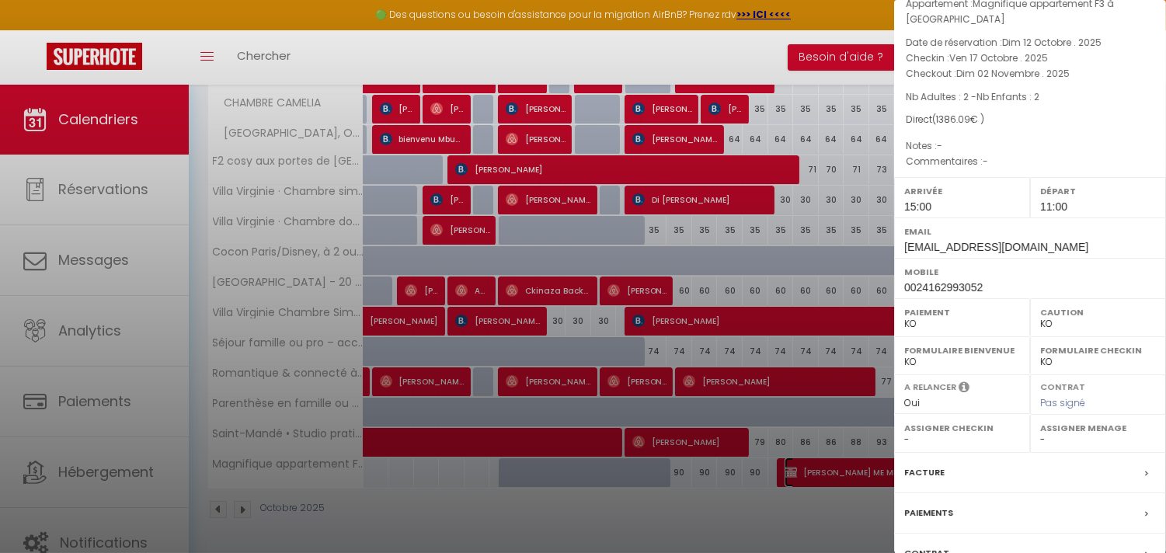
scroll to position [237, 0]
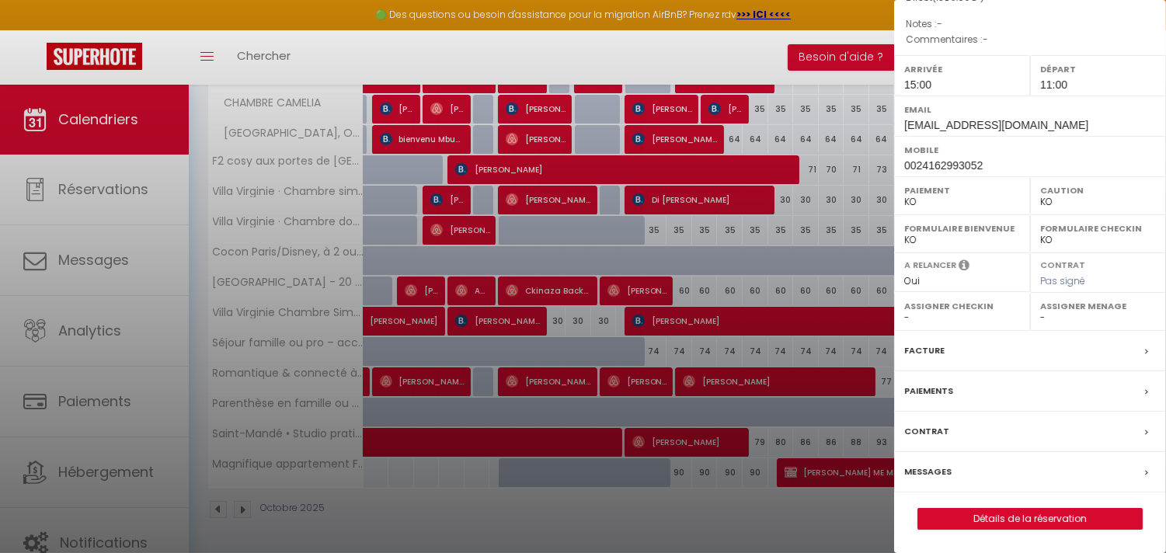
click at [1117, 391] on div "Paiements" at bounding box center [1030, 391] width 272 height 40
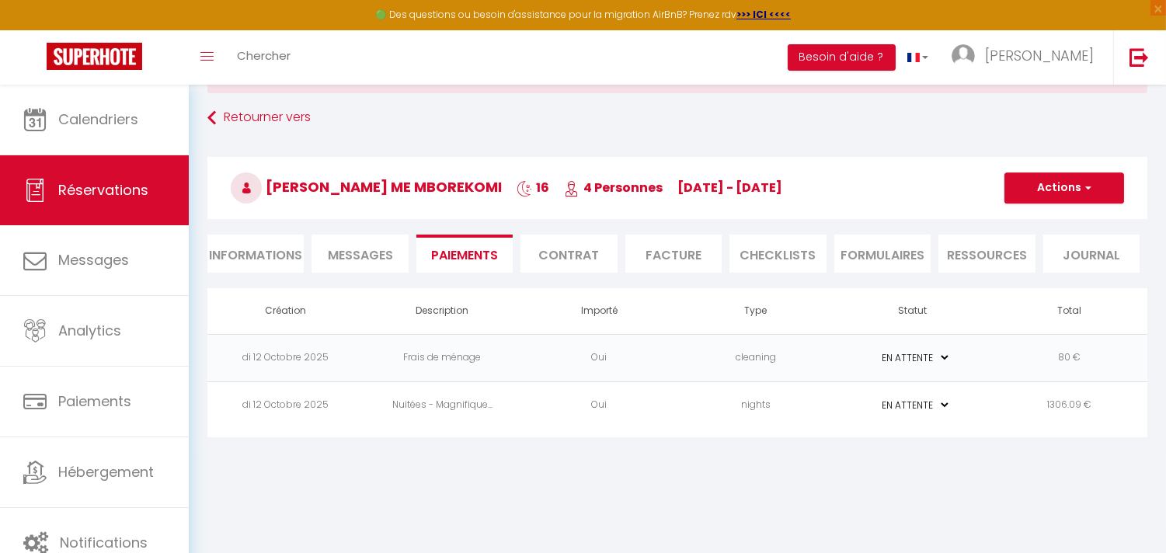
scroll to position [84, 0]
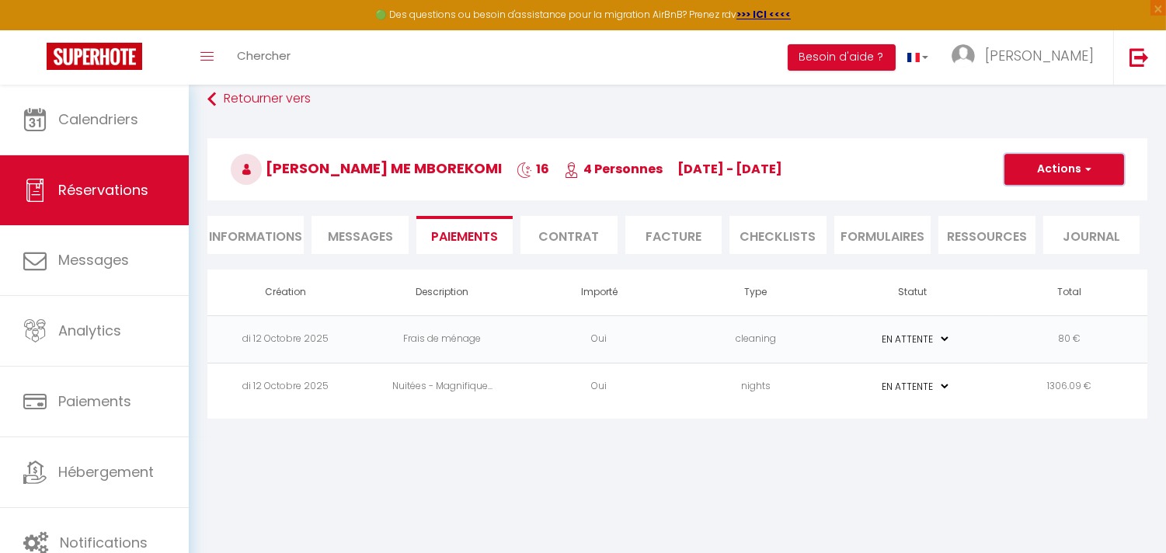
click at [1090, 165] on span "button" at bounding box center [1085, 169] width 9 height 14
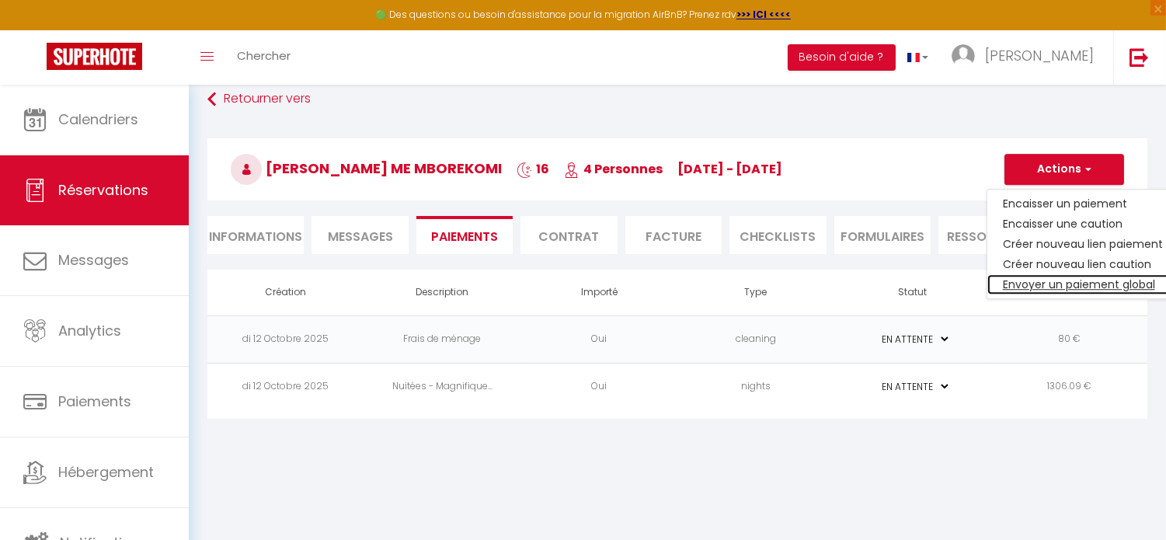
click at [1060, 278] on link "Envoyer un paiement global" at bounding box center [1082, 284] width 191 height 20
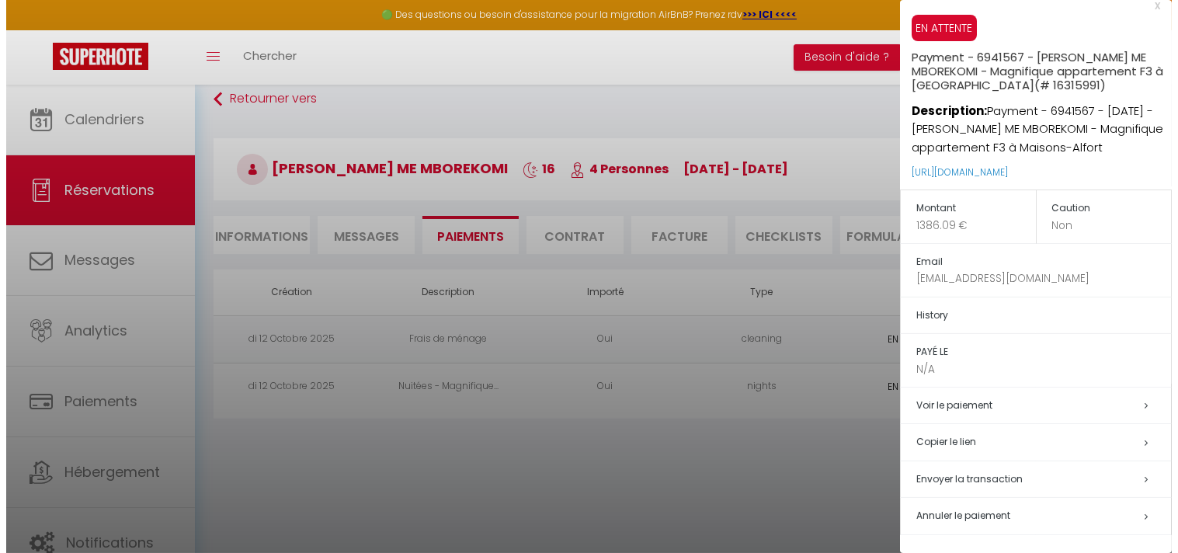
scroll to position [31, 0]
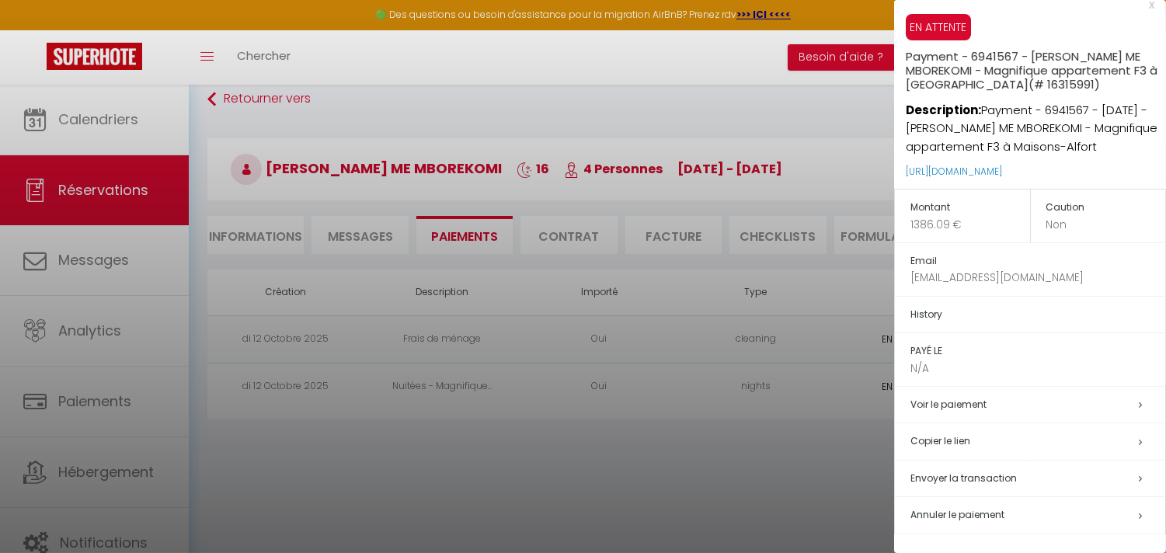
click at [1043, 470] on h5 "Envoyer la transaction" at bounding box center [1037, 479] width 255 height 18
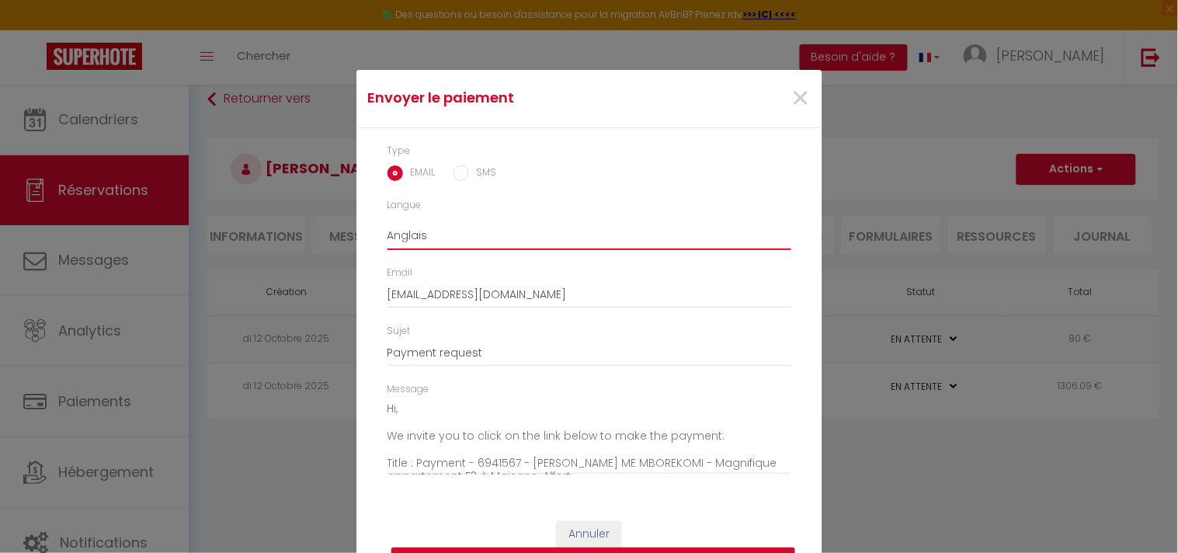
click at [417, 235] on select "Anglais Français Espagnol Portugais" at bounding box center [589, 236] width 404 height 30
click at [387, 221] on select "Anglais Français Espagnol Portugais" at bounding box center [589, 236] width 404 height 30
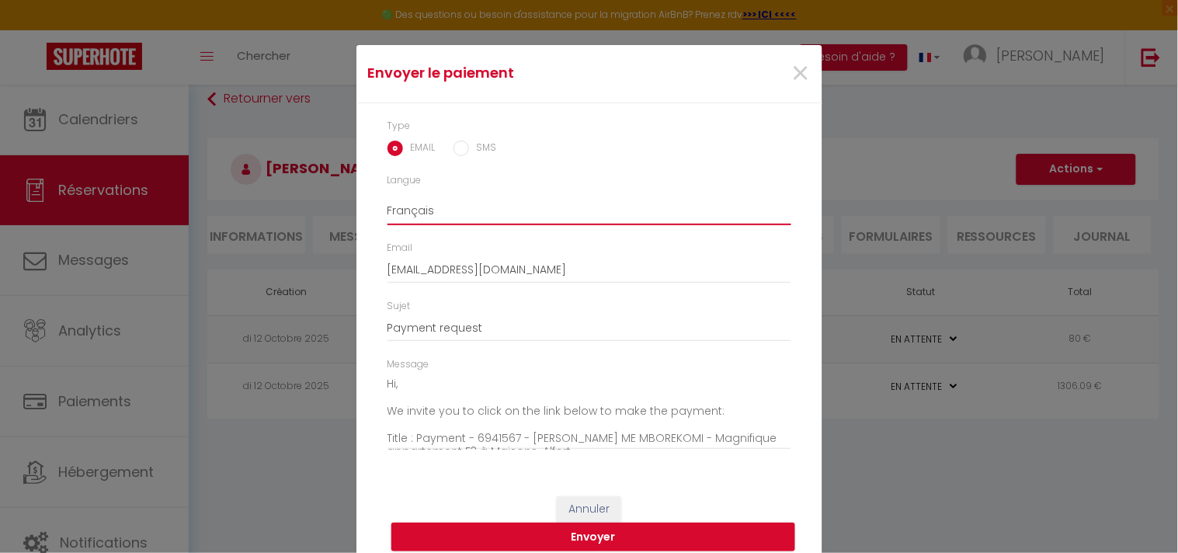
scroll to position [39, 0]
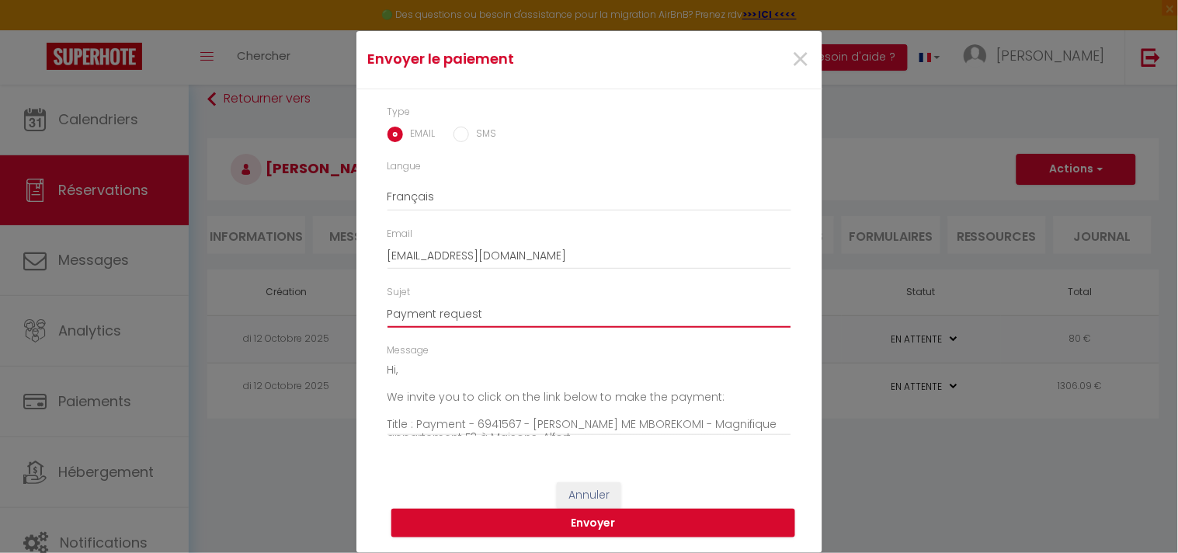
click at [491, 318] on input "Payment request" at bounding box center [589, 314] width 404 height 28
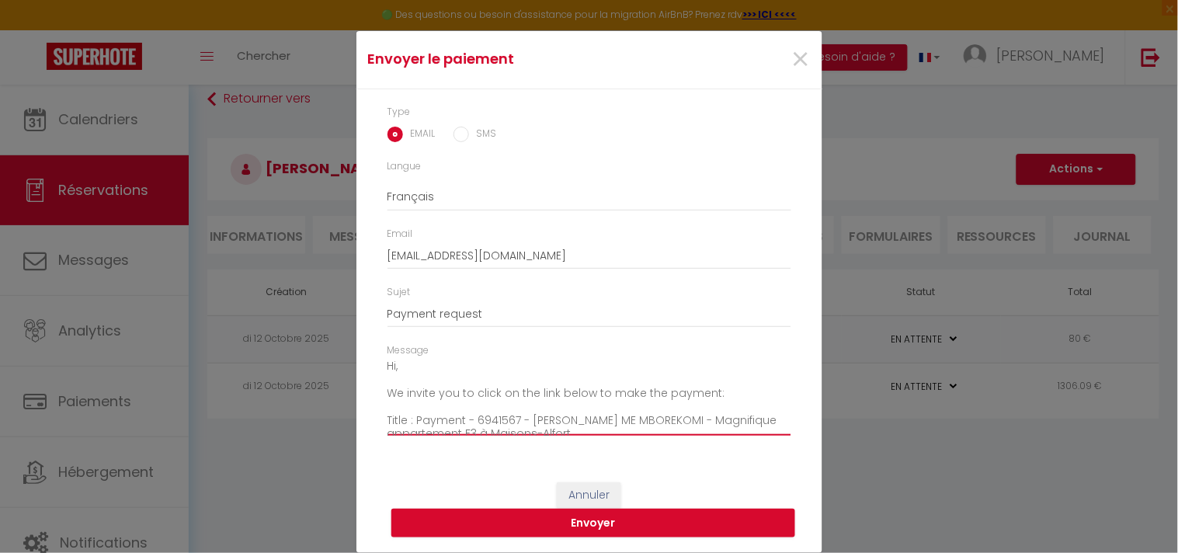
scroll to position [0, 0]
drag, startPoint x: 449, startPoint y: 370, endPoint x: 537, endPoint y: 373, distance: 87.8
click at [537, 373] on textarea "Hi, We invite you to click on the link below to make the payment: Title : Payme…" at bounding box center [589, 397] width 404 height 78
click at [487, 423] on textarea "Hi, We invite you to click on the link below to make the payment: Title : Payme…" at bounding box center [589, 397] width 404 height 78
drag, startPoint x: 410, startPoint y: 426, endPoint x: 766, endPoint y: 373, distance: 360.3
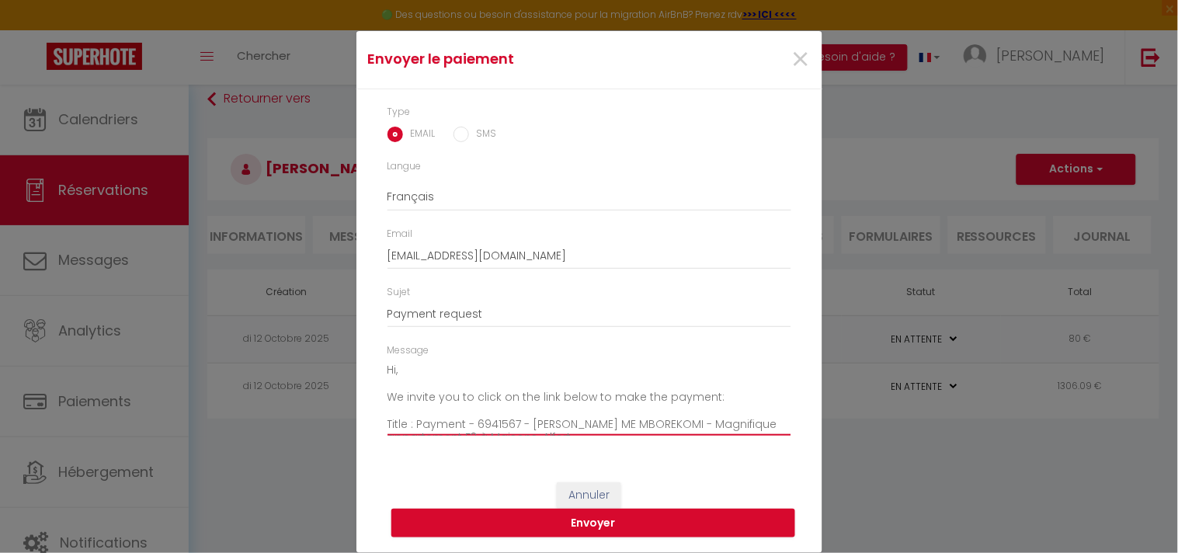
click at [766, 373] on textarea "Hi, We invite you to click on the link below to make the payment: Title : Payme…" at bounding box center [589, 397] width 404 height 78
drag, startPoint x: 696, startPoint y: 424, endPoint x: 587, endPoint y: 410, distance: 109.6
click at [587, 410] on textarea "Hi, We invite you to click on the link below to make the payment: Title : Payme…" at bounding box center [589, 397] width 404 height 78
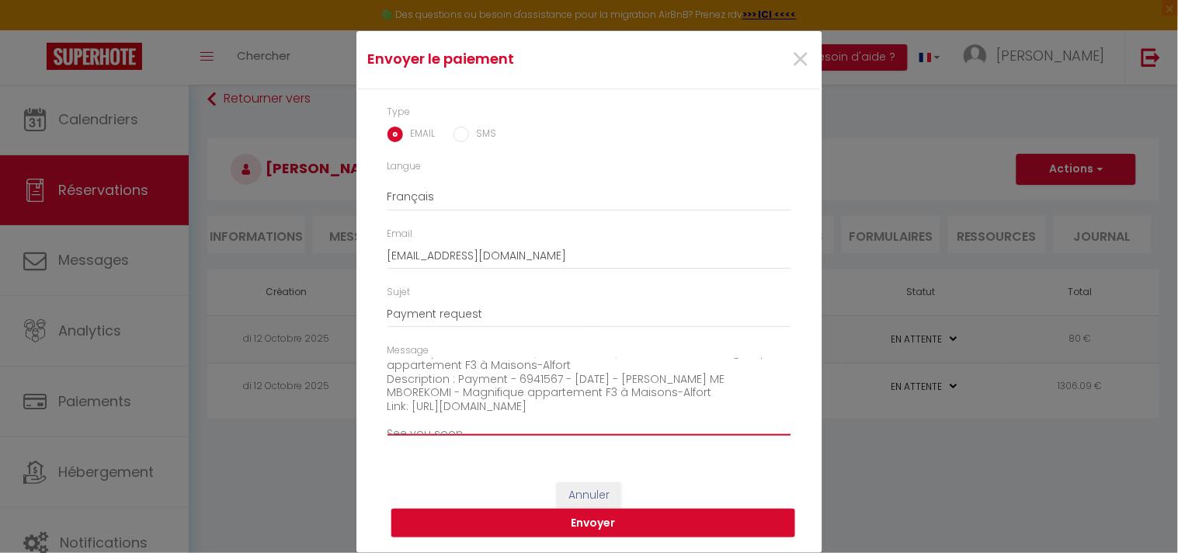
scroll to position [35, 0]
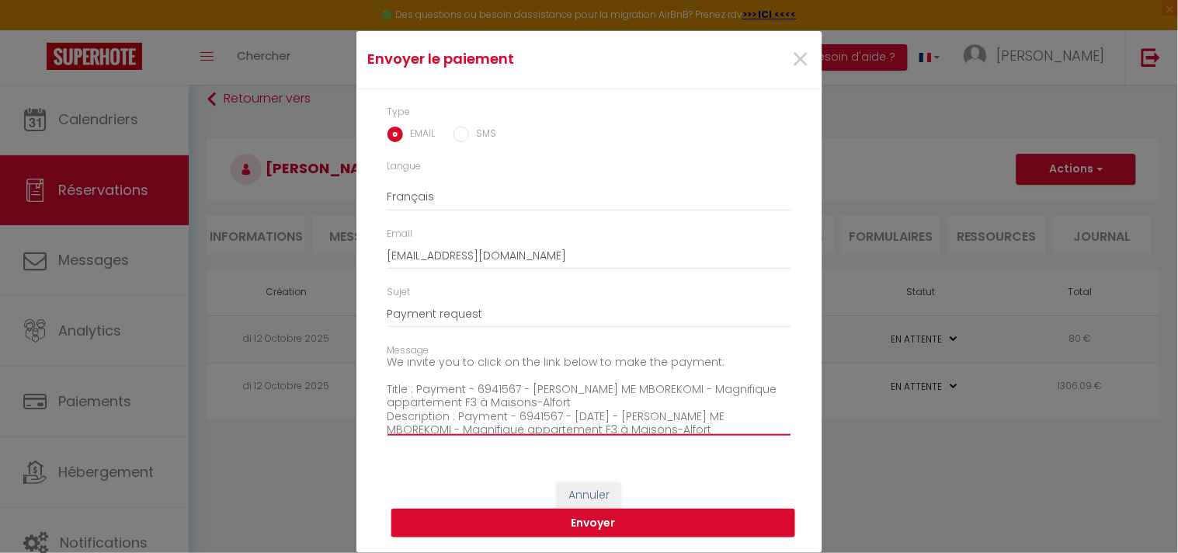
click at [562, 401] on textarea "Hi, We invite you to click on the link below to make the payment: Title : Payme…" at bounding box center [589, 397] width 404 height 78
drag, startPoint x: 562, startPoint y: 401, endPoint x: 430, endPoint y: 387, distance: 132.8
click at [430, 387] on textarea "Hi, We invite you to click on the link below to make the payment: Title : Payme…" at bounding box center [589, 397] width 404 height 78
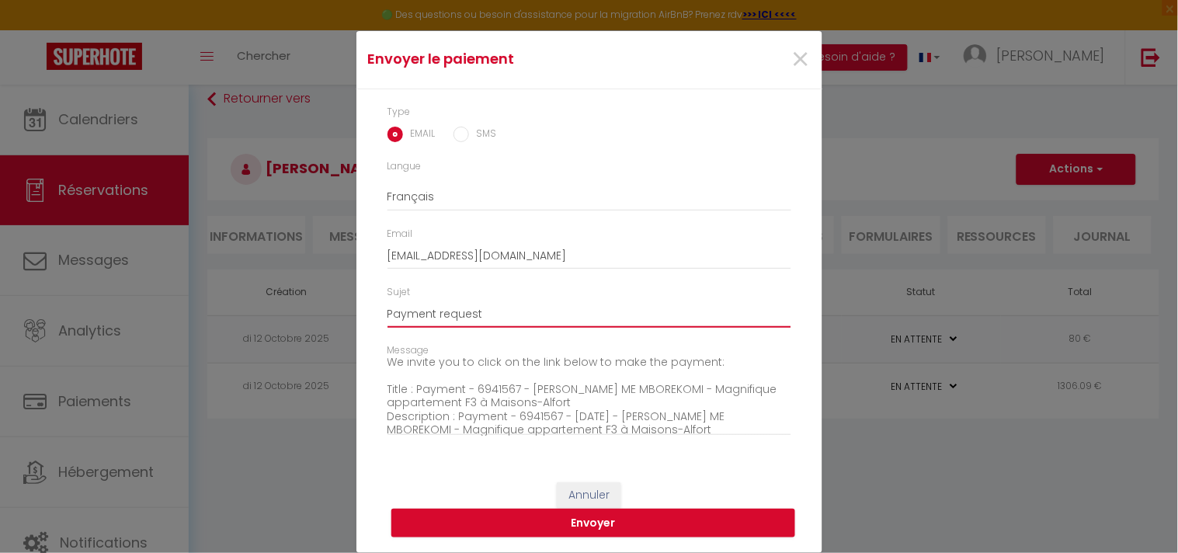
click at [490, 311] on input "Payment request" at bounding box center [589, 314] width 404 height 28
paste input "Payment - 6941567 - [PERSON_NAME] ME MBOREKOMI - Magnifique appartement F3 à [G…"
click at [412, 307] on input "Payment requestPayment - 6941567 - [PERSON_NAME] ME MBOREKOMI - Magnifique appa…" at bounding box center [589, 314] width 404 height 28
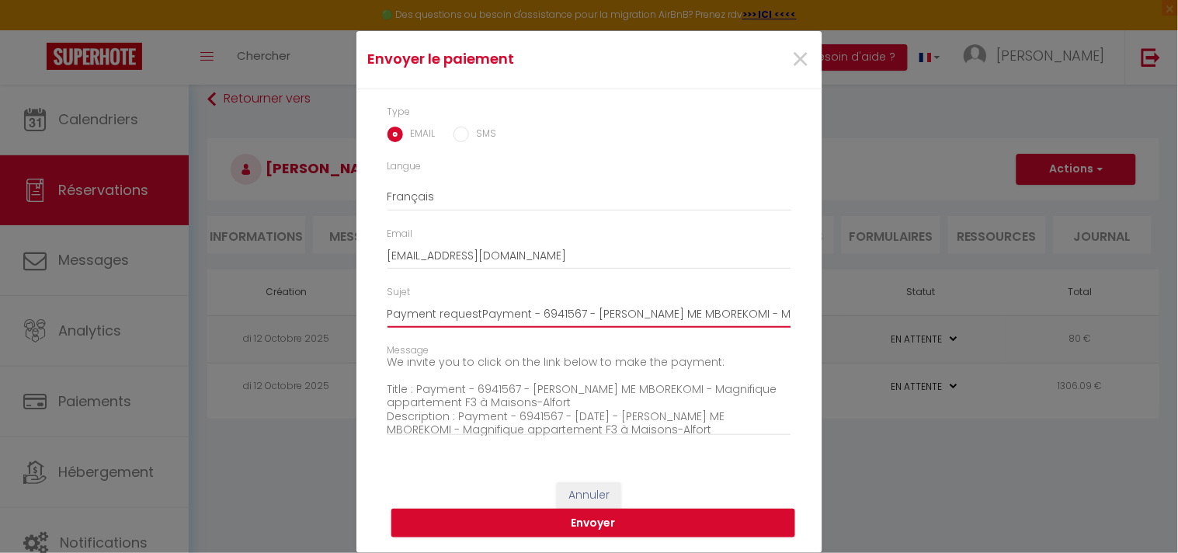
click at [471, 311] on input "Payment requestPayment - 6941567 - [PERSON_NAME] ME MBOREKOMI - Magnifique appa…" at bounding box center [589, 314] width 404 height 28
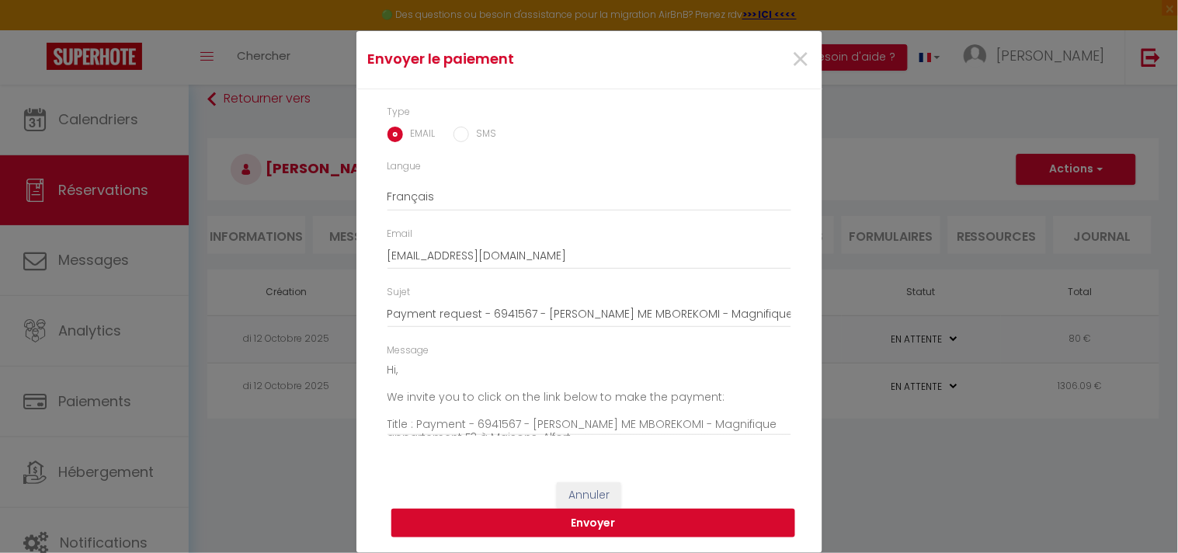
click at [606, 517] on button "Envoyer" at bounding box center [593, 524] width 404 height 30
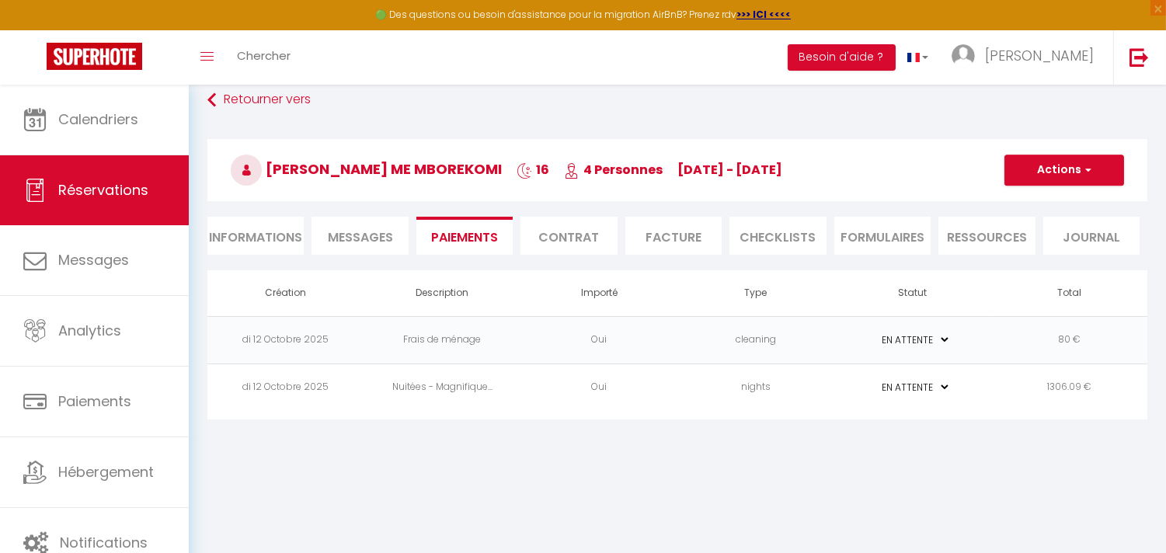
scroll to position [84, 0]
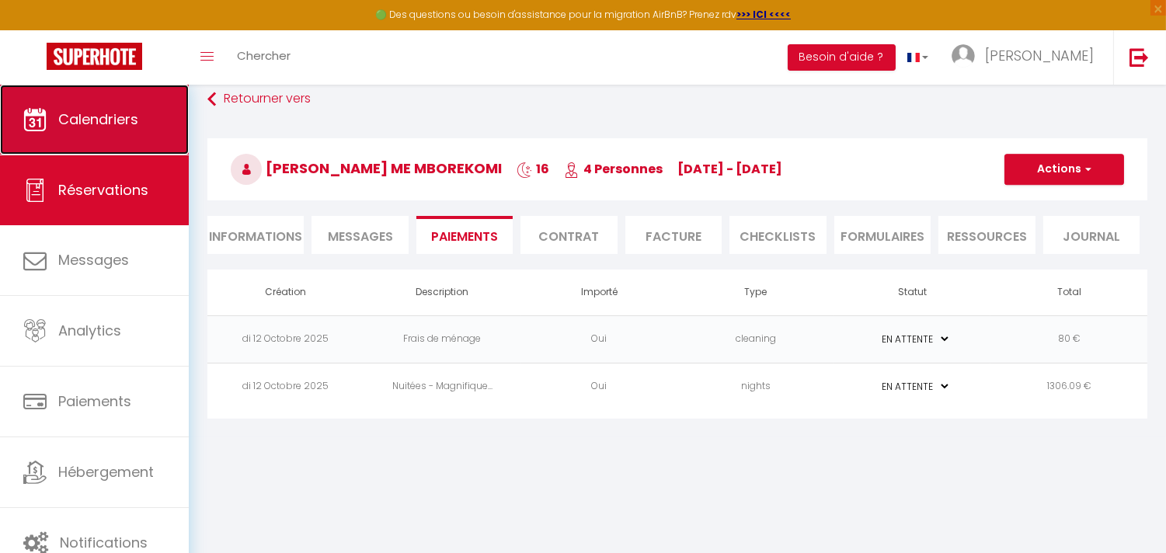
click at [66, 127] on span "Calendriers" at bounding box center [98, 118] width 80 height 19
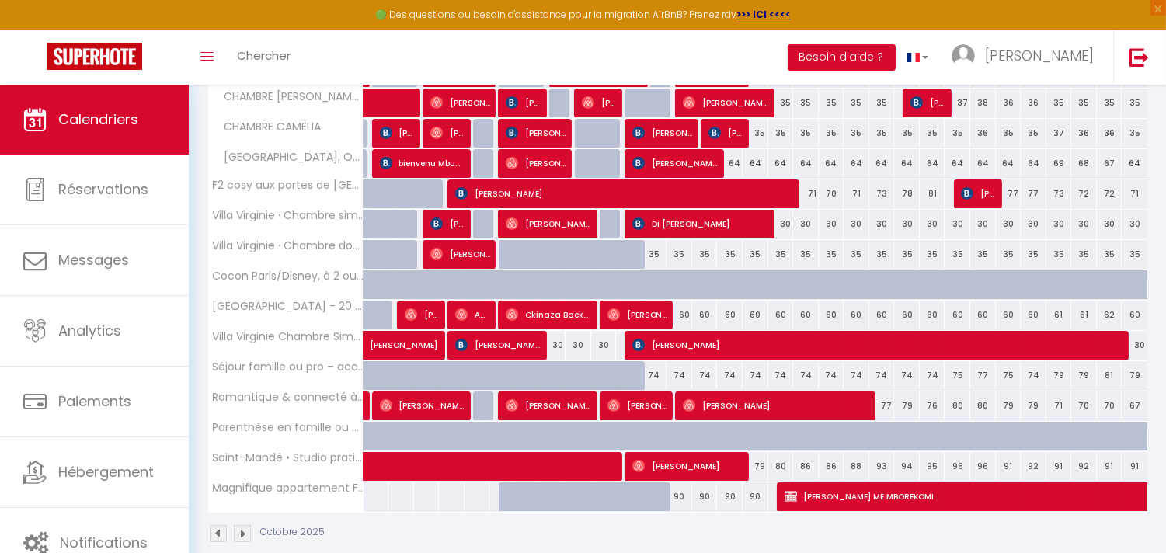
scroll to position [417, 0]
